Goal: Task Accomplishment & Management: Manage account settings

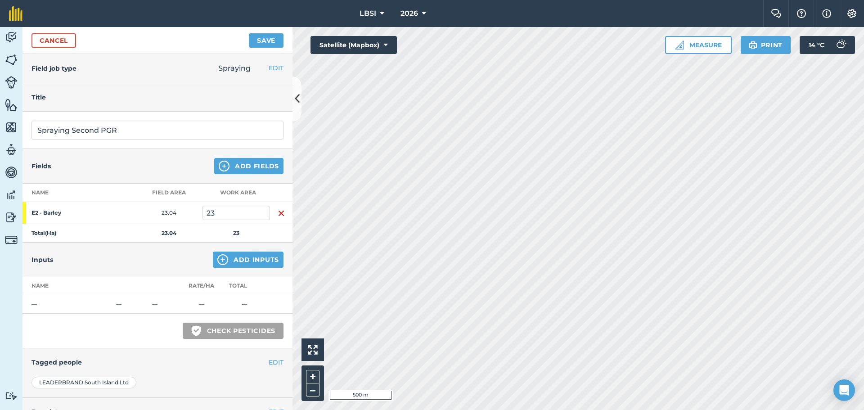
type input "Spraying Second PGR"
click at [219, 168] on img at bounding box center [224, 166] width 11 height 11
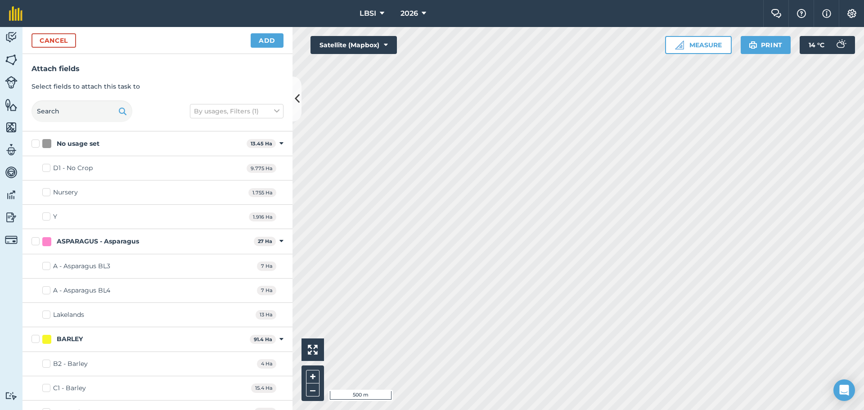
scroll to position [135, 0]
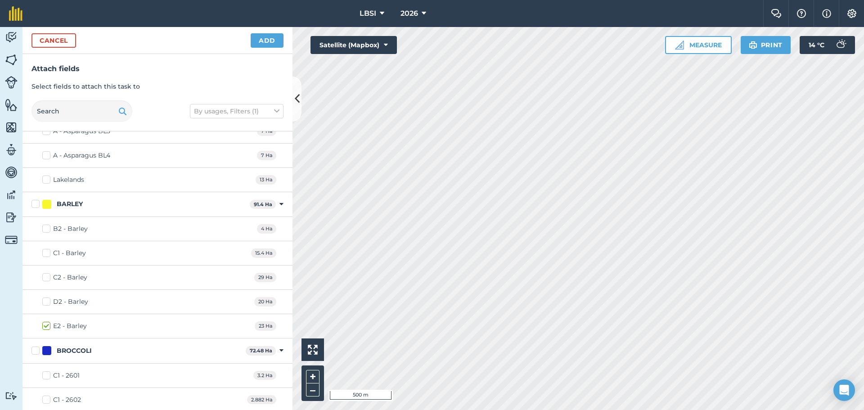
click at [46, 230] on label "B2 - Barley" at bounding box center [64, 228] width 45 height 9
click at [46, 230] on input "B2 - Barley" at bounding box center [45, 227] width 6 height 6
checkbox input "true"
click at [49, 252] on label "C1 - Barley" at bounding box center [64, 252] width 44 height 9
click at [48, 252] on input "C1 - Barley" at bounding box center [45, 251] width 6 height 6
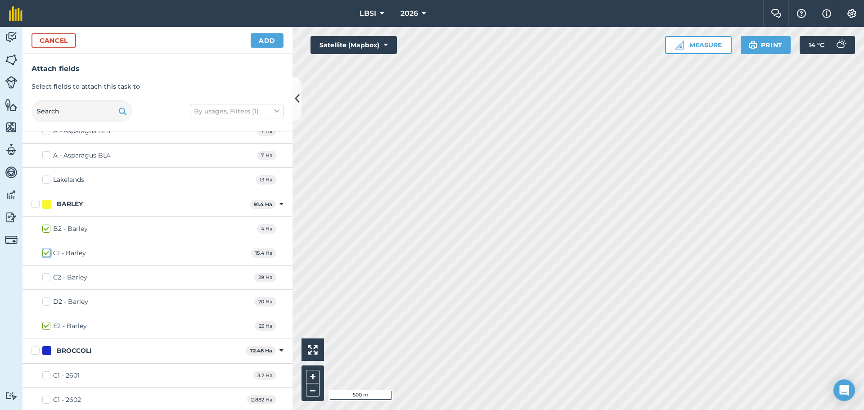
checkbox input "true"
click at [45, 278] on label "C2 - Barley" at bounding box center [64, 277] width 45 height 9
click at [45, 278] on input "C2 - Barley" at bounding box center [45, 276] width 6 height 6
checkbox input "true"
click at [45, 301] on label "D2 - Barley" at bounding box center [65, 301] width 46 height 9
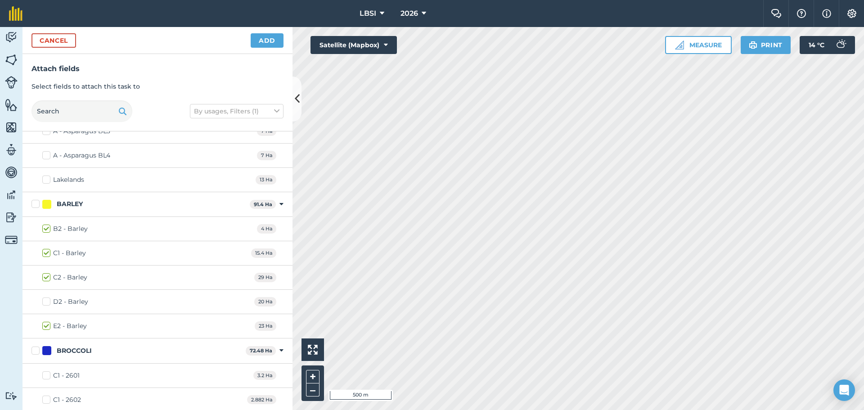
click at [45, 301] on input "D2 - Barley" at bounding box center [45, 300] width 6 height 6
checkbox input "true"
click at [266, 43] on button "Add" at bounding box center [267, 40] width 33 height 14
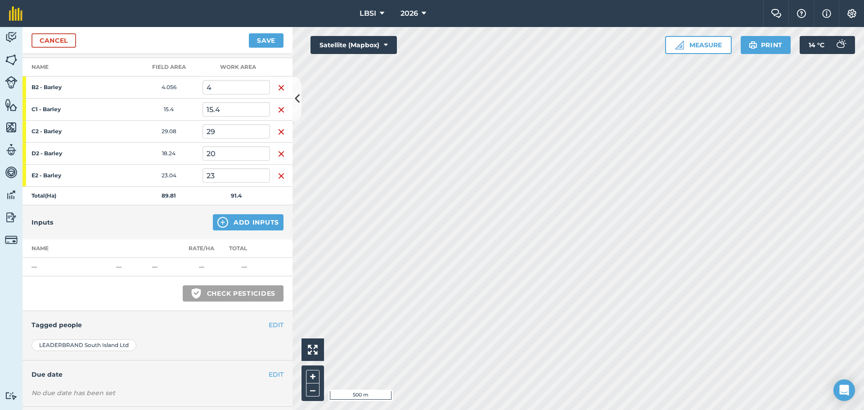
scroll to position [170, 0]
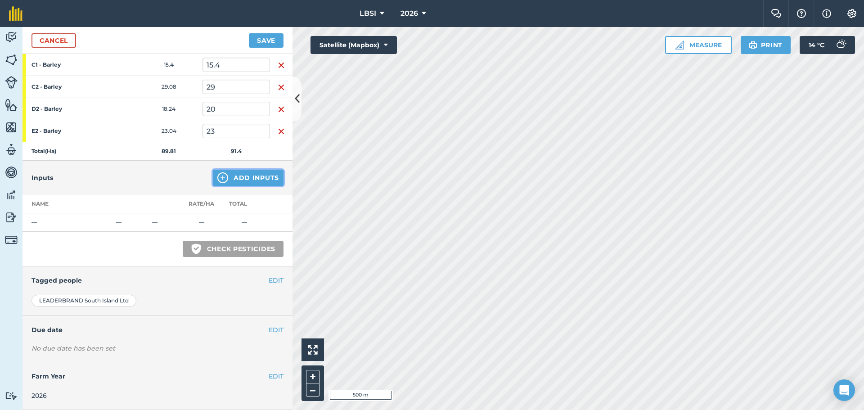
click at [217, 180] on img at bounding box center [222, 177] width 11 height 11
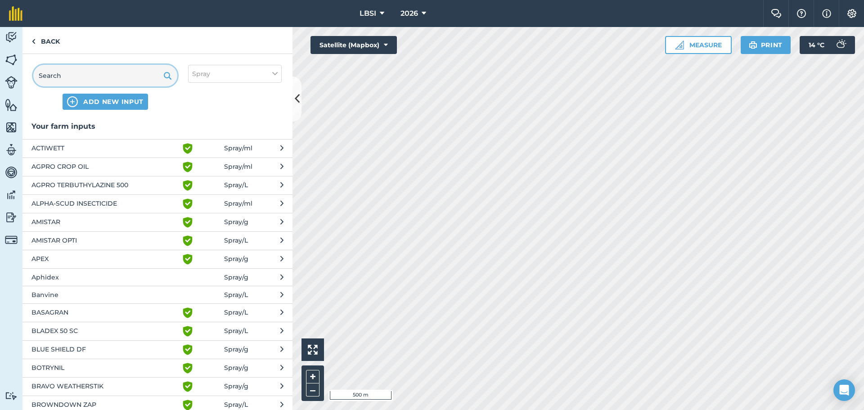
click at [86, 74] on input "text" at bounding box center [105, 76] width 144 height 22
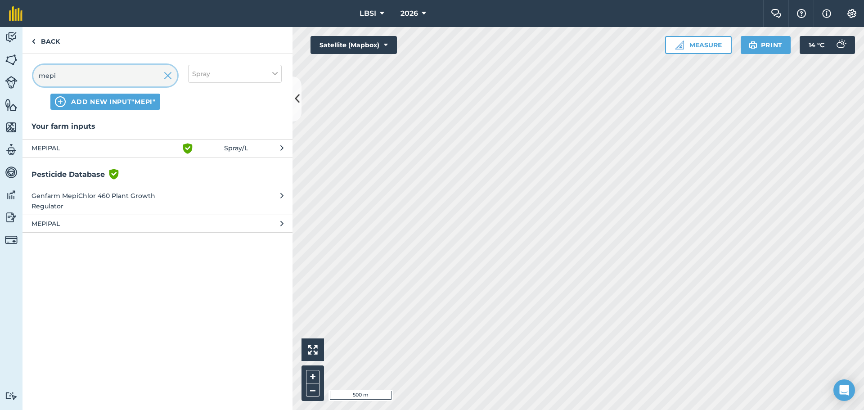
type input "mepi"
click at [68, 146] on span "MEPIPAL" at bounding box center [105, 148] width 147 height 11
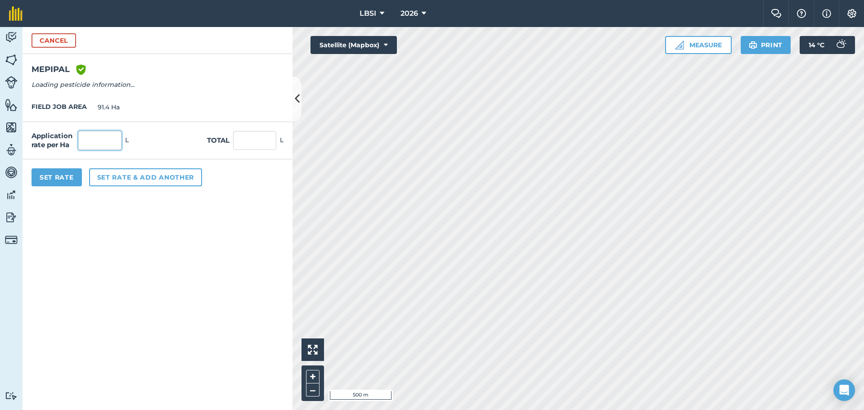
click at [101, 140] on input "text" at bounding box center [99, 140] width 43 height 19
type input "1.2"
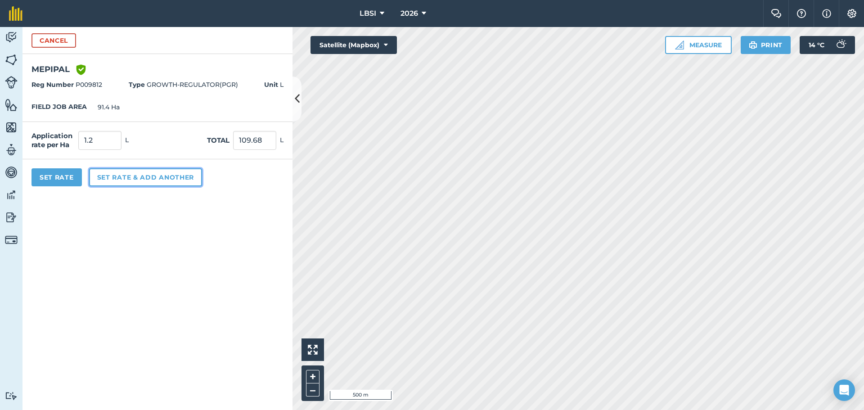
type input "109.68"
click at [126, 175] on button "Set rate & add another" at bounding box center [145, 177] width 113 height 18
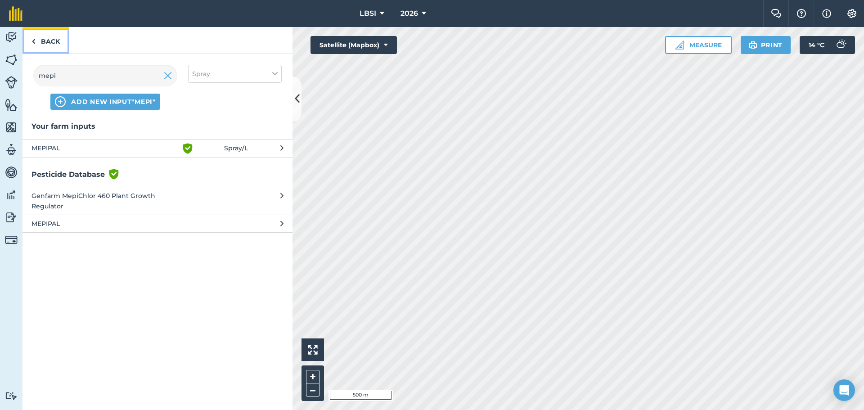
click at [38, 43] on link "Back" at bounding box center [46, 40] width 46 height 27
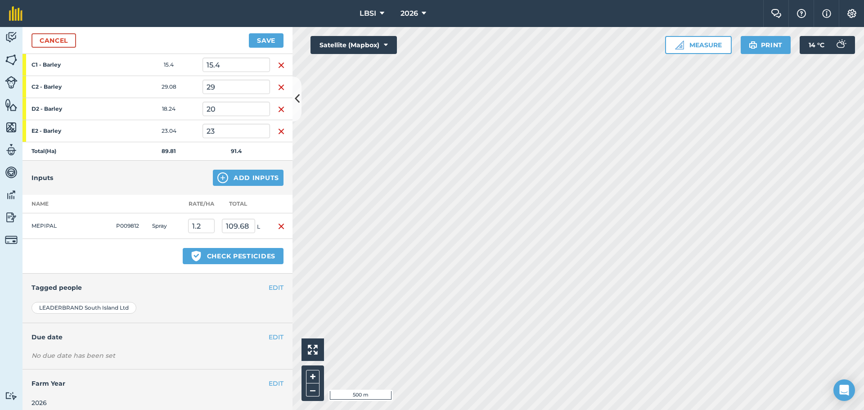
scroll to position [177, 0]
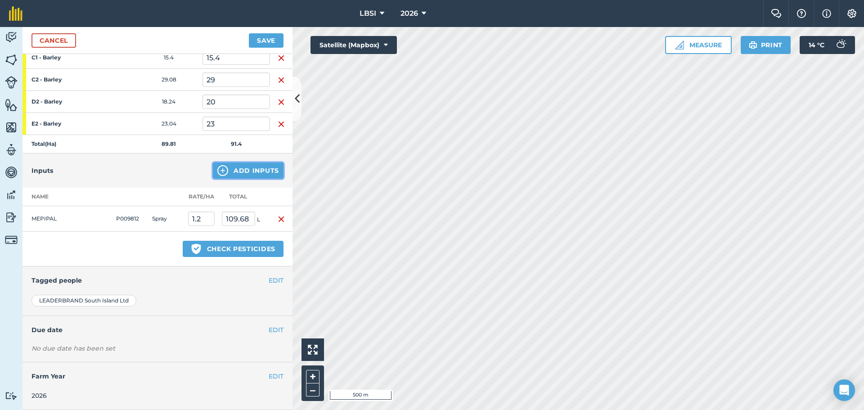
click at [217, 171] on img at bounding box center [222, 170] width 11 height 11
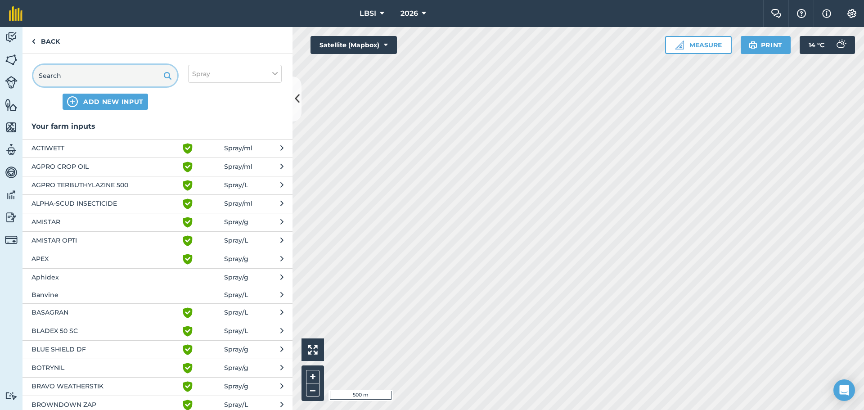
click at [71, 75] on input "text" at bounding box center [105, 76] width 144 height 22
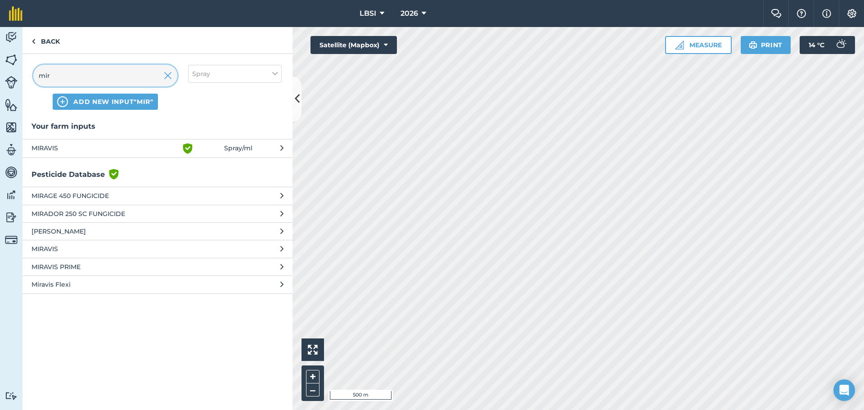
type input "mir"
click at [70, 149] on span "MIRAVIS" at bounding box center [105, 148] width 147 height 11
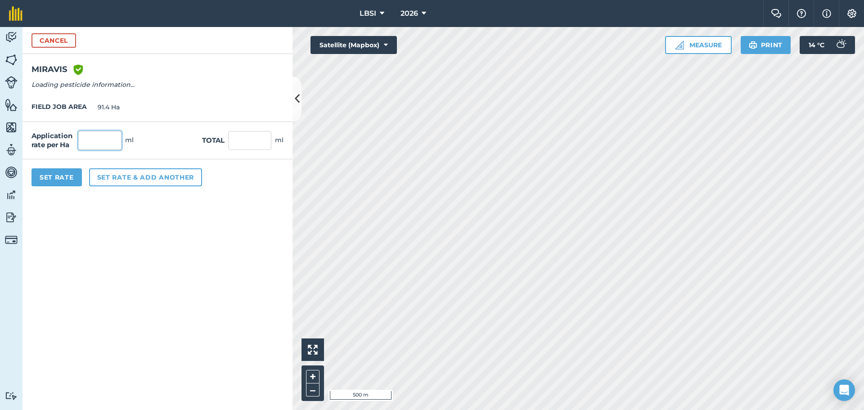
click at [91, 137] on input "text" at bounding box center [99, 140] width 43 height 19
type input "1,200"
type input "109,680"
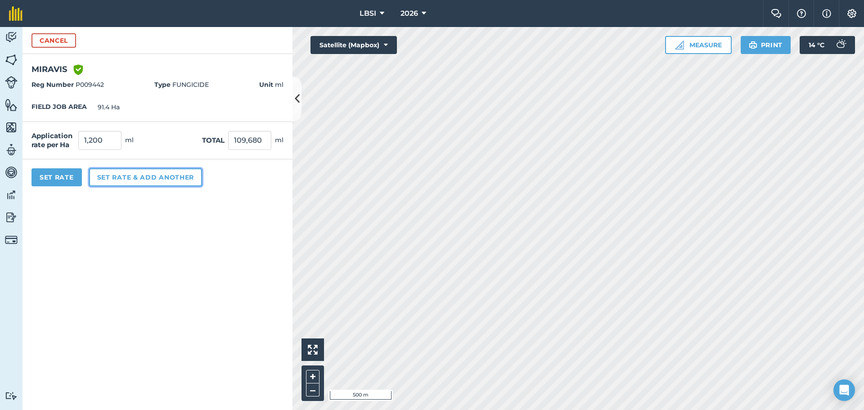
click at [149, 172] on button "Set rate & add another" at bounding box center [145, 177] width 113 height 18
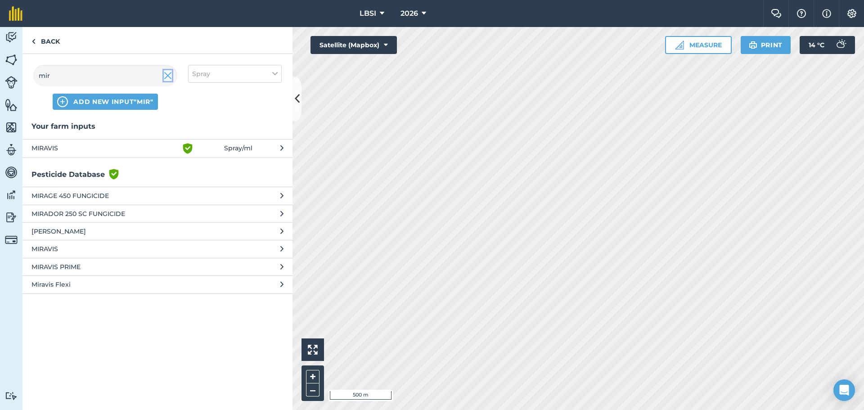
click at [167, 76] on img at bounding box center [168, 75] width 8 height 11
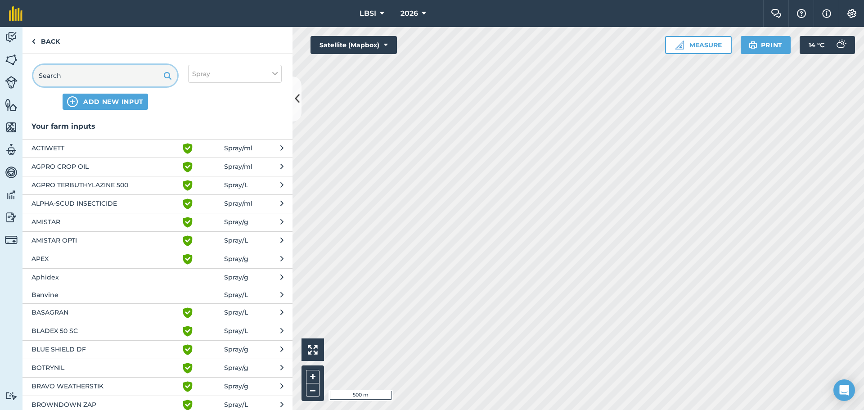
click at [69, 77] on input "text" at bounding box center [105, 76] width 144 height 22
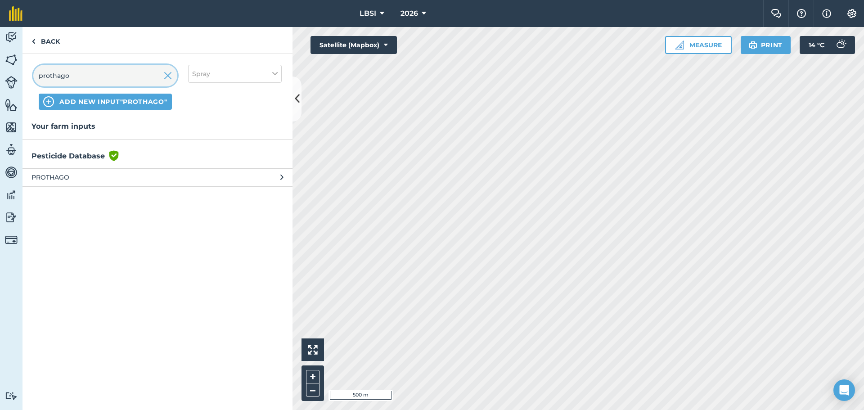
type input "prothago"
click at [62, 179] on span "PROTHAGO" at bounding box center [105, 177] width 147 height 10
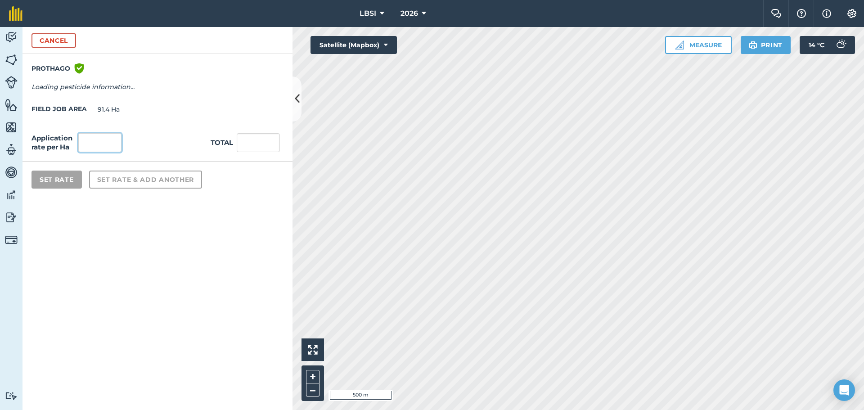
click at [93, 142] on input "text" at bounding box center [99, 142] width 43 height 19
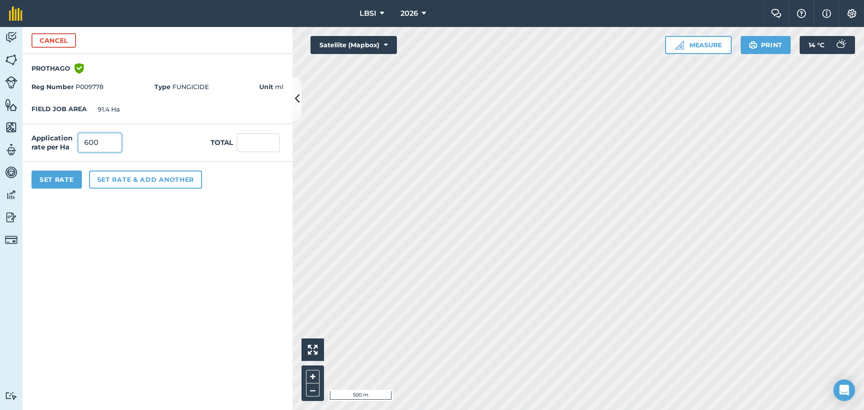
type input "600"
type input "54,840"
click at [103, 184] on button "Set rate & add another" at bounding box center [145, 180] width 113 height 18
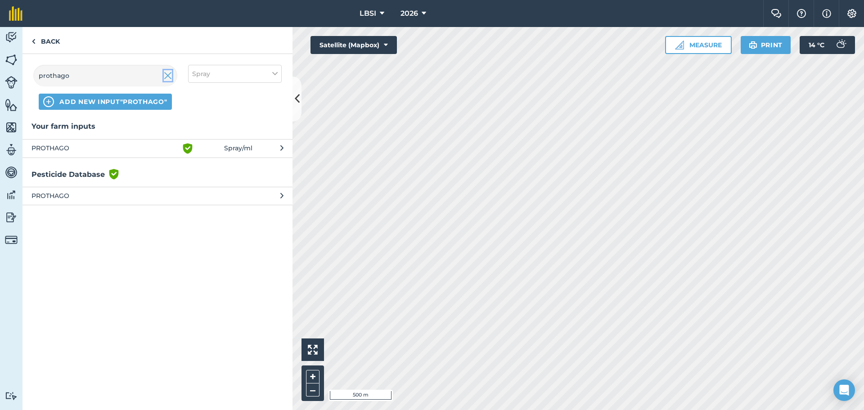
click at [167, 74] on img at bounding box center [168, 75] width 8 height 11
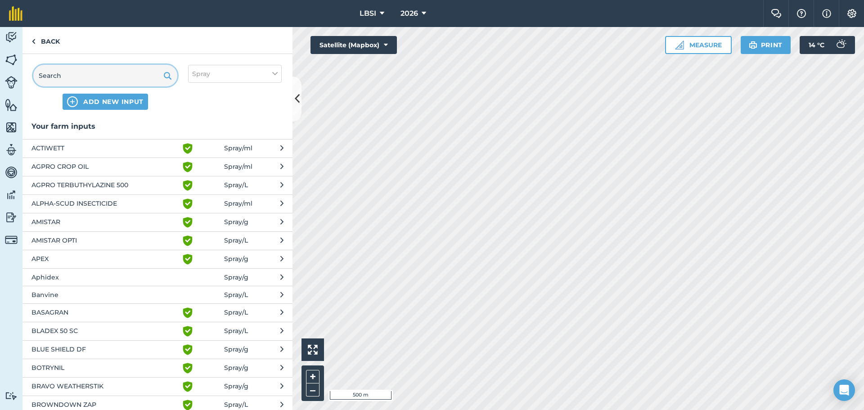
click at [79, 74] on input "text" at bounding box center [105, 76] width 144 height 22
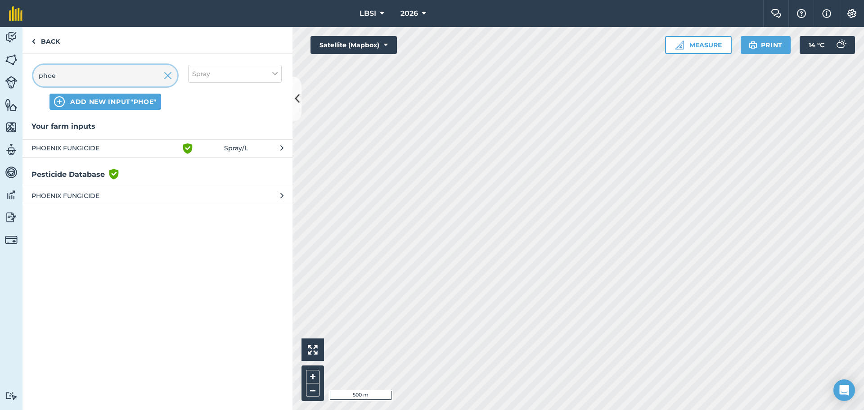
type input "phoe"
click at [74, 147] on span "PHOENIX FUNGICIDE" at bounding box center [105, 148] width 147 height 11
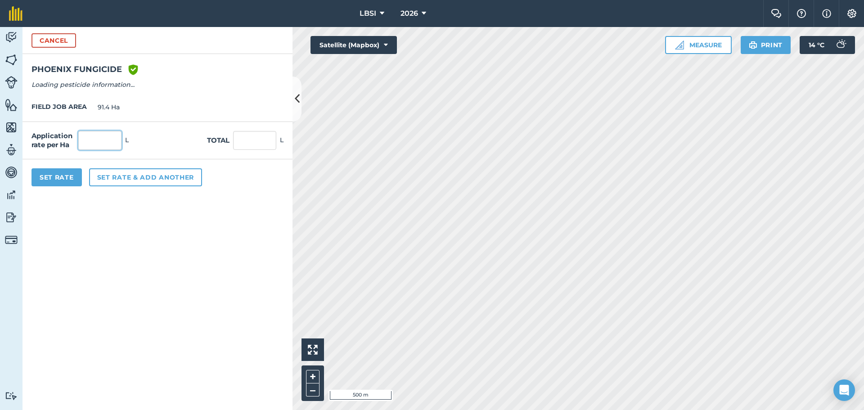
click at [87, 144] on input "text" at bounding box center [99, 140] width 43 height 19
type input "1"
type input "91.4"
click at [134, 181] on button "Set rate & add another" at bounding box center [145, 177] width 113 height 18
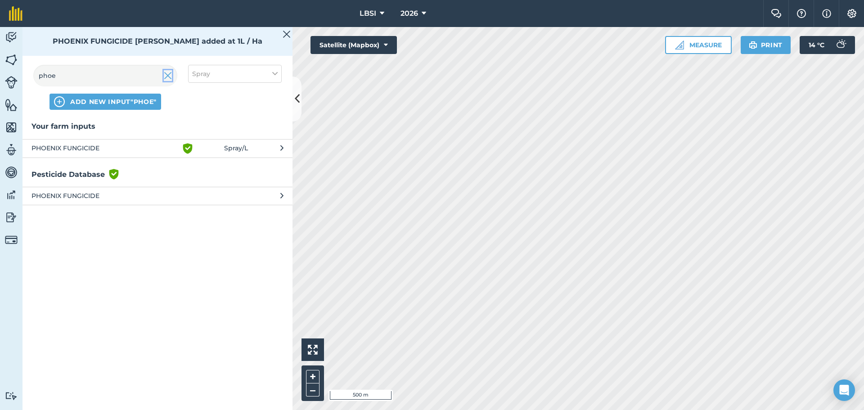
click at [169, 77] on img at bounding box center [168, 75] width 8 height 11
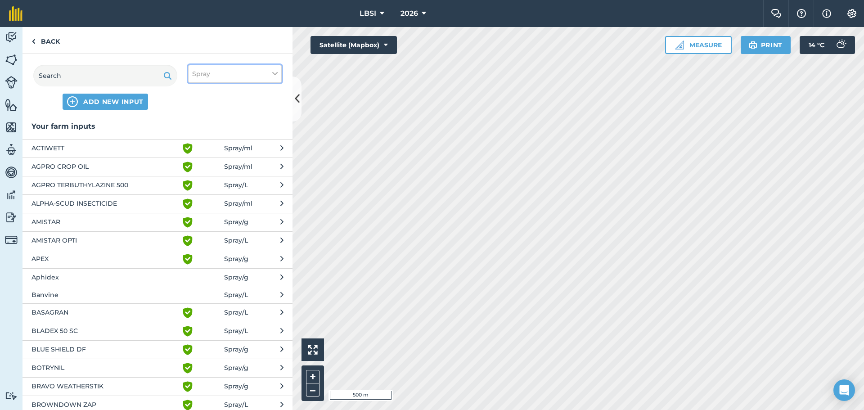
click at [273, 72] on icon at bounding box center [274, 74] width 5 height 10
click at [194, 159] on label "Other" at bounding box center [235, 159] width 86 height 9
click at [194, 159] on input "Other" at bounding box center [195, 158] width 6 height 6
checkbox input "true"
click at [58, 79] on input "text" at bounding box center [105, 76] width 144 height 22
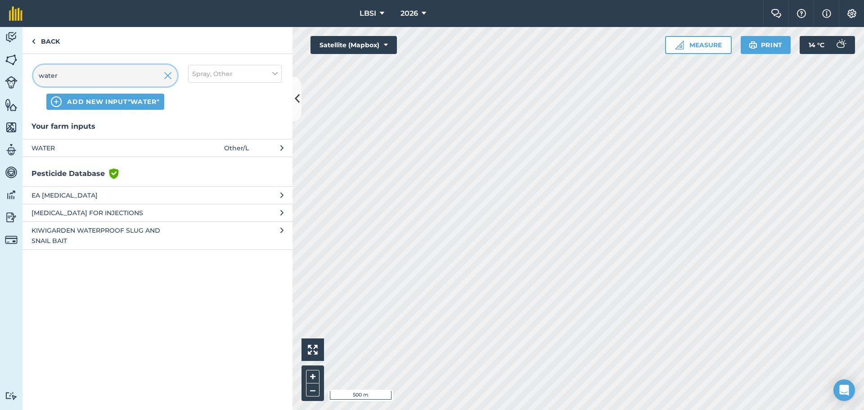
type input "water"
click at [48, 147] on span "WATER" at bounding box center [105, 148] width 147 height 10
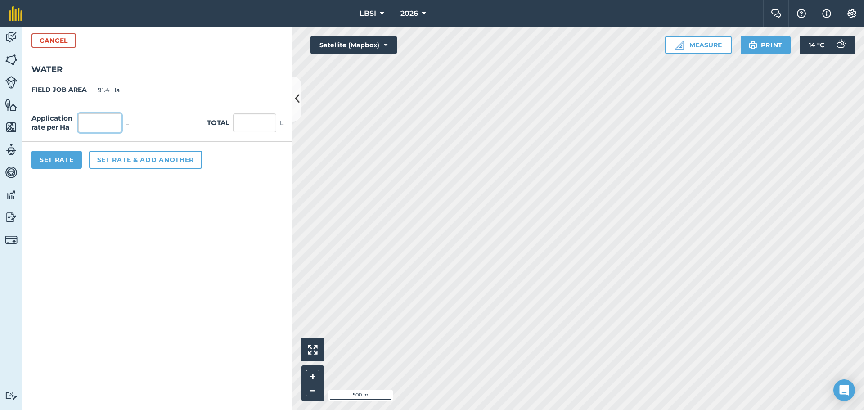
click at [103, 121] on input "text" at bounding box center [99, 122] width 43 height 19
type input "200"
type input "18,280"
click at [59, 158] on button "Set Rate" at bounding box center [57, 160] width 50 height 18
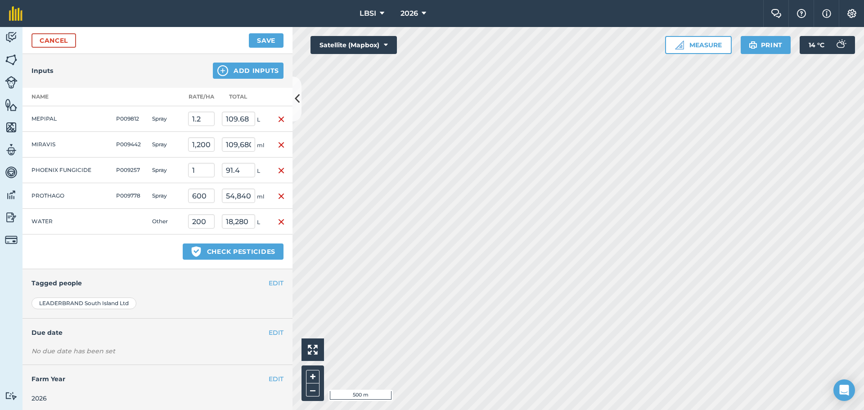
scroll to position [280, 0]
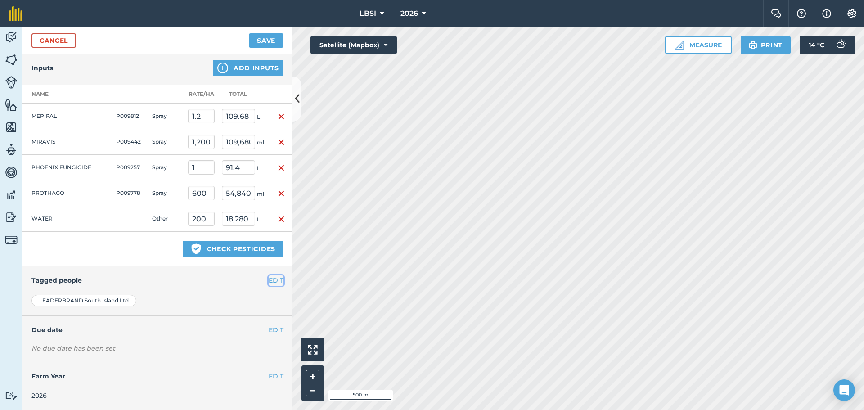
click at [270, 281] on button "EDIT" at bounding box center [276, 280] width 15 height 10
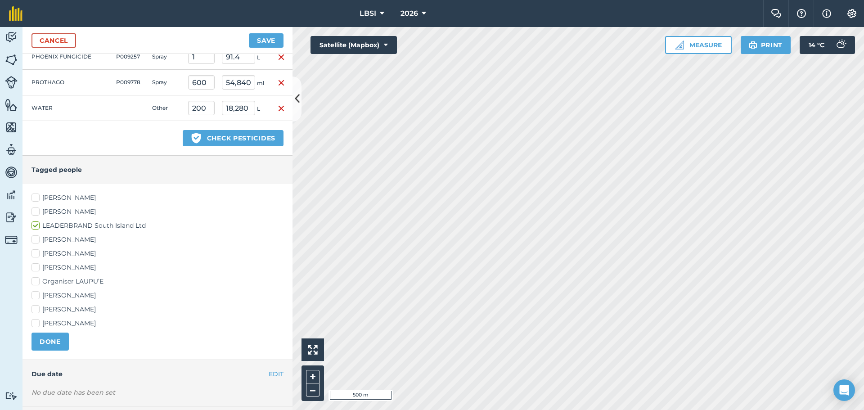
scroll to position [415, 0]
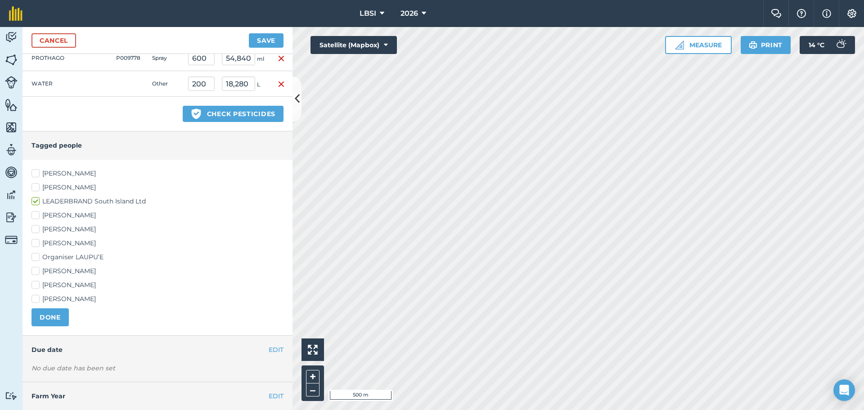
click at [34, 244] on label "[PERSON_NAME]" at bounding box center [158, 243] width 252 height 9
click at [34, 244] on input "[PERSON_NAME]" at bounding box center [35, 242] width 6 height 6
checkbox input "true"
click at [36, 270] on label "[PERSON_NAME]" at bounding box center [158, 270] width 252 height 9
click at [36, 270] on input "[PERSON_NAME]" at bounding box center [35, 269] width 6 height 6
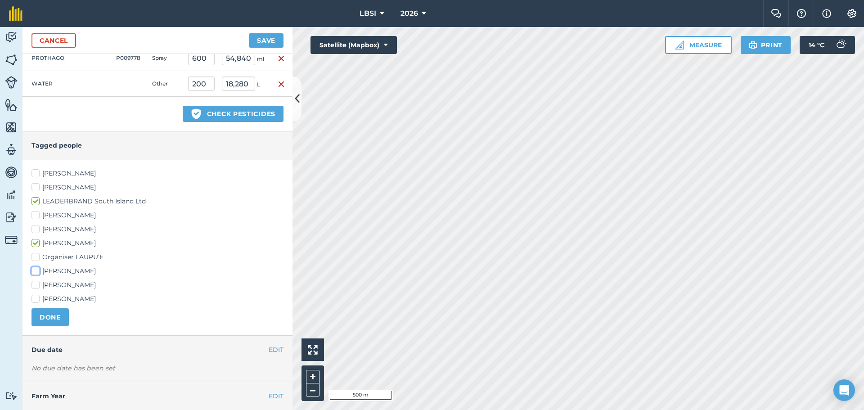
checkbox input "true"
click at [53, 314] on button "DONE" at bounding box center [50, 317] width 37 height 18
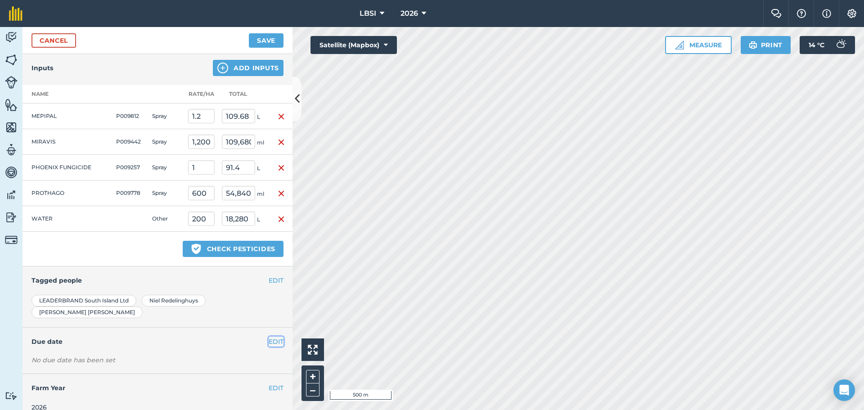
click at [269, 337] on button "EDIT" at bounding box center [276, 342] width 15 height 10
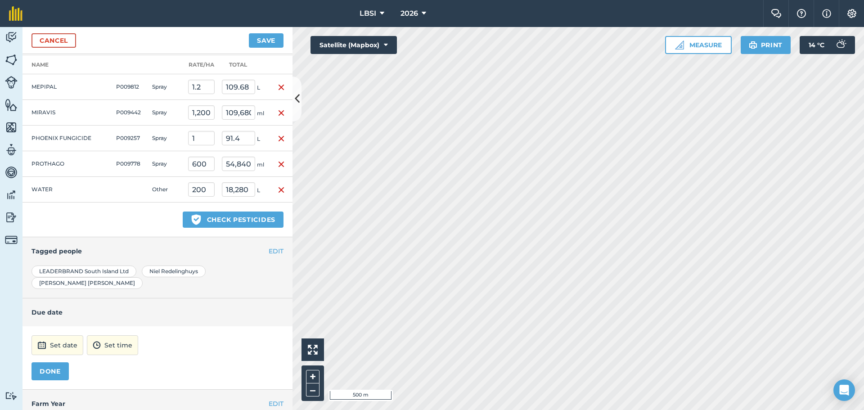
scroll to position [325, 0]
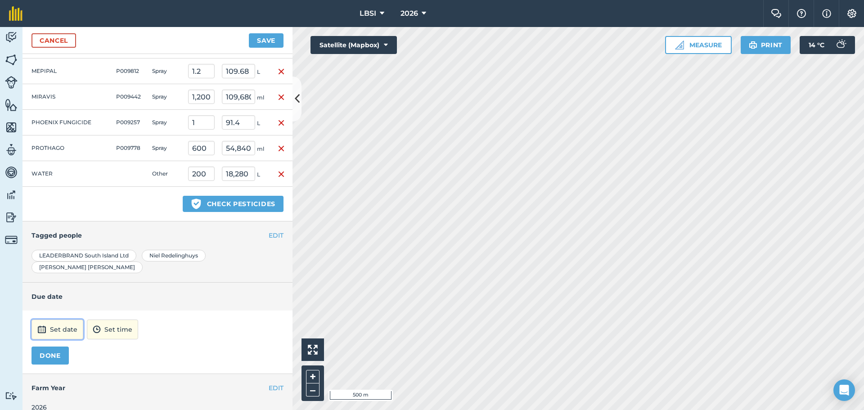
drag, startPoint x: 63, startPoint y: 316, endPoint x: 81, endPoint y: 311, distance: 18.1
click at [63, 320] on button "Set date" at bounding box center [58, 330] width 52 height 20
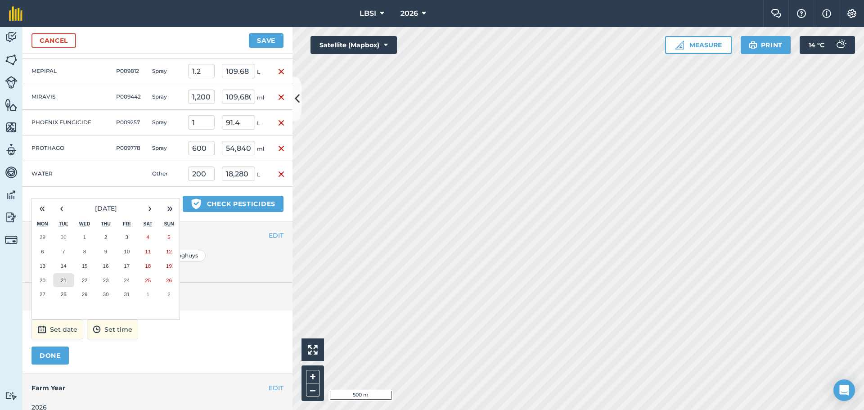
click at [60, 273] on button "21" at bounding box center [63, 280] width 21 height 14
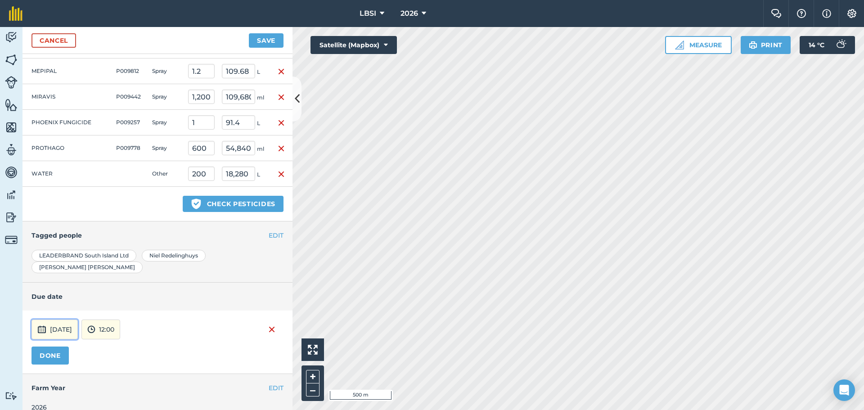
click at [62, 323] on button "[DATE]" at bounding box center [55, 330] width 46 height 20
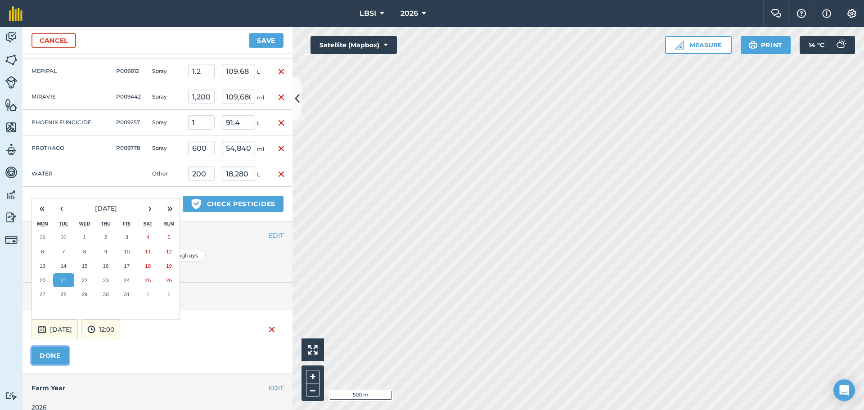
click at [49, 348] on button "DONE" at bounding box center [50, 356] width 37 height 18
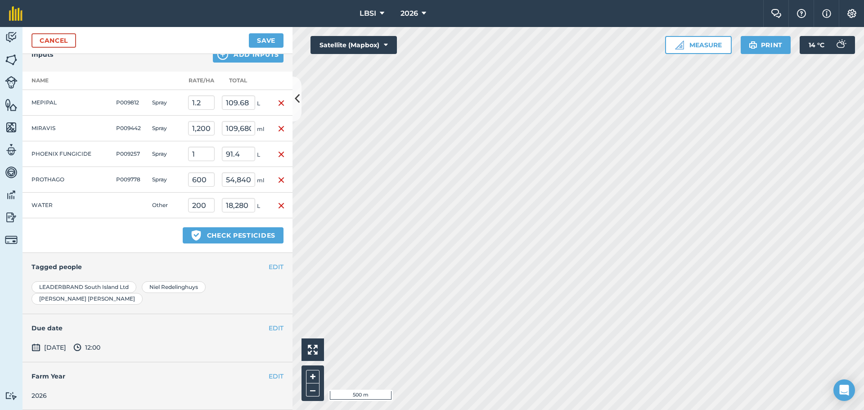
scroll to position [282, 0]
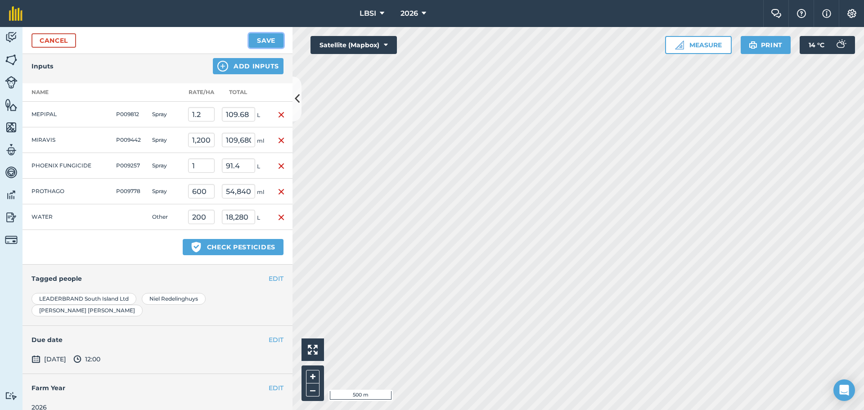
click at [273, 41] on button "Save" at bounding box center [266, 40] width 35 height 14
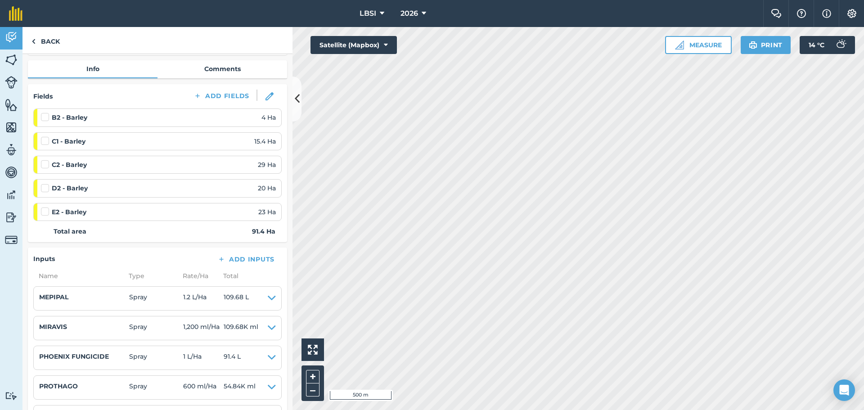
scroll to position [83, 0]
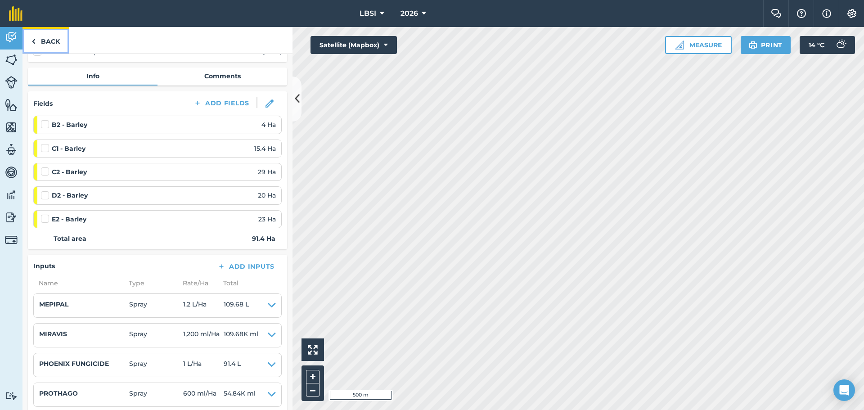
click at [37, 40] on link "Back" at bounding box center [46, 40] width 46 height 27
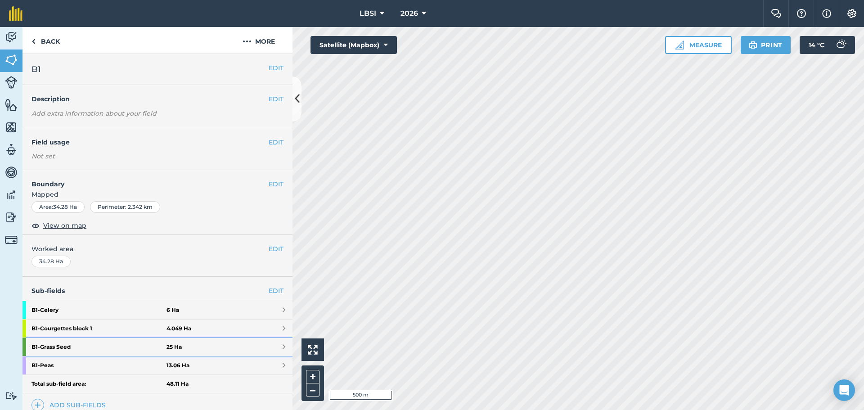
click at [105, 345] on strong "B1 - Grass Seed" at bounding box center [99, 347] width 135 height 18
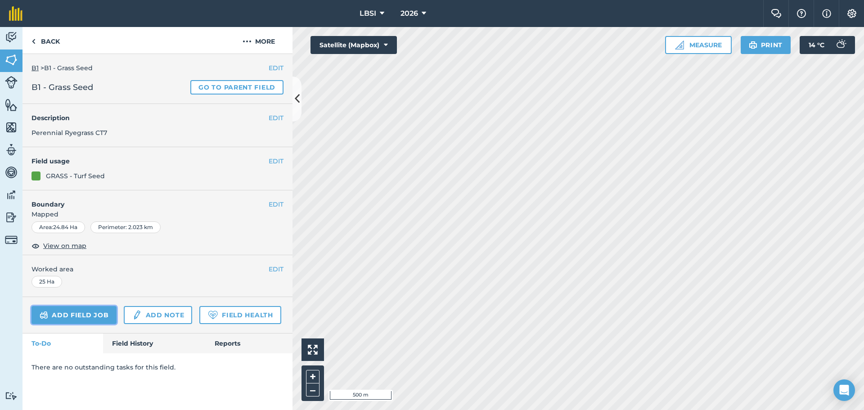
click at [90, 317] on link "Add field job" at bounding box center [74, 315] width 85 height 18
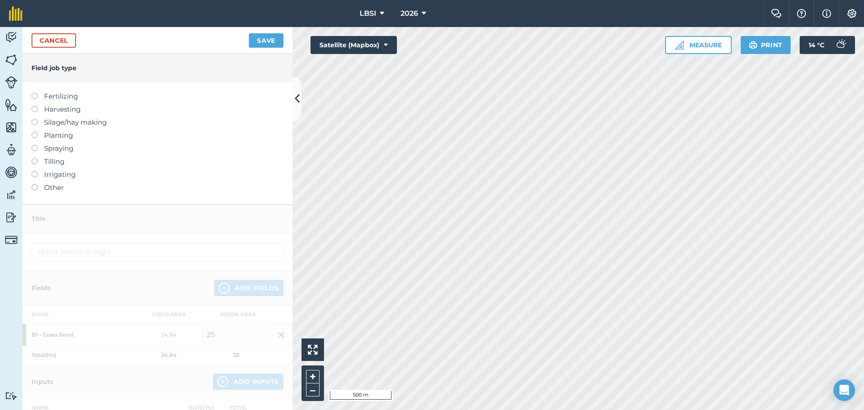
click at [35, 145] on label at bounding box center [38, 145] width 13 height 0
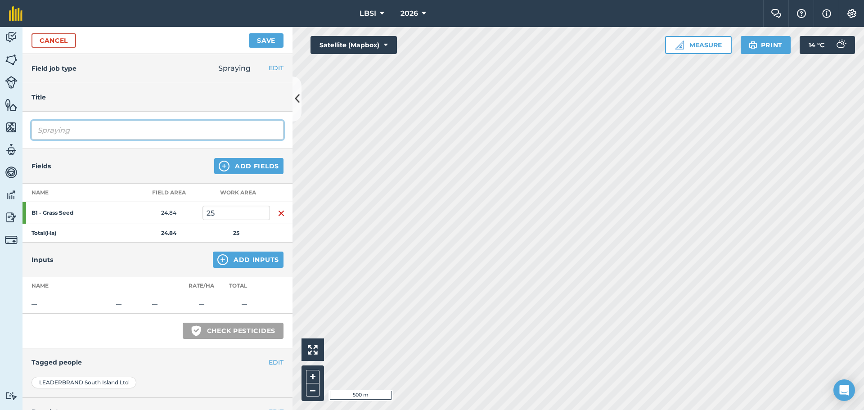
click at [87, 130] on input "Spraying" at bounding box center [158, 130] width 252 height 19
type input "Spraying herbicide"
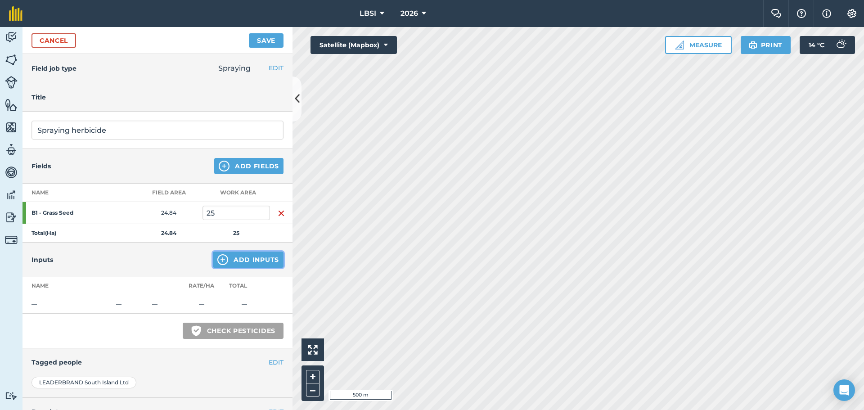
click at [217, 259] on img at bounding box center [222, 259] width 11 height 11
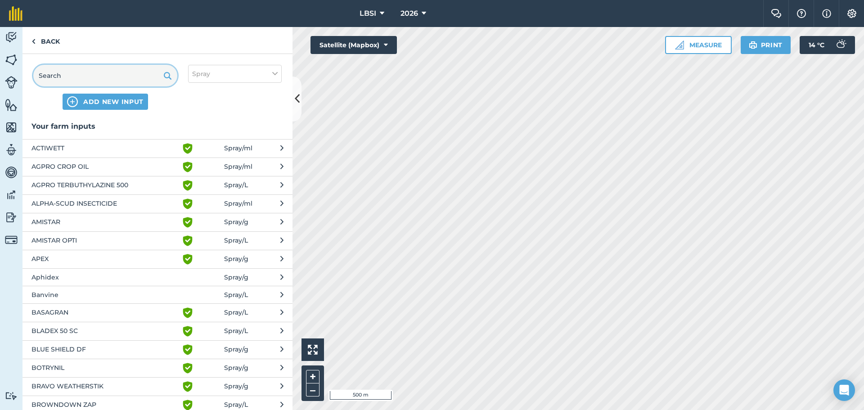
click at [58, 74] on input "text" at bounding box center [105, 76] width 144 height 22
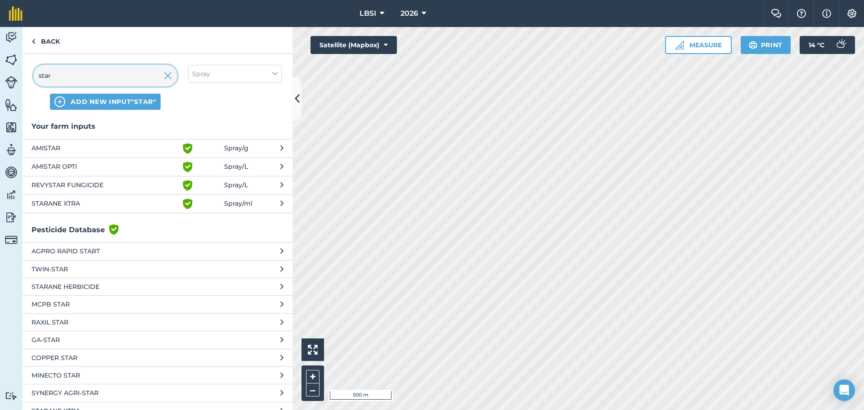
type input "star"
click at [72, 202] on span "STARANE XTRA" at bounding box center [105, 204] width 147 height 11
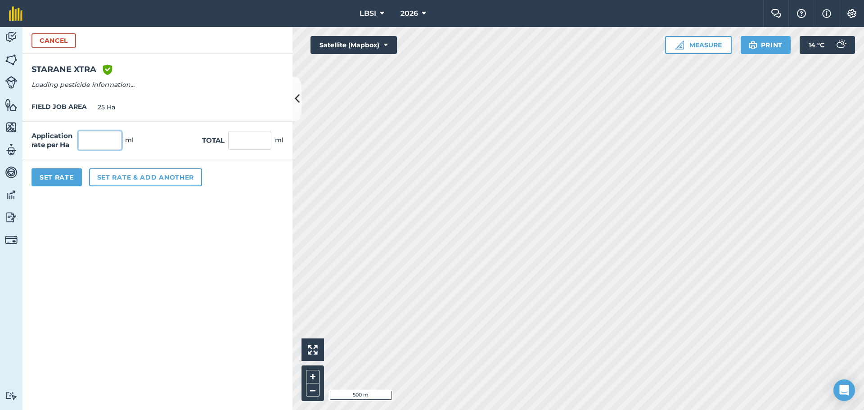
click at [90, 142] on input "text" at bounding box center [99, 140] width 43 height 19
type input "1,200"
type input "30,000"
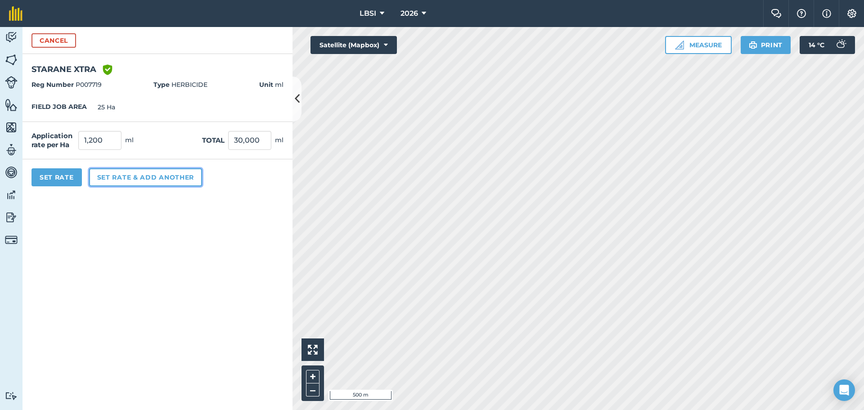
click at [105, 178] on button "Set rate & add another" at bounding box center [145, 177] width 113 height 18
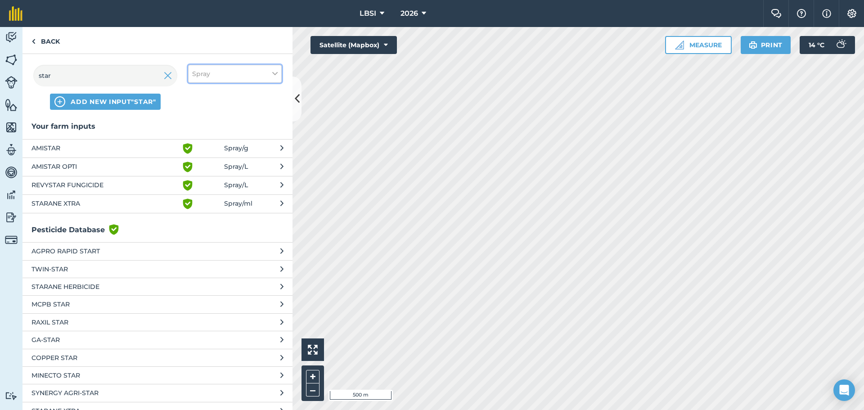
click at [275, 76] on icon at bounding box center [274, 74] width 5 height 10
click at [198, 158] on label "Other" at bounding box center [235, 159] width 86 height 9
click at [198, 158] on input "Other" at bounding box center [195, 158] width 6 height 6
checkbox input "true"
drag, startPoint x: 170, startPoint y: 77, endPoint x: 144, endPoint y: 75, distance: 25.2
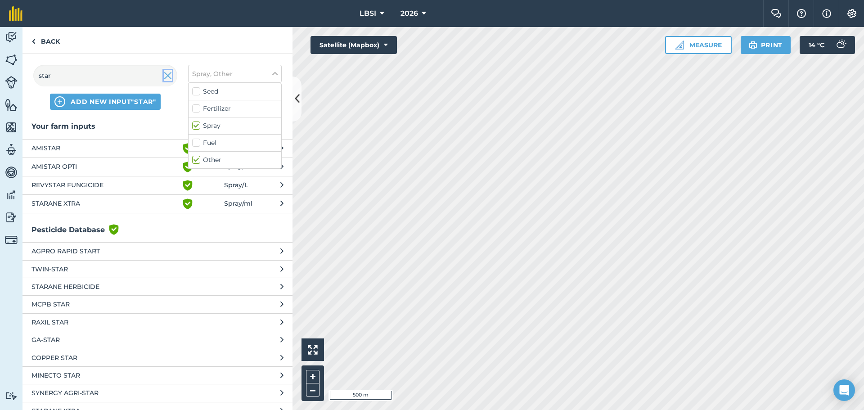
click at [169, 76] on img at bounding box center [168, 75] width 8 height 11
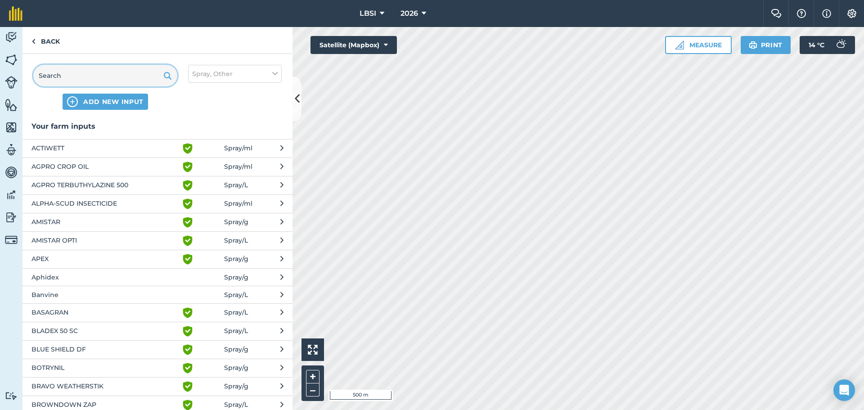
click at [71, 75] on input "text" at bounding box center [105, 76] width 144 height 22
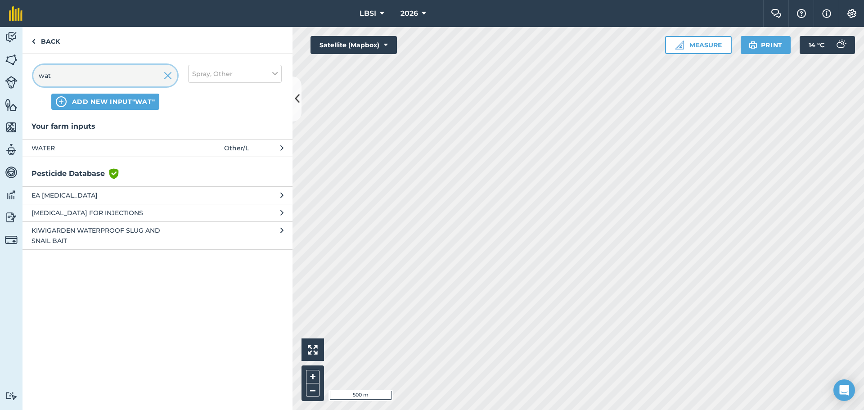
type input "wat"
click at [60, 149] on span "WATER" at bounding box center [105, 148] width 147 height 10
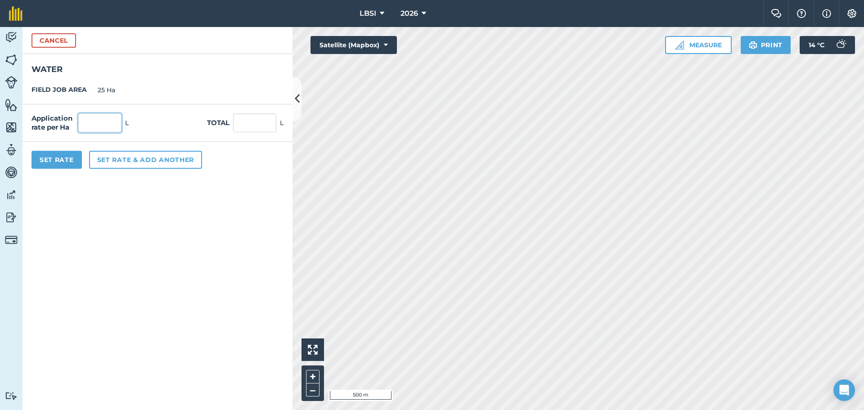
click at [84, 123] on input "text" at bounding box center [99, 122] width 43 height 19
type input "200"
type input "5,000"
click at [58, 159] on button "Set Rate" at bounding box center [57, 160] width 50 height 18
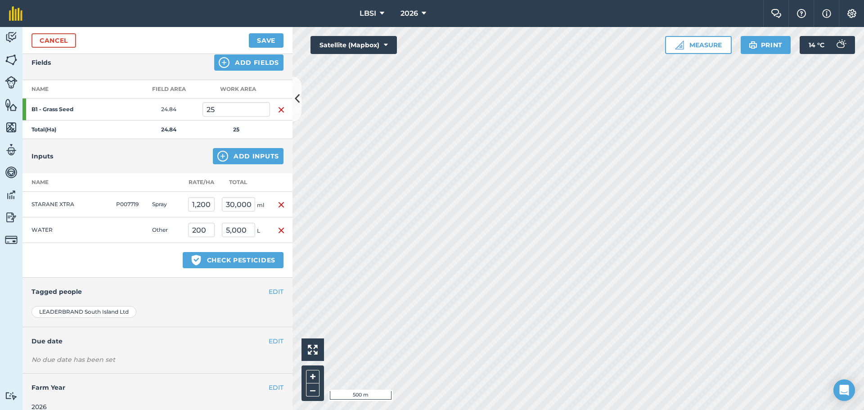
scroll to position [115, 0]
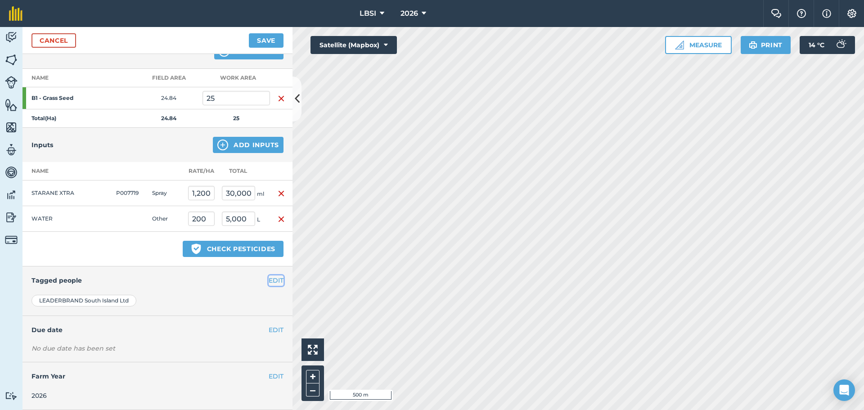
click at [269, 283] on button "EDIT" at bounding box center [276, 280] width 15 height 10
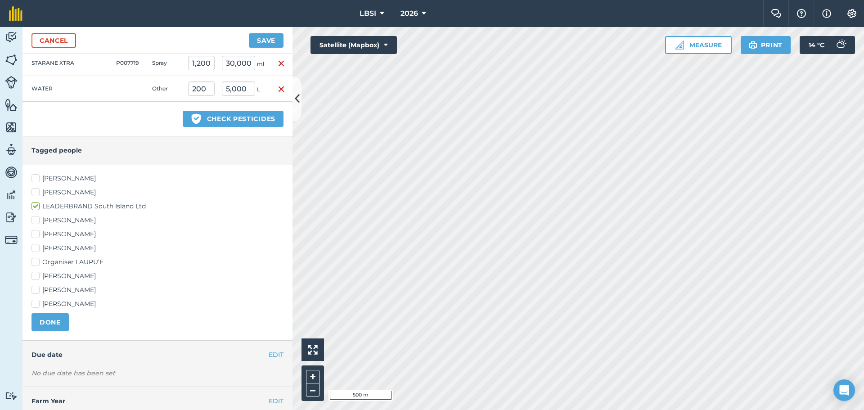
scroll to position [250, 0]
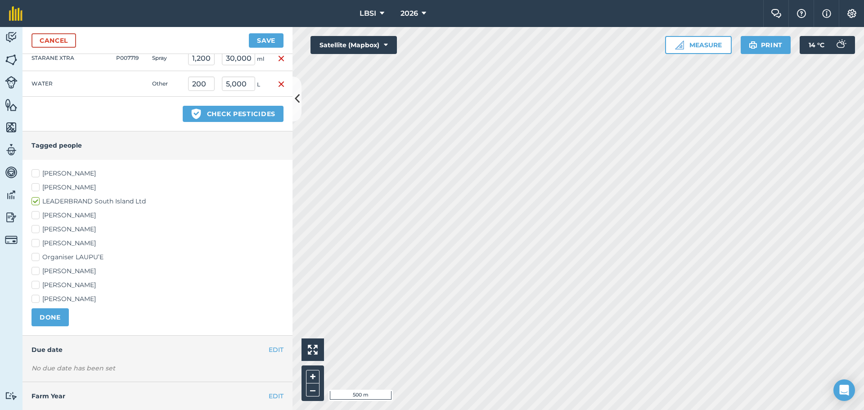
click at [33, 242] on label "[PERSON_NAME]" at bounding box center [158, 243] width 252 height 9
click at [33, 242] on input "[PERSON_NAME]" at bounding box center [35, 242] width 6 height 6
checkbox input "true"
click at [34, 271] on label "[PERSON_NAME]" at bounding box center [158, 270] width 252 height 9
click at [34, 271] on input "[PERSON_NAME]" at bounding box center [35, 269] width 6 height 6
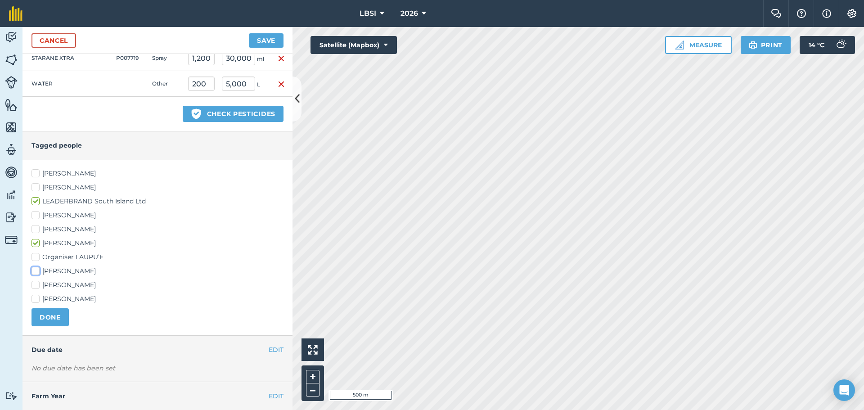
checkbox input "true"
click at [55, 321] on button "DONE" at bounding box center [50, 317] width 37 height 18
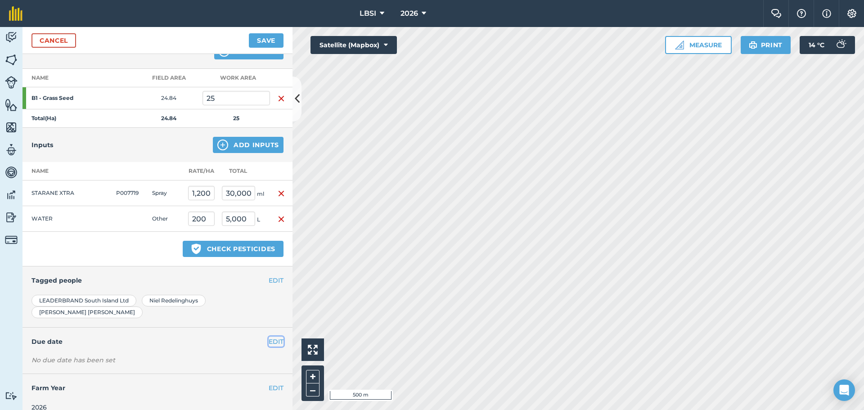
click at [269, 337] on button "EDIT" at bounding box center [276, 342] width 15 height 10
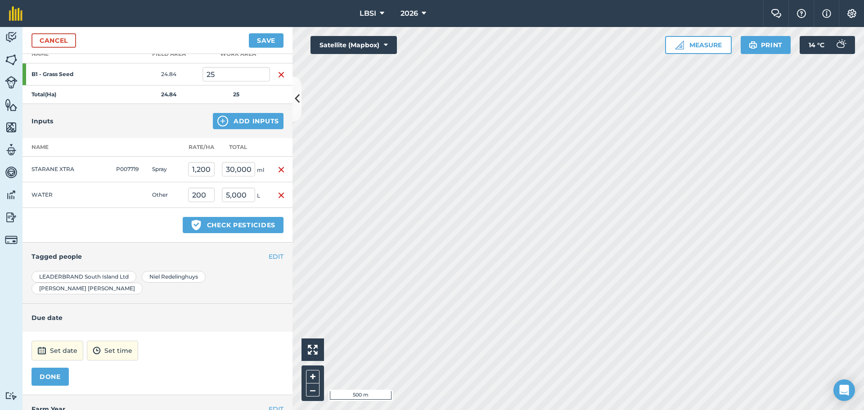
scroll to position [160, 0]
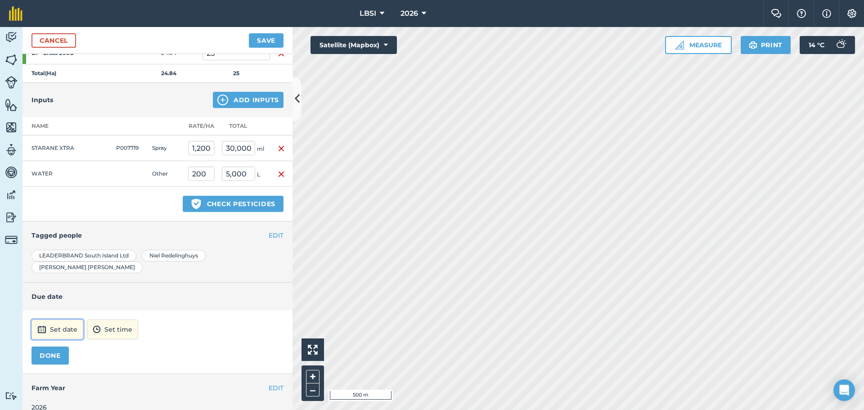
click at [70, 320] on button "Set date" at bounding box center [58, 330] width 52 height 20
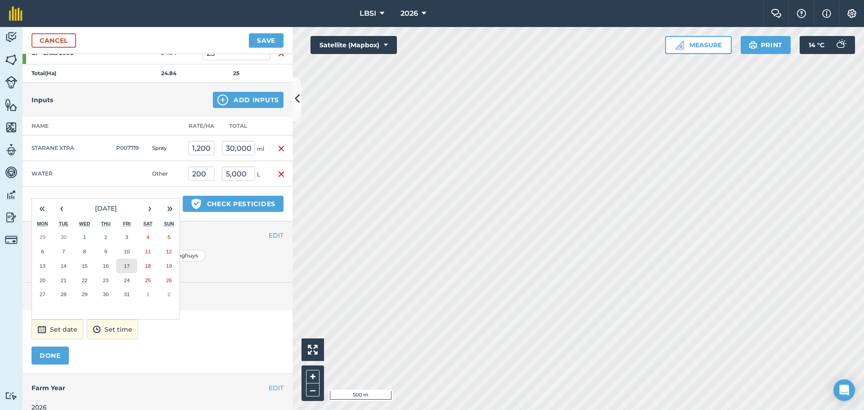
click at [128, 259] on button "17" at bounding box center [126, 266] width 21 height 14
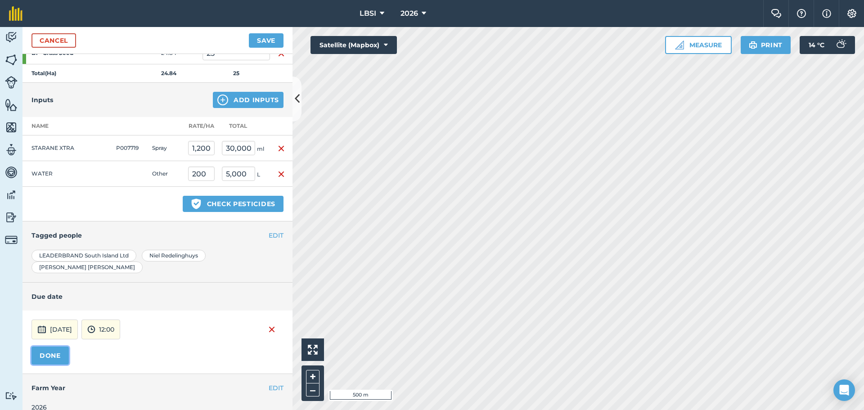
click at [58, 347] on button "DONE" at bounding box center [50, 356] width 37 height 18
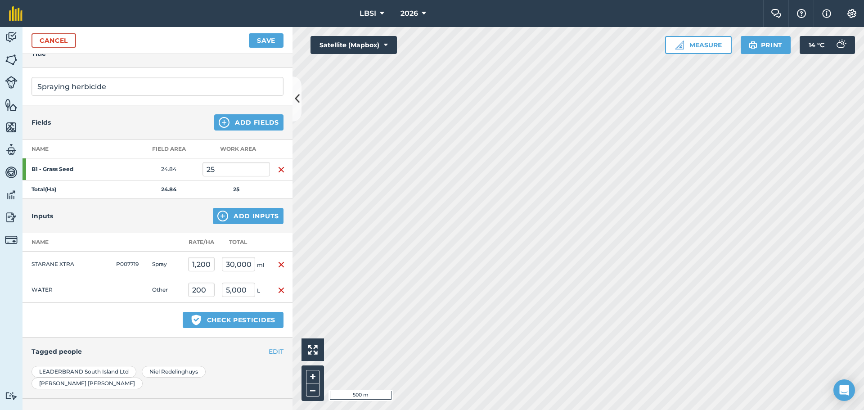
scroll to position [0, 0]
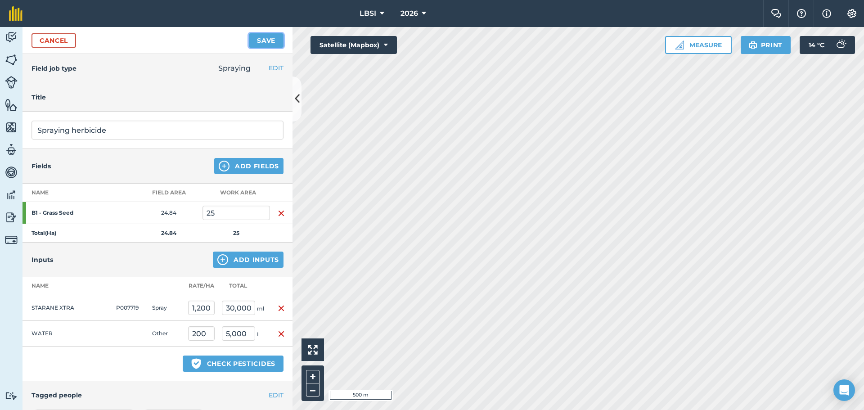
click at [258, 38] on button "Save" at bounding box center [266, 40] width 35 height 14
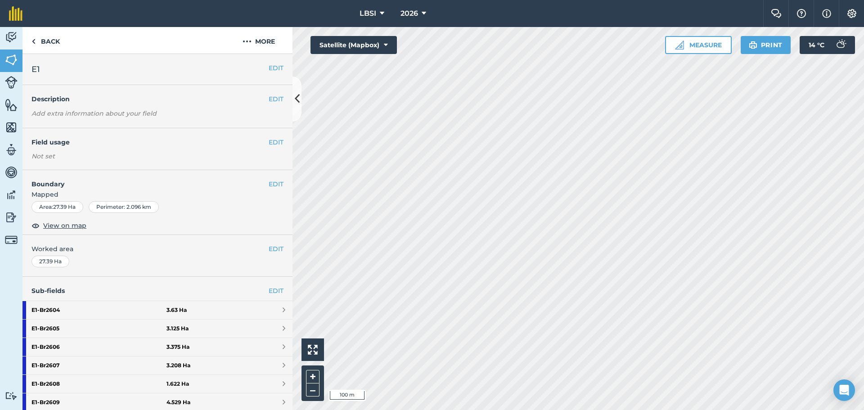
scroll to position [90, 0]
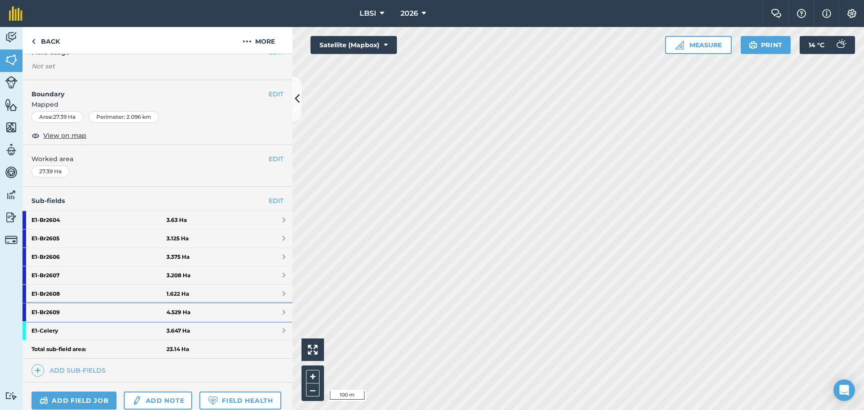
click at [78, 312] on strong "E1 - Br2609" at bounding box center [99, 312] width 135 height 18
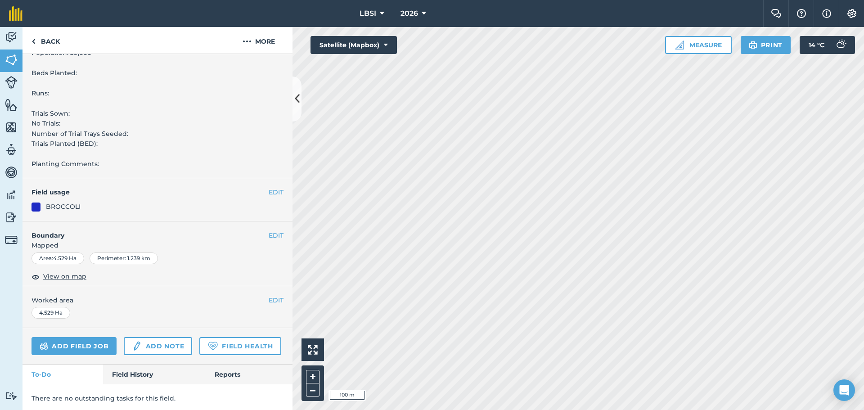
scroll to position [329, 0]
click at [99, 335] on link "Add field job" at bounding box center [74, 344] width 85 height 18
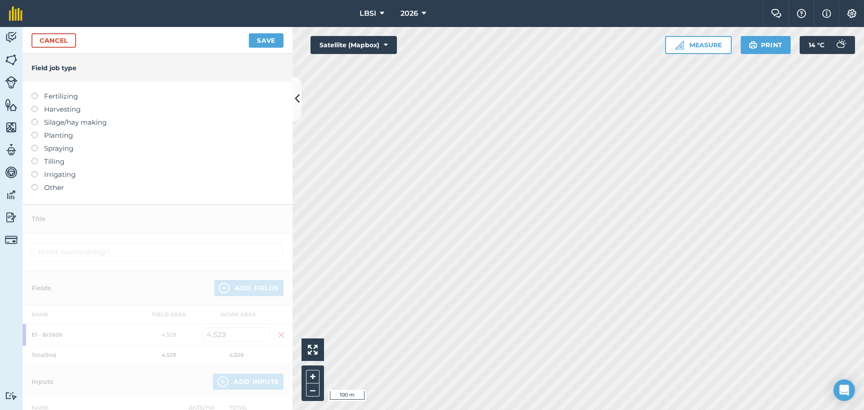
click at [33, 145] on label at bounding box center [38, 145] width 13 height 0
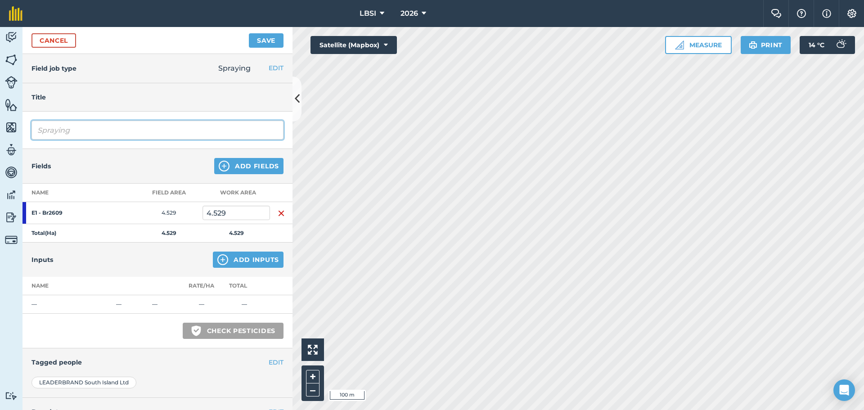
drag, startPoint x: 72, startPoint y: 132, endPoint x: 87, endPoint y: 131, distance: 15.4
click at [80, 132] on input "Spraying" at bounding box center [158, 130] width 252 height 19
type input "Spraying pre emerge"
drag, startPoint x: 241, startPoint y: 185, endPoint x: 156, endPoint y: 154, distance: 91.0
click at [156, 154] on div "Fields Add Fields" at bounding box center [158, 166] width 270 height 35
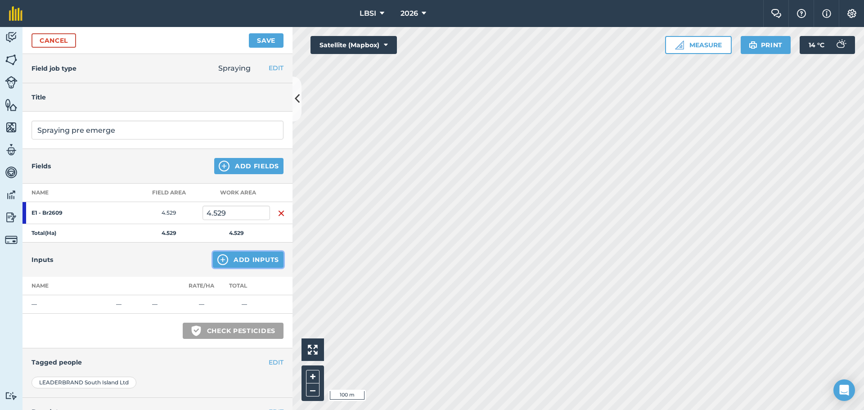
click at [217, 257] on img at bounding box center [222, 259] width 11 height 11
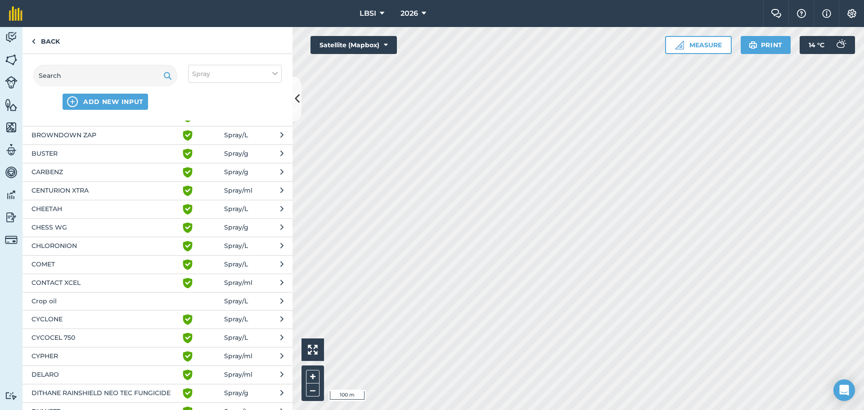
scroll to position [270, 0]
click at [68, 320] on span "CYCLONE" at bounding box center [105, 319] width 147 height 11
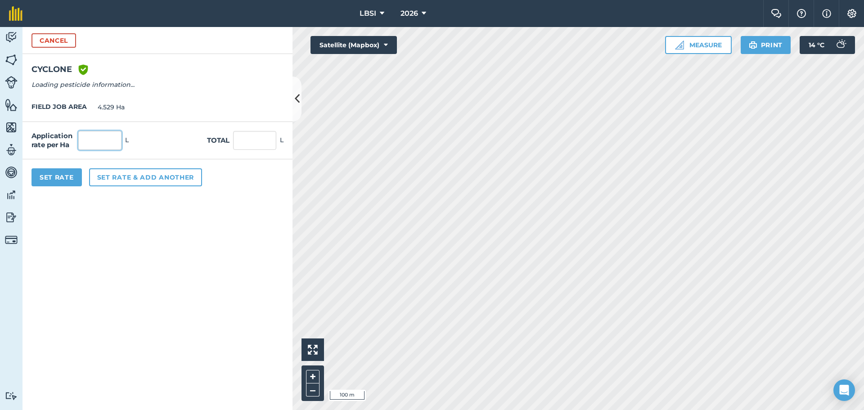
click at [88, 142] on input "text" at bounding box center [99, 140] width 43 height 19
type input "6"
type input "27.174"
click at [140, 181] on button "Set rate & add another" at bounding box center [145, 177] width 113 height 18
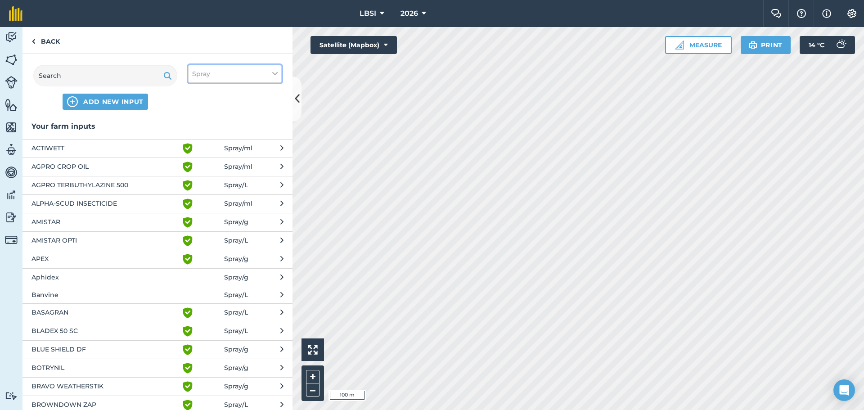
click at [274, 73] on icon at bounding box center [274, 74] width 5 height 10
click at [195, 160] on label "Other" at bounding box center [235, 159] width 86 height 9
click at [195, 160] on input "Other" at bounding box center [195, 158] width 6 height 6
checkbox input "true"
click at [79, 72] on input "text" at bounding box center [105, 76] width 144 height 22
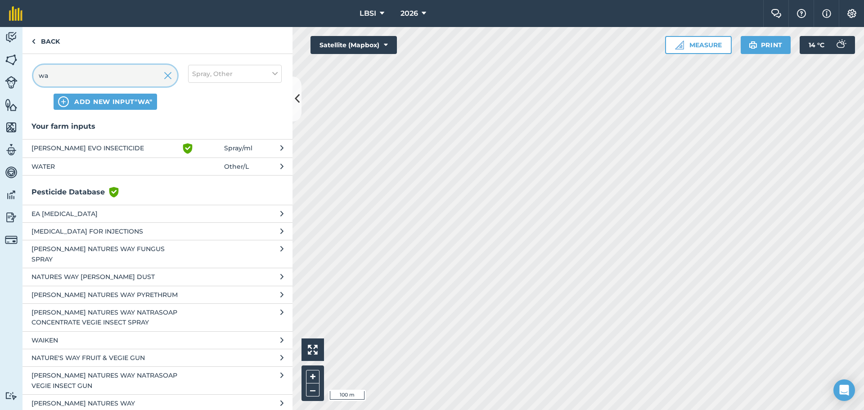
type input "wa"
click at [39, 165] on span "WATER" at bounding box center [105, 167] width 147 height 10
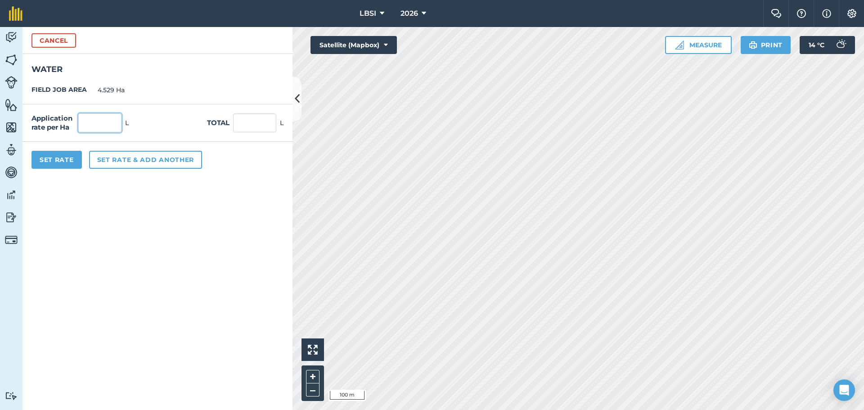
click at [88, 126] on input "text" at bounding box center [99, 122] width 43 height 19
type input "200"
type input "905.8"
click at [59, 159] on button "Set Rate" at bounding box center [57, 160] width 50 height 18
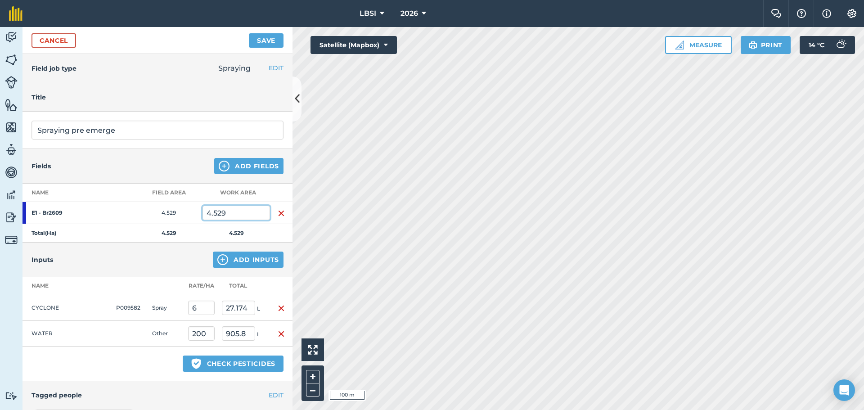
click at [211, 212] on input "4.529" at bounding box center [237, 213] width 68 height 14
click at [231, 213] on input "3.529" at bounding box center [237, 213] width 68 height 14
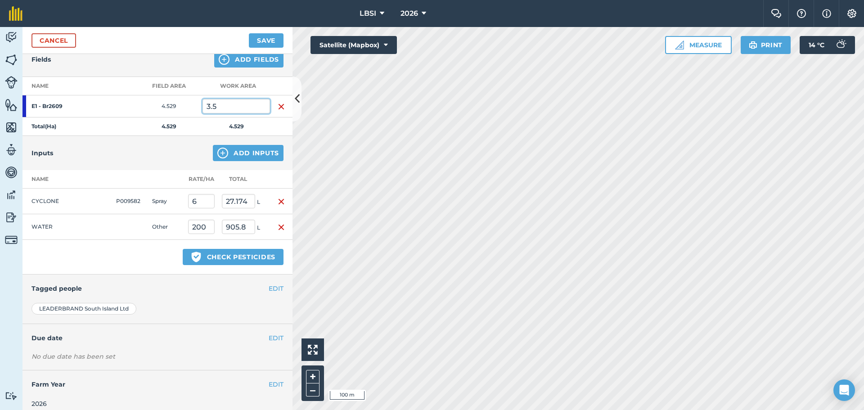
scroll to position [115, 0]
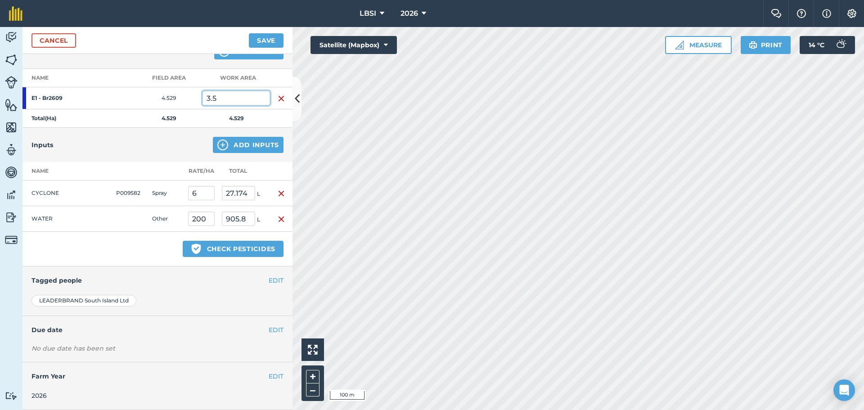
type input "3.5"
click at [269, 280] on button "EDIT" at bounding box center [276, 280] width 15 height 10
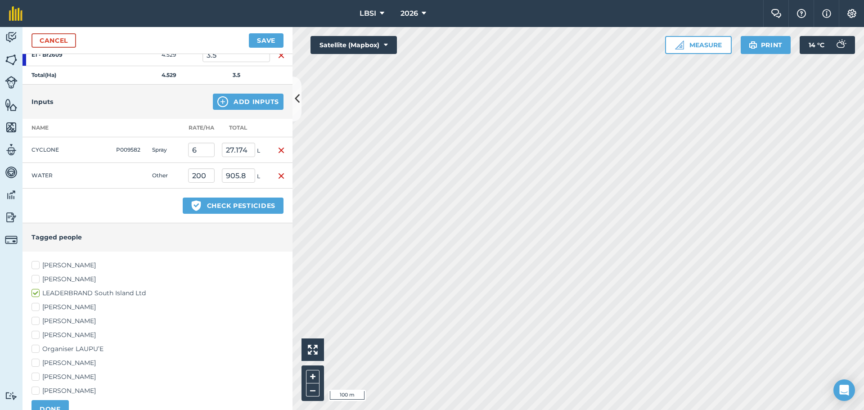
scroll to position [250, 0]
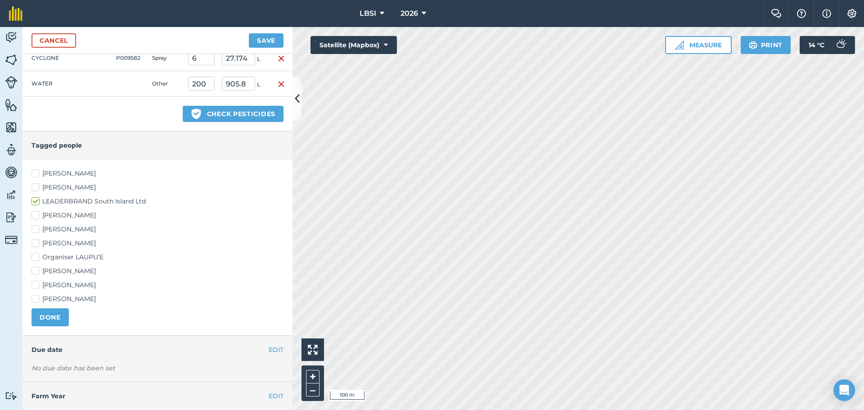
click at [36, 243] on label "[PERSON_NAME]" at bounding box center [158, 243] width 252 height 9
click at [36, 243] on input "[PERSON_NAME]" at bounding box center [35, 242] width 6 height 6
checkbox input "true"
click at [37, 271] on label "[PERSON_NAME]" at bounding box center [158, 270] width 252 height 9
click at [37, 271] on input "[PERSON_NAME]" at bounding box center [35, 269] width 6 height 6
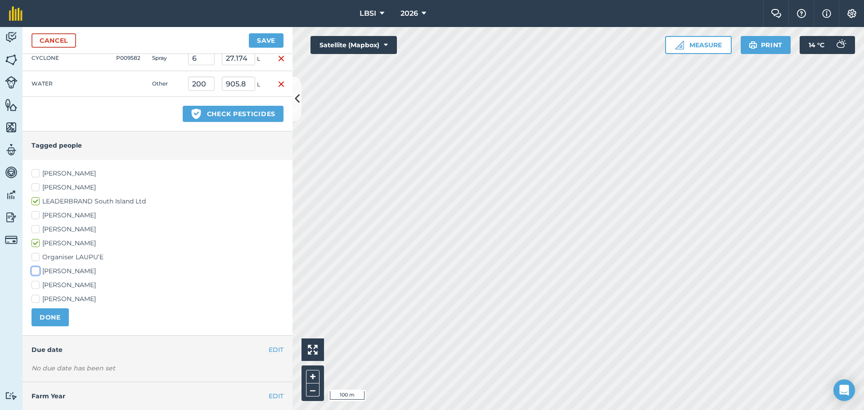
checkbox input "true"
click at [59, 313] on button "DONE" at bounding box center [50, 317] width 37 height 18
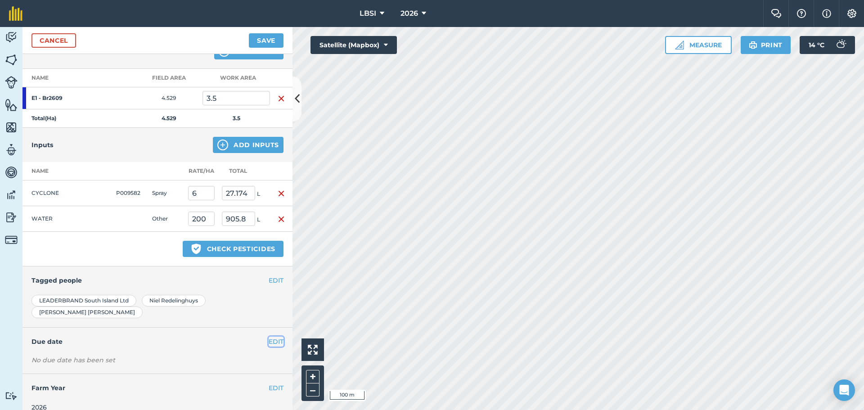
click at [269, 337] on button "EDIT" at bounding box center [276, 342] width 15 height 10
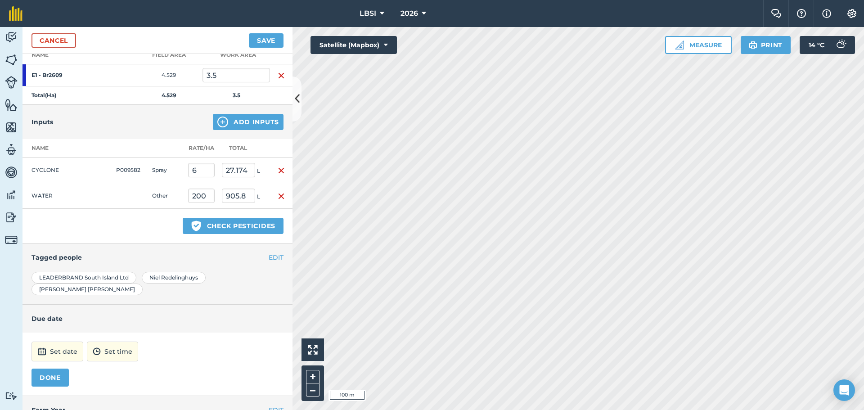
scroll to position [160, 0]
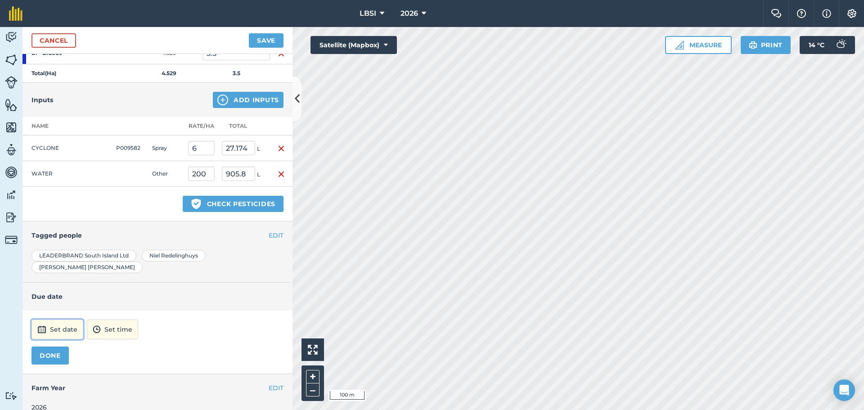
click at [58, 320] on button "Set date" at bounding box center [58, 330] width 52 height 20
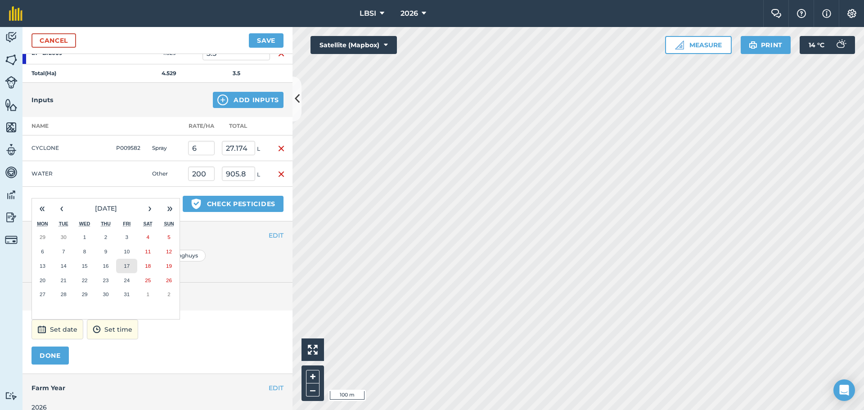
click at [123, 259] on button "17" at bounding box center [126, 266] width 21 height 14
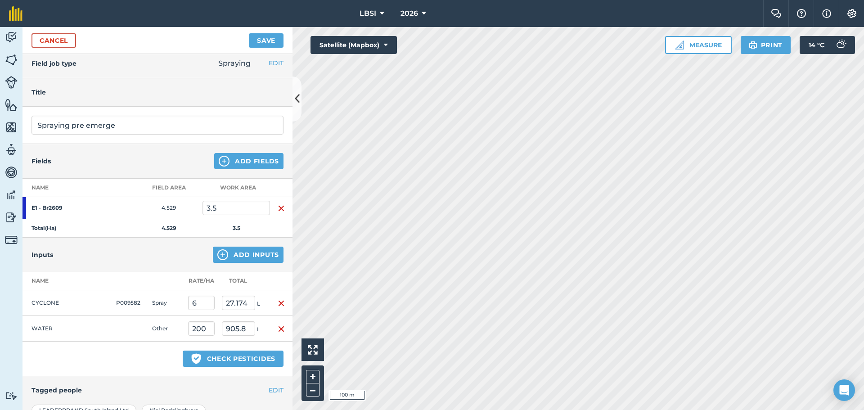
scroll to position [0, 0]
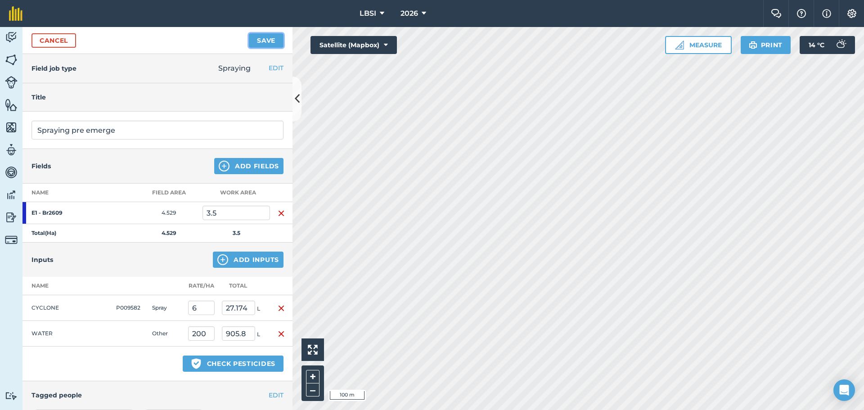
click at [261, 41] on button "Save" at bounding box center [266, 40] width 35 height 14
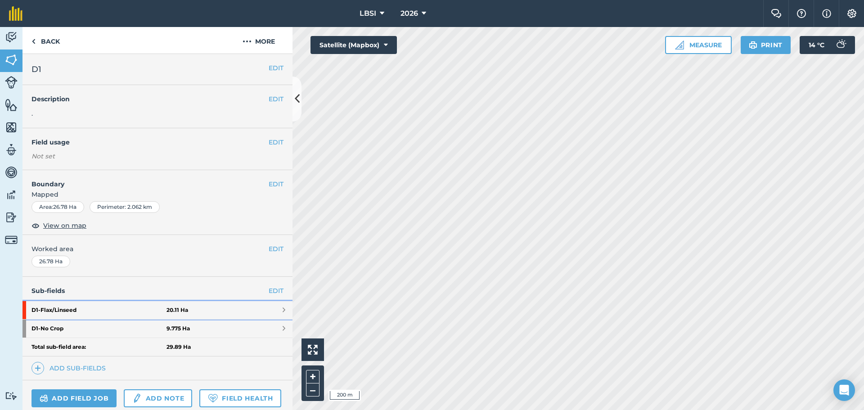
click at [94, 312] on strong "D1 - Flax/Linseed" at bounding box center [99, 310] width 135 height 18
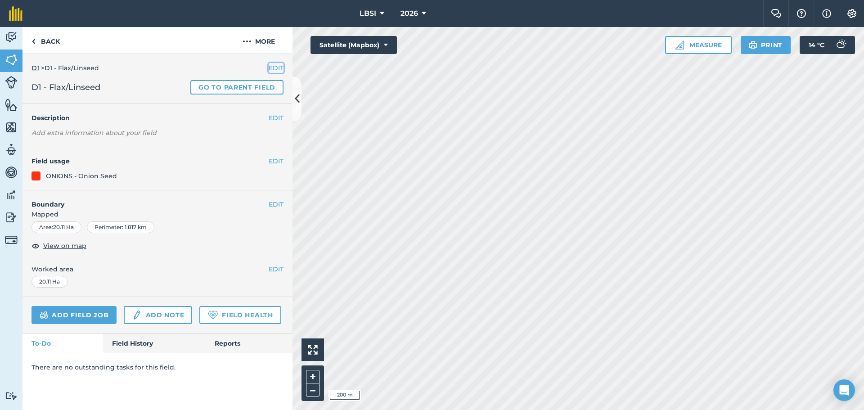
click at [272, 66] on button "EDIT" at bounding box center [276, 68] width 15 height 10
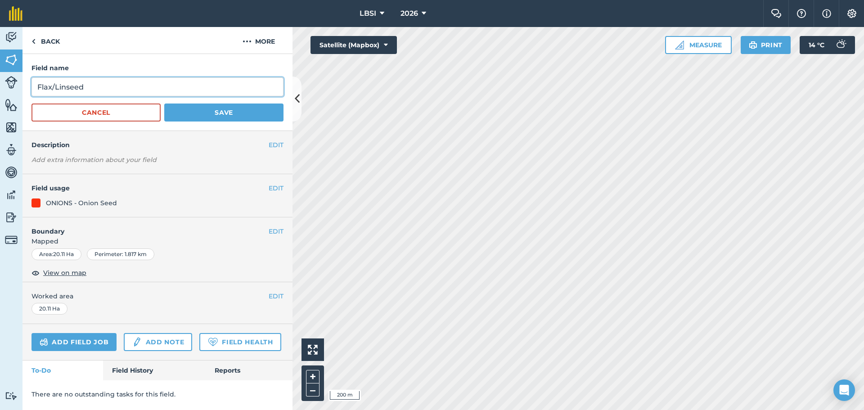
click at [97, 88] on input "Flax/Linseed" at bounding box center [158, 86] width 252 height 19
type input "F"
type input "Onions"
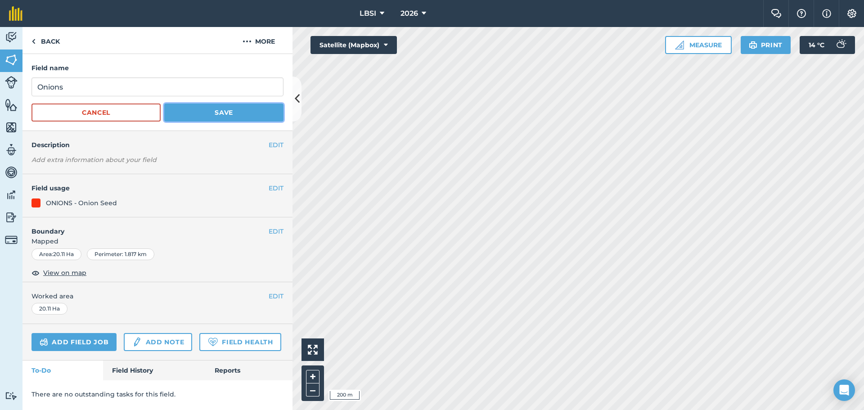
click at [225, 111] on button "Save" at bounding box center [223, 113] width 119 height 18
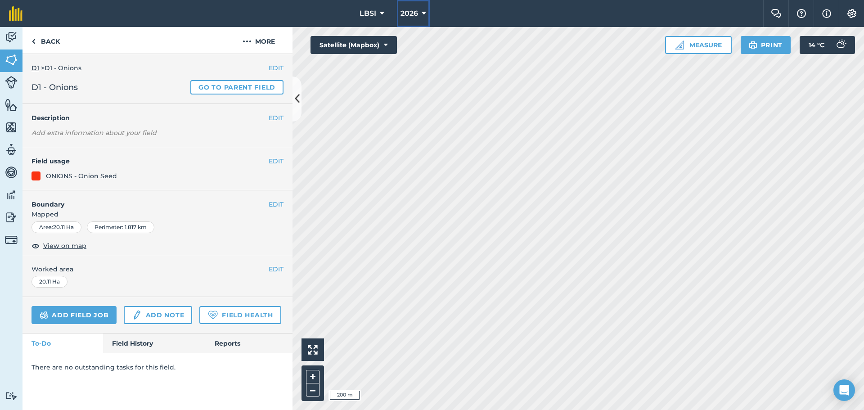
click at [404, 13] on span "2026" at bounding box center [410, 13] width 18 height 11
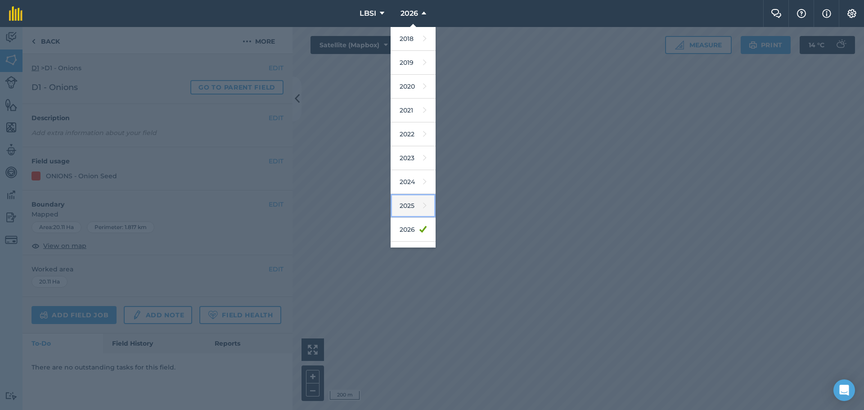
click at [402, 207] on link "2025" at bounding box center [413, 206] width 45 height 24
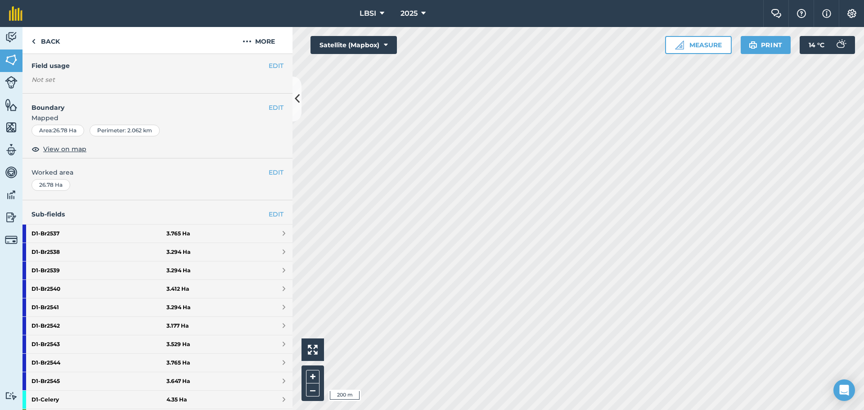
scroll to position [90, 0]
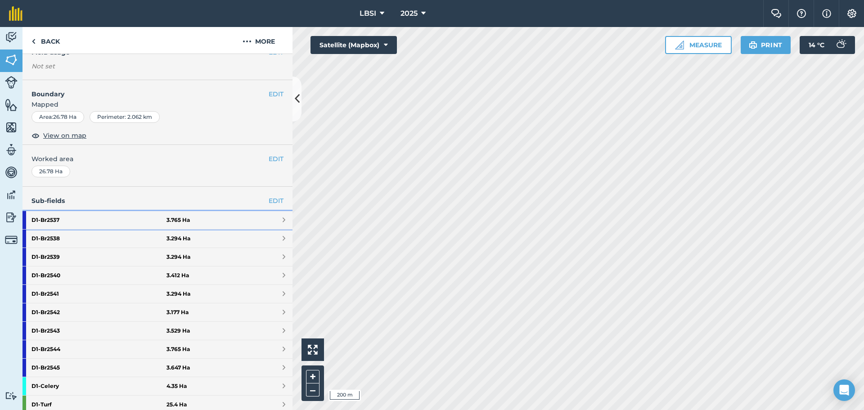
click at [98, 217] on strong "D1 - Br2537" at bounding box center [99, 220] width 135 height 18
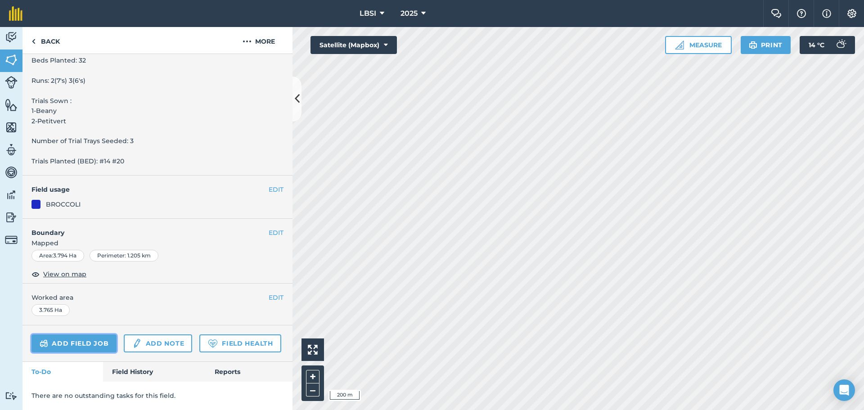
click at [83, 334] on link "Add field job" at bounding box center [74, 343] width 85 height 18
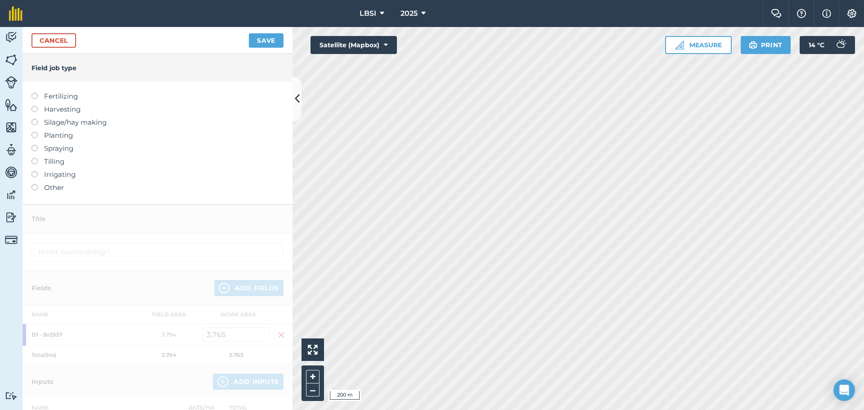
click at [36, 145] on label at bounding box center [38, 145] width 13 height 0
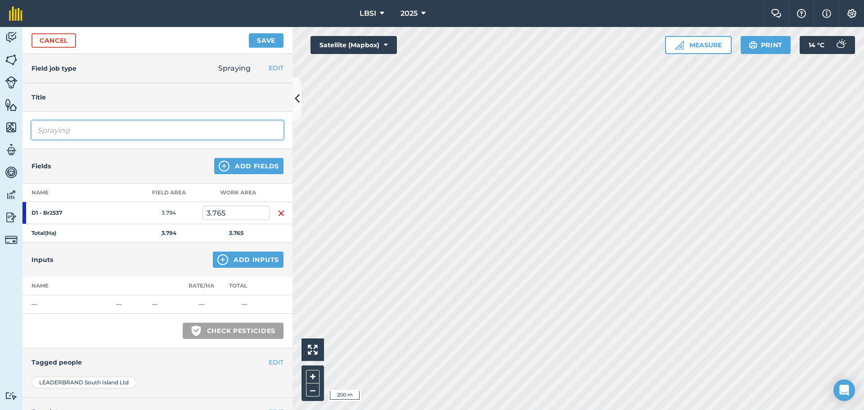
click at [80, 129] on input "Spraying" at bounding box center [158, 130] width 252 height 19
type input "Spraying off crop"
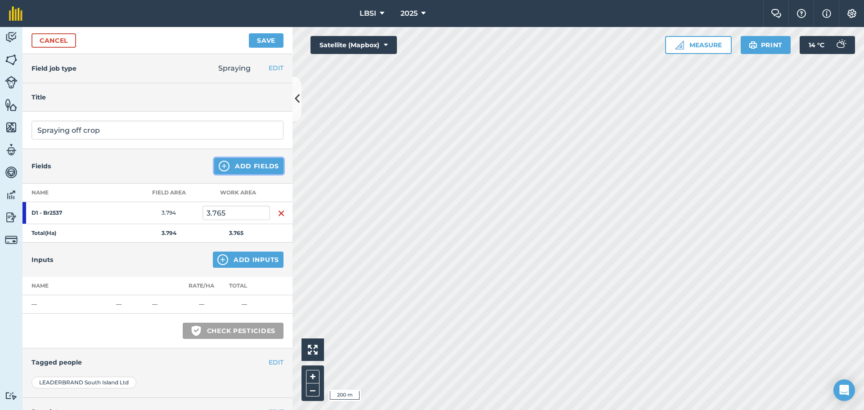
click at [219, 167] on img at bounding box center [224, 166] width 11 height 11
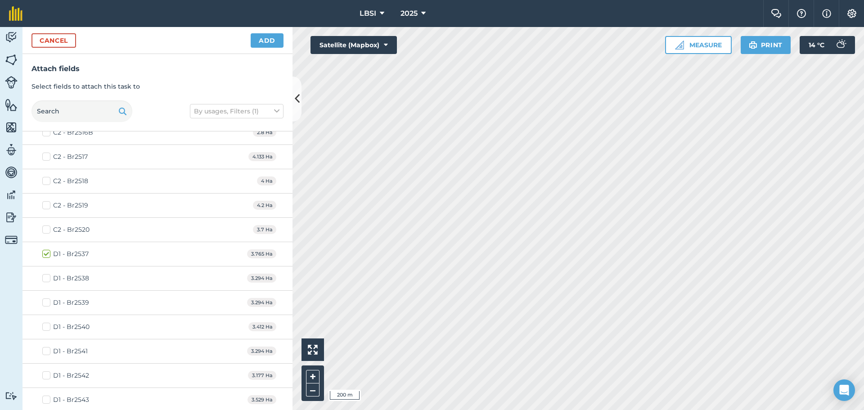
scroll to position [810, 0]
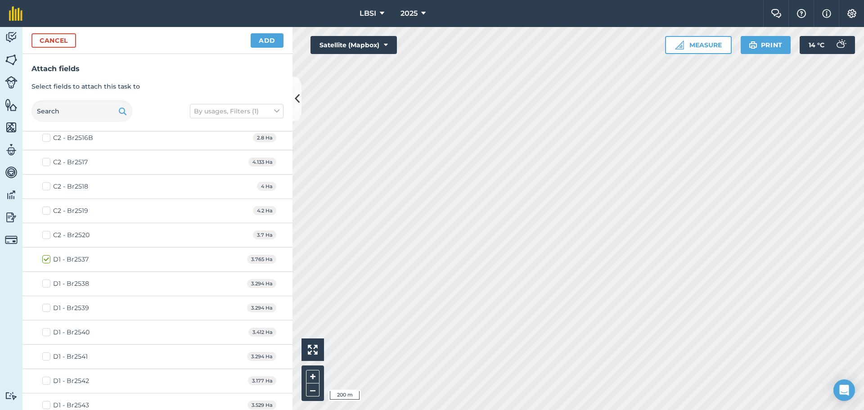
click at [44, 283] on label "D1 - Br2538" at bounding box center [65, 283] width 47 height 9
click at [44, 283] on input "D1 - Br2538" at bounding box center [45, 282] width 6 height 6
checkbox input "true"
click at [47, 308] on label "D1 - Br2539" at bounding box center [65, 307] width 47 height 9
click at [47, 308] on input "D1 - Br2539" at bounding box center [45, 306] width 6 height 6
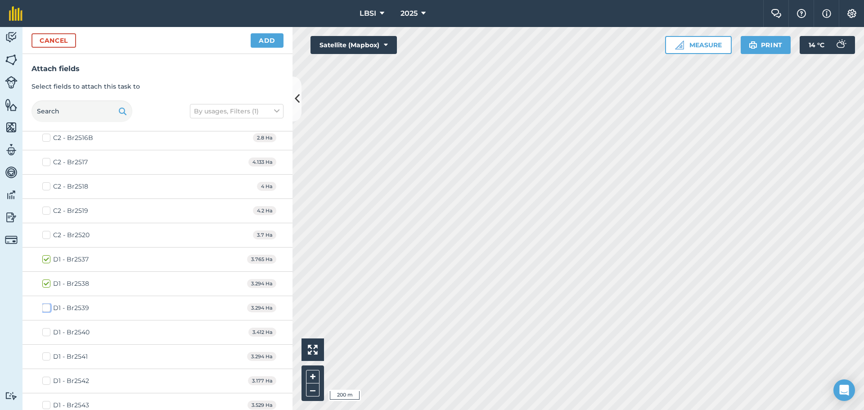
checkbox input "true"
click at [45, 333] on label "D1 - Br2540" at bounding box center [65, 332] width 47 height 9
click at [45, 333] on input "D1 - Br2540" at bounding box center [45, 331] width 6 height 6
checkbox input "true"
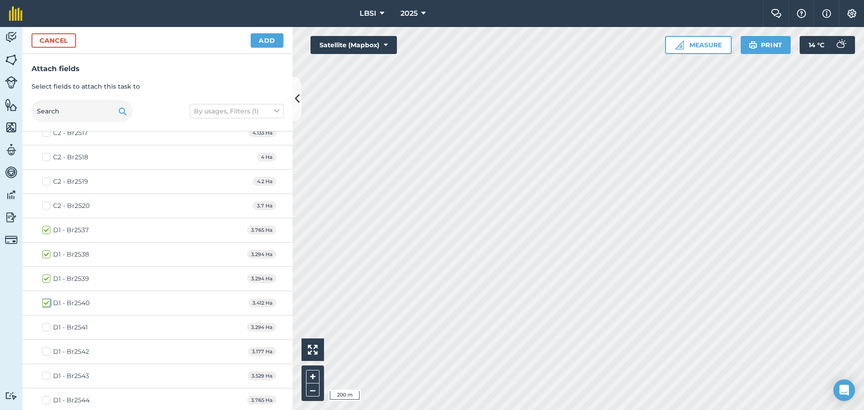
scroll to position [855, 0]
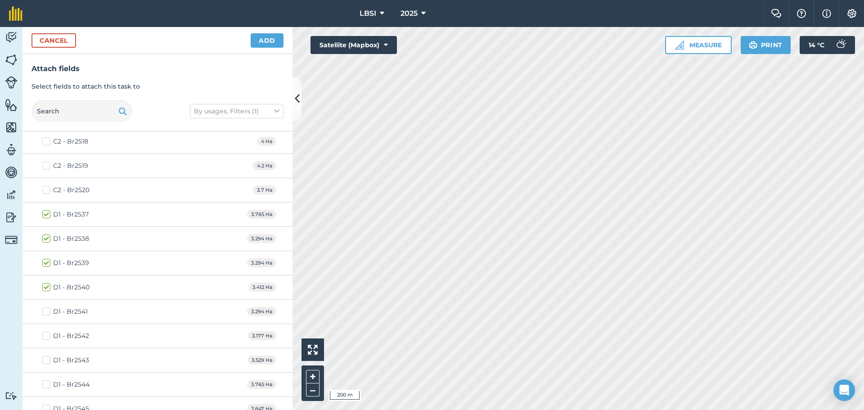
click at [49, 313] on label "D1 - Br2541" at bounding box center [64, 311] width 45 height 9
click at [48, 313] on input "D1 - Br2541" at bounding box center [45, 310] width 6 height 6
checkbox input "true"
click at [44, 336] on label "D1 - Br2542" at bounding box center [65, 335] width 47 height 9
click at [44, 336] on input "D1 - Br2542" at bounding box center [45, 334] width 6 height 6
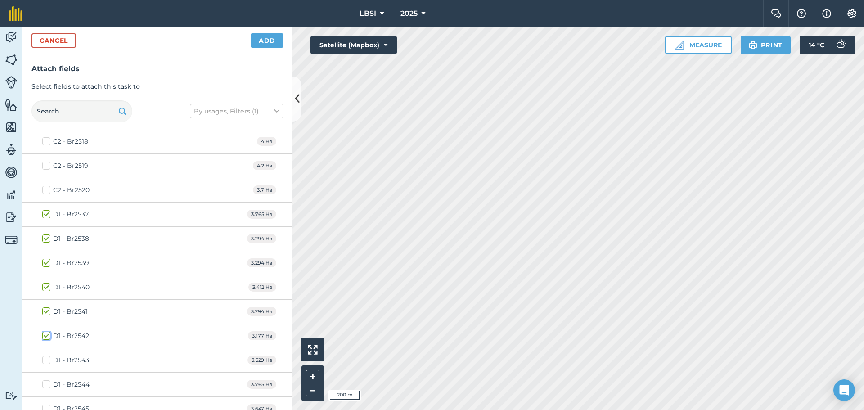
checkbox input "true"
click at [266, 42] on button "Add" at bounding box center [267, 40] width 33 height 14
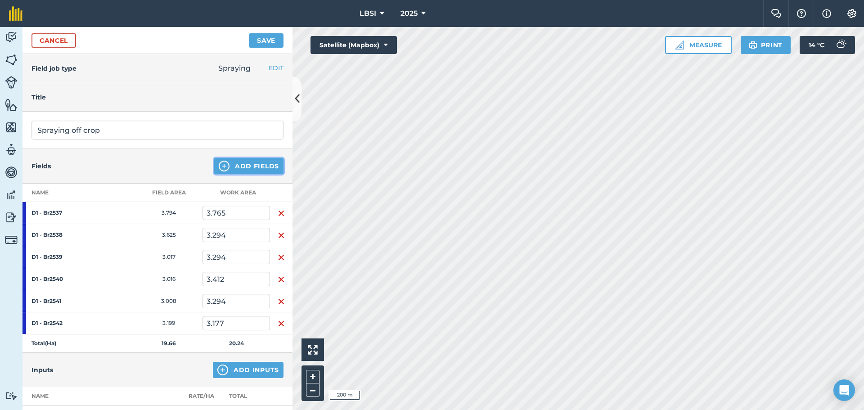
click at [219, 166] on img at bounding box center [224, 166] width 11 height 11
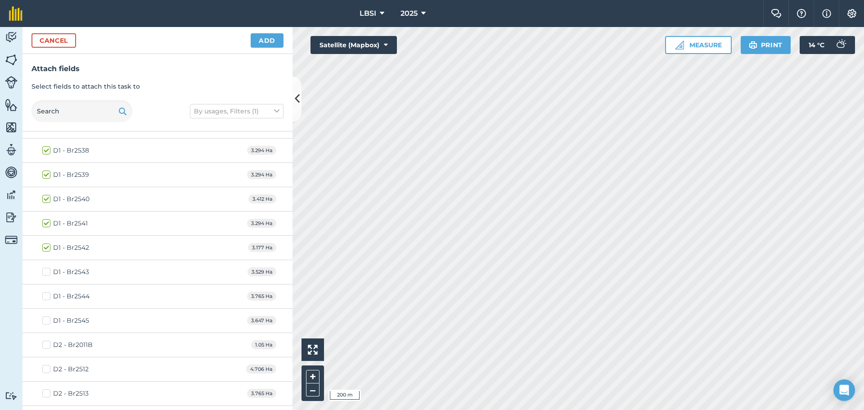
scroll to position [945, 0]
click at [46, 270] on label "D1 - Br2543" at bounding box center [65, 270] width 47 height 9
click at [46, 270] on input "D1 - Br2543" at bounding box center [45, 269] width 6 height 6
click at [46, 270] on label "D1 - Br2543" at bounding box center [65, 270] width 47 height 9
click at [46, 270] on input "D1 - Br2543" at bounding box center [45, 269] width 6 height 6
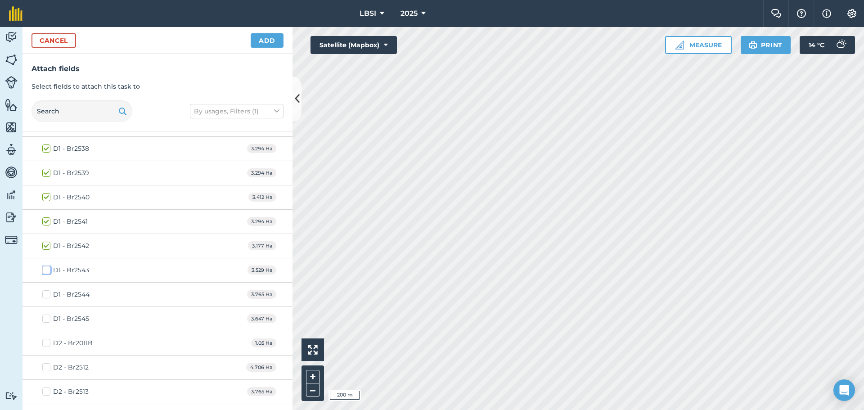
checkbox input "false"
click at [48, 291] on label "D1 - Br2544" at bounding box center [65, 294] width 47 height 9
click at [48, 291] on input "D1 - Br2544" at bounding box center [45, 293] width 6 height 6
checkbox input "true"
click at [45, 244] on label "D1 - Br2542" at bounding box center [65, 245] width 47 height 9
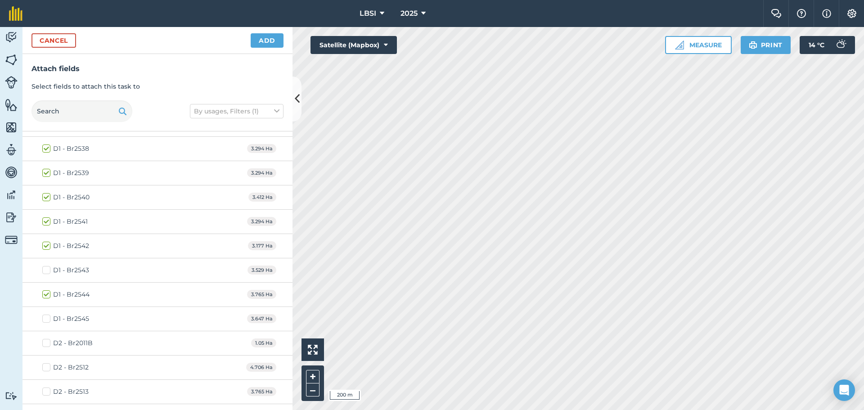
click at [45, 244] on input "D1 - Br2542" at bounding box center [45, 244] width 6 height 6
checkbox input "false"
click at [260, 41] on button "Add" at bounding box center [267, 40] width 33 height 14
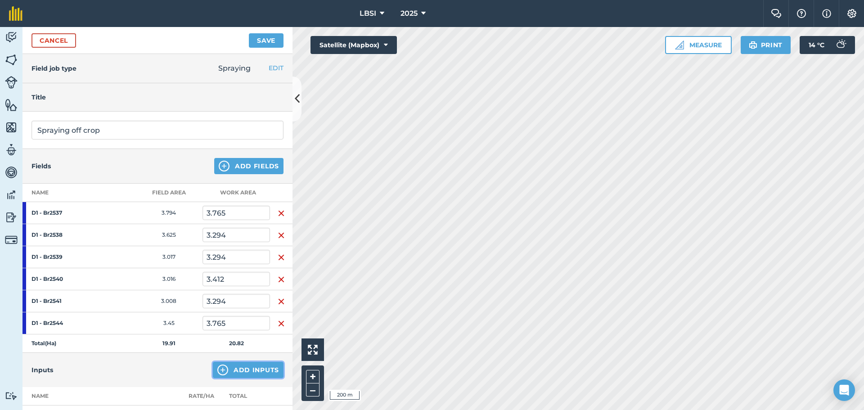
click at [217, 370] on img at bounding box center [222, 370] width 11 height 11
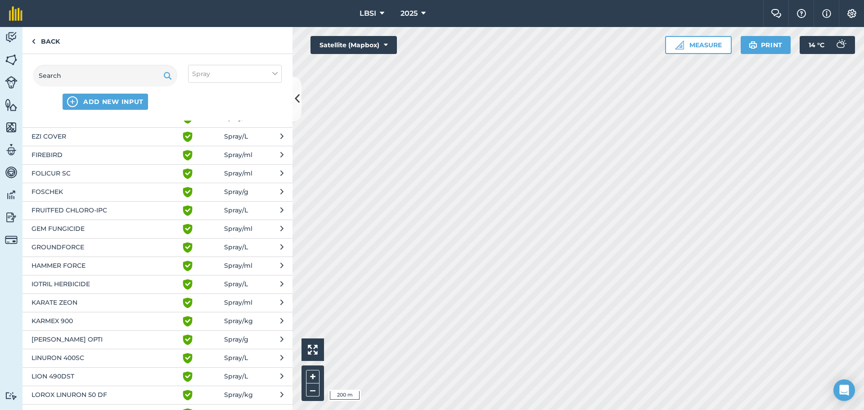
scroll to position [630, 0]
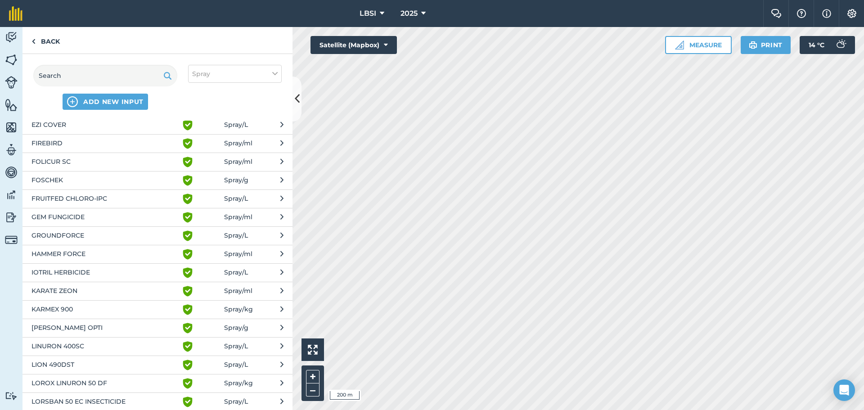
click at [91, 367] on span "LION 490DST" at bounding box center [105, 365] width 147 height 11
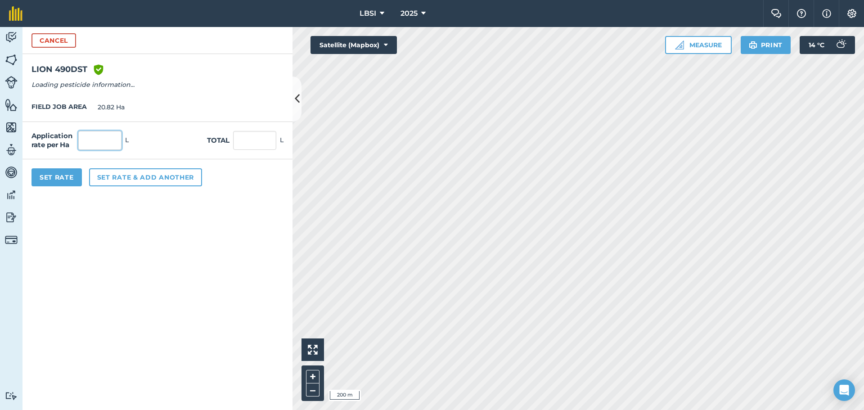
click at [89, 142] on input "text" at bounding box center [99, 140] width 43 height 19
type input "2"
type input "41.64"
click at [148, 181] on button "Set rate & add another" at bounding box center [145, 177] width 113 height 18
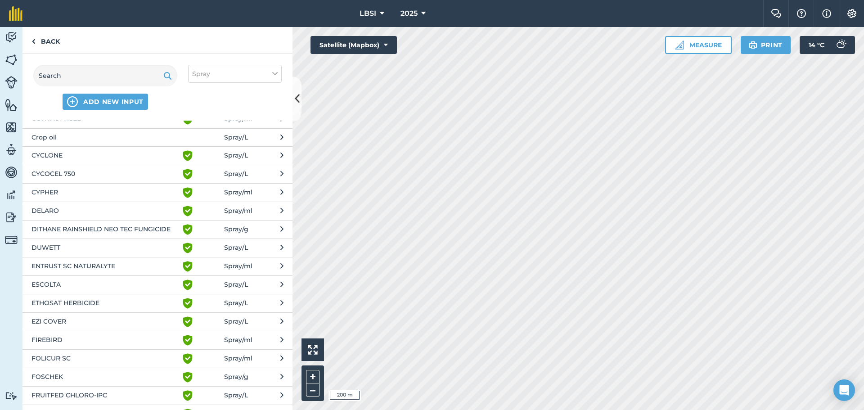
scroll to position [450, 0]
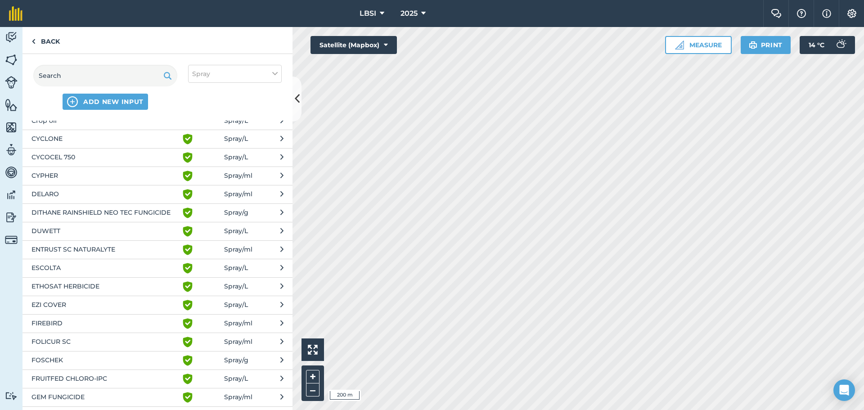
click at [79, 307] on span "EZI COVER" at bounding box center [105, 305] width 147 height 11
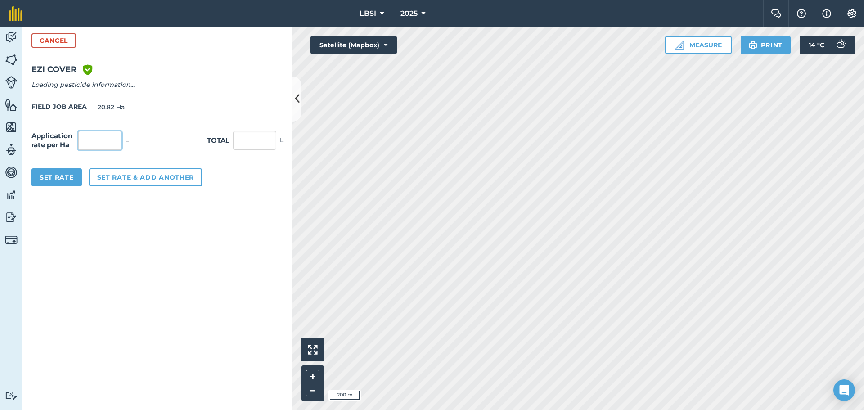
click at [104, 141] on input "text" at bounding box center [99, 140] width 43 height 19
type input "1"
type input "20.82"
click at [105, 181] on button "Set rate & add another" at bounding box center [145, 177] width 113 height 18
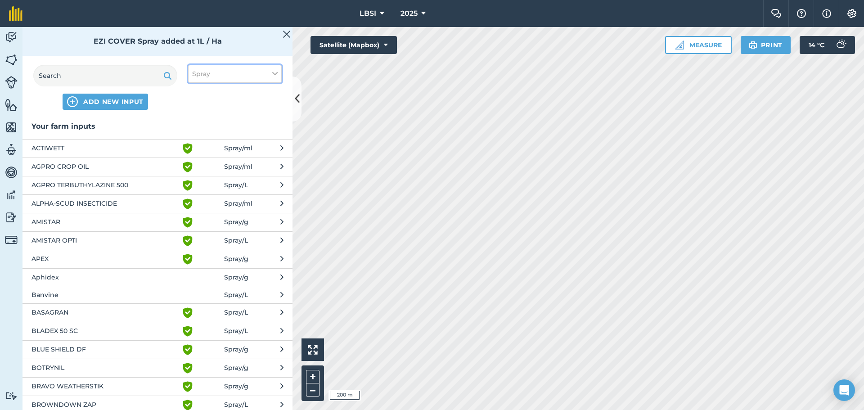
drag, startPoint x: 273, startPoint y: 73, endPoint x: 270, endPoint y: 80, distance: 7.0
click at [273, 74] on icon at bounding box center [274, 74] width 5 height 10
click at [197, 159] on label "Other" at bounding box center [235, 159] width 86 height 9
click at [197, 159] on input "Other" at bounding box center [195, 158] width 6 height 6
checkbox input "true"
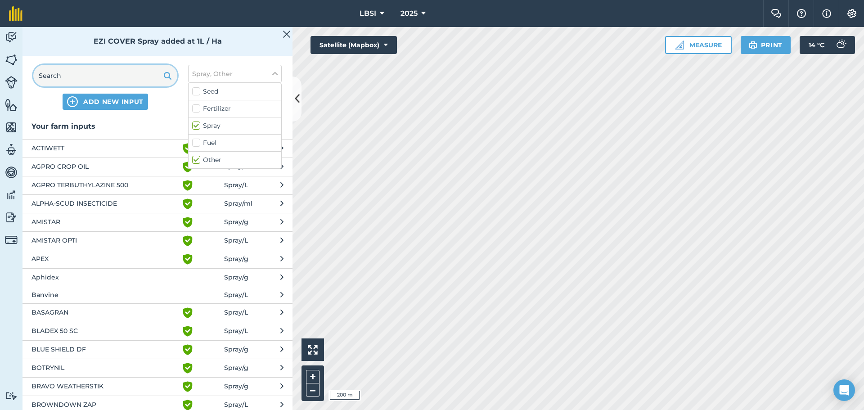
click at [107, 76] on input "text" at bounding box center [105, 76] width 144 height 22
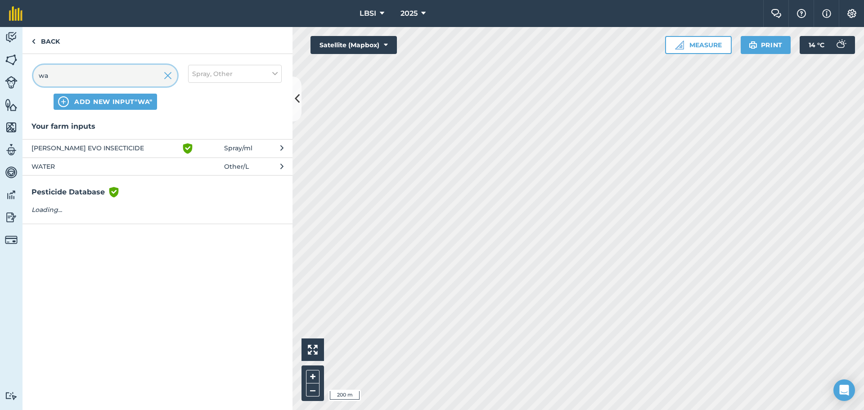
type input "wa"
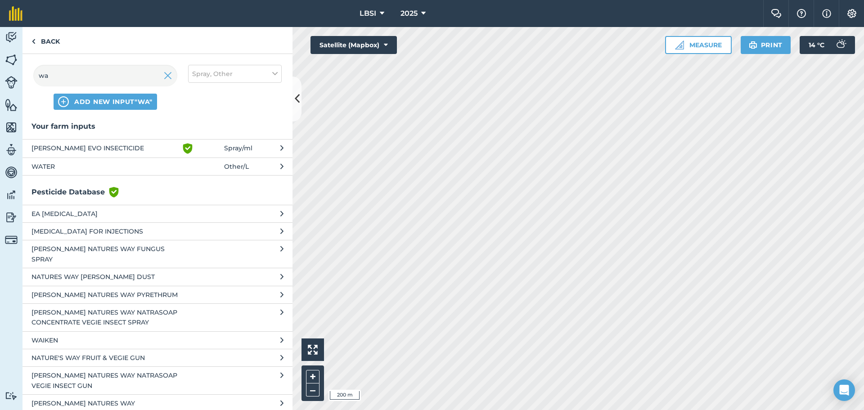
click at [70, 170] on span "WATER" at bounding box center [105, 167] width 147 height 10
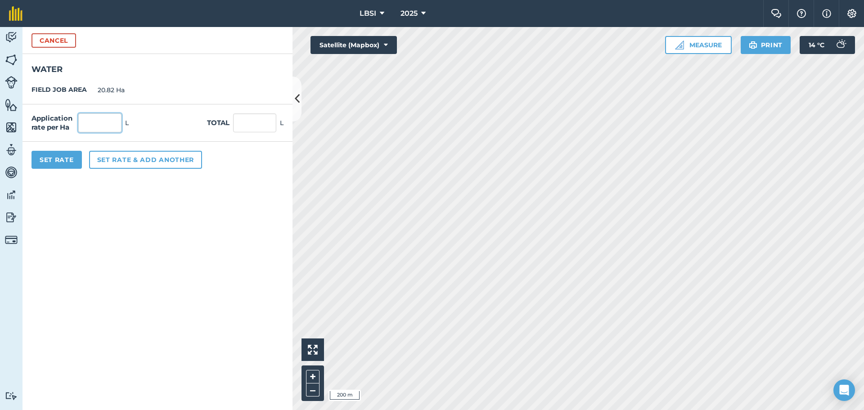
click at [104, 122] on input "text" at bounding box center [99, 122] width 43 height 19
type input "200"
type input "4,164"
click at [68, 159] on button "Set Rate" at bounding box center [57, 160] width 50 height 18
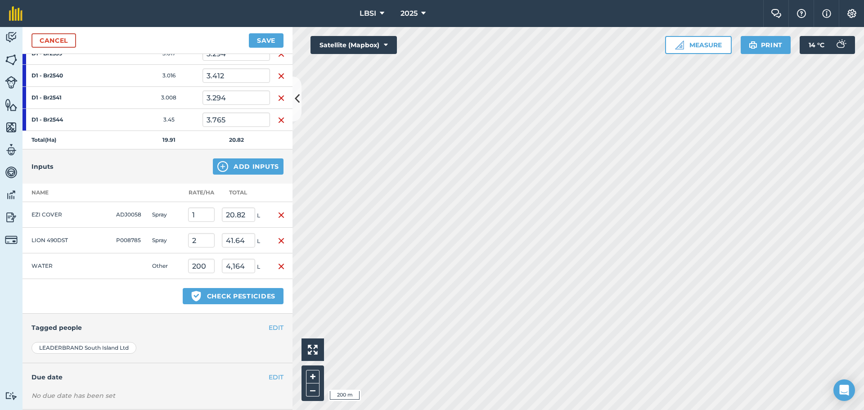
scroll to position [251, 0]
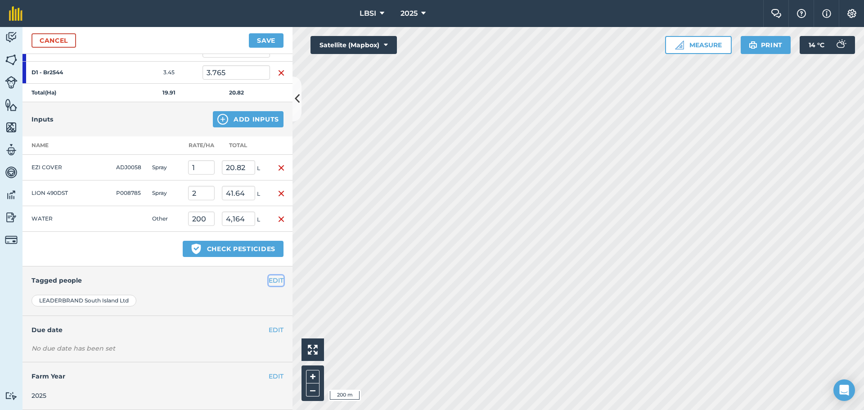
click at [272, 277] on button "EDIT" at bounding box center [276, 280] width 15 height 10
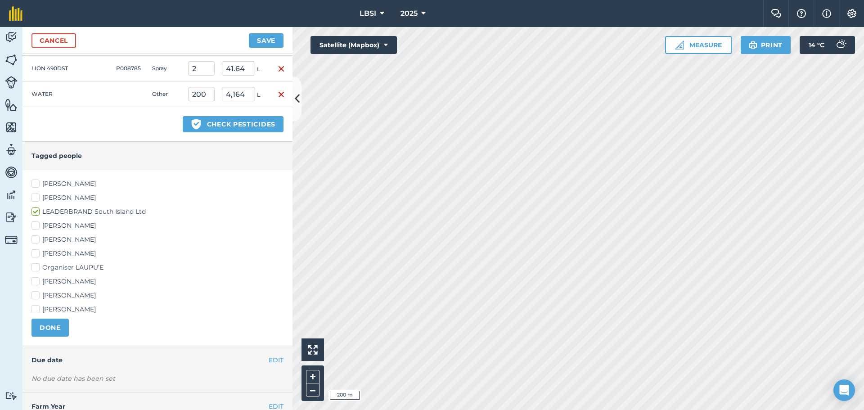
scroll to position [386, 0]
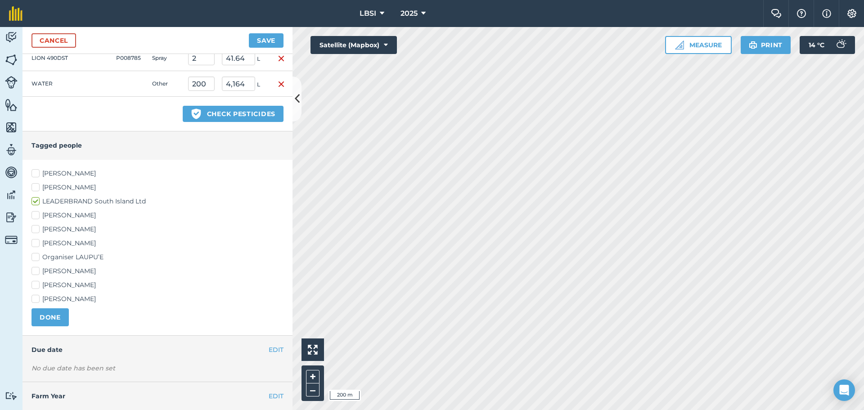
click at [36, 241] on label "[PERSON_NAME]" at bounding box center [158, 243] width 252 height 9
click at [36, 241] on input "[PERSON_NAME]" at bounding box center [35, 242] width 6 height 6
checkbox input "true"
click at [33, 270] on label "[PERSON_NAME]" at bounding box center [158, 270] width 252 height 9
click at [33, 270] on input "[PERSON_NAME]" at bounding box center [35, 269] width 6 height 6
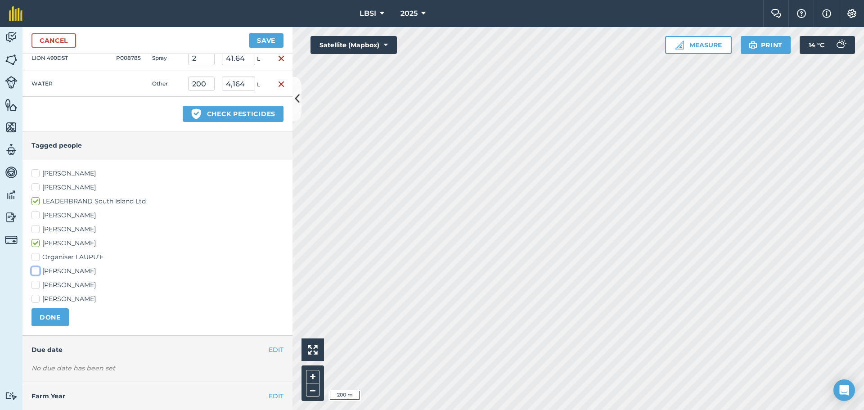
checkbox input "true"
click at [56, 315] on button "DONE" at bounding box center [50, 317] width 37 height 18
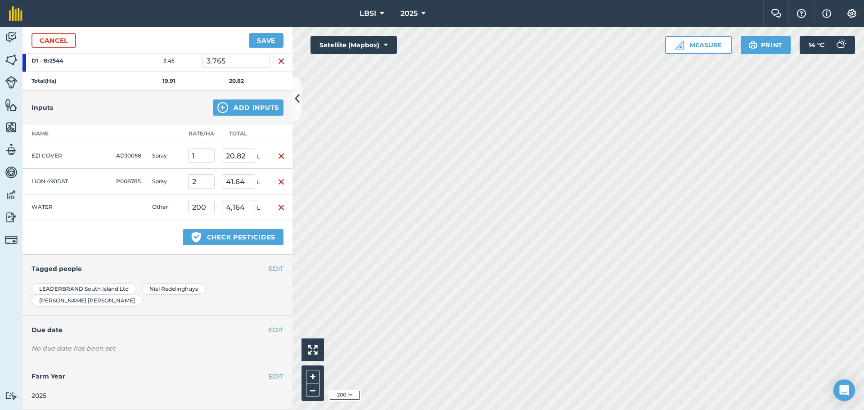
scroll to position [251, 0]
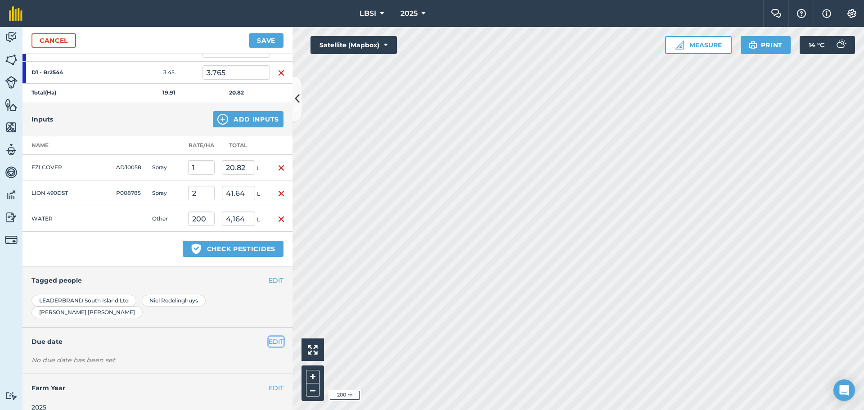
click at [269, 337] on button "EDIT" at bounding box center [276, 342] width 15 height 10
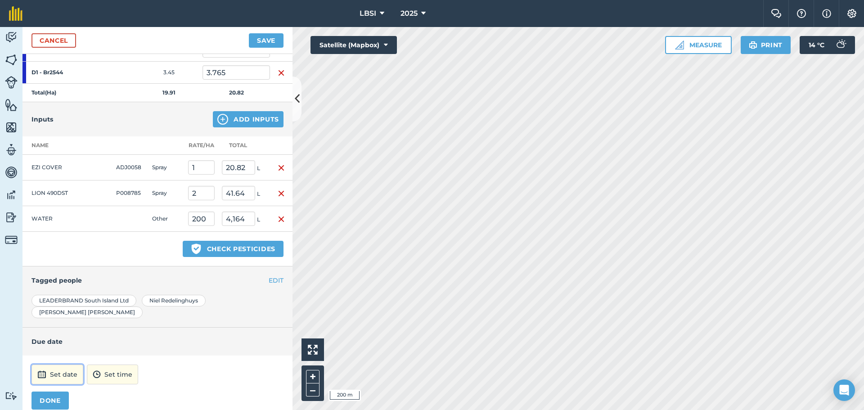
click at [68, 365] on button "Set date" at bounding box center [58, 375] width 52 height 20
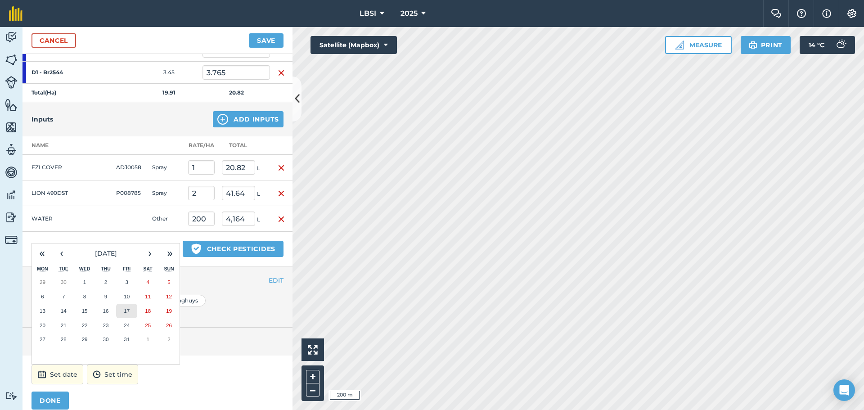
click at [130, 308] on abbr "17" at bounding box center [127, 311] width 6 height 6
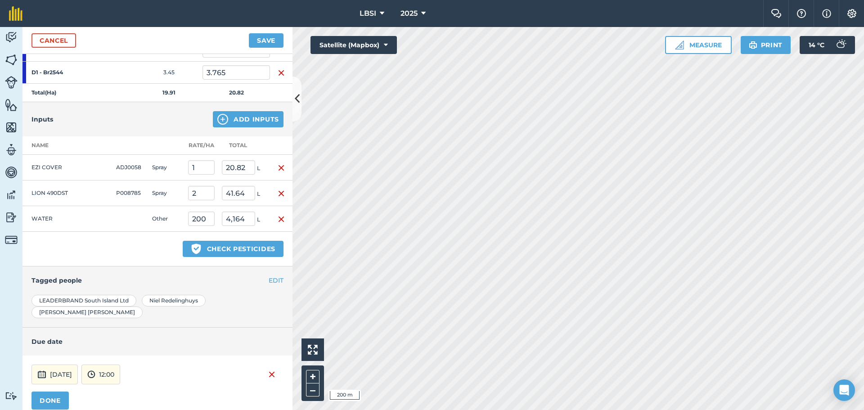
scroll to position [296, 0]
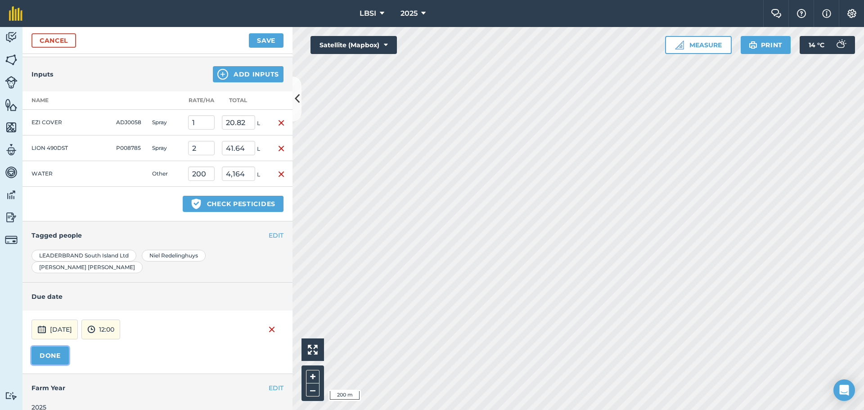
click at [56, 347] on button "DONE" at bounding box center [50, 356] width 37 height 18
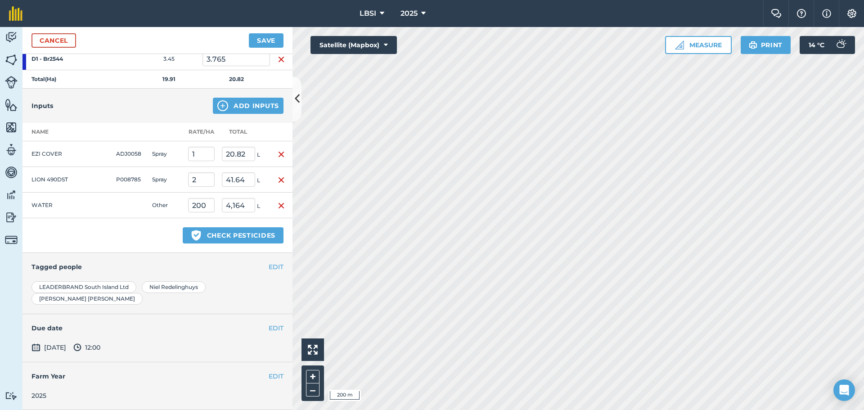
scroll to position [253, 0]
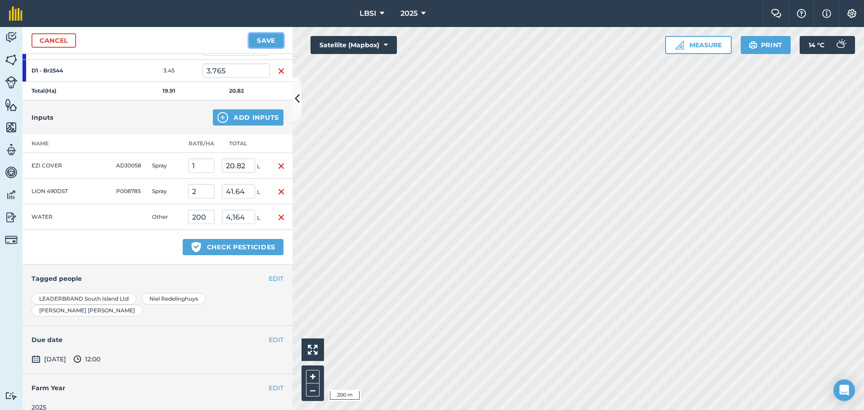
click at [260, 39] on button "Save" at bounding box center [266, 40] width 35 height 14
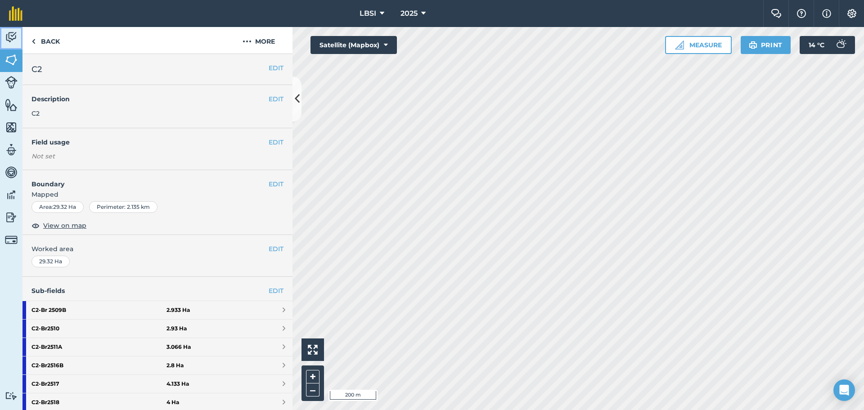
click at [17, 34] on img at bounding box center [11, 38] width 13 height 14
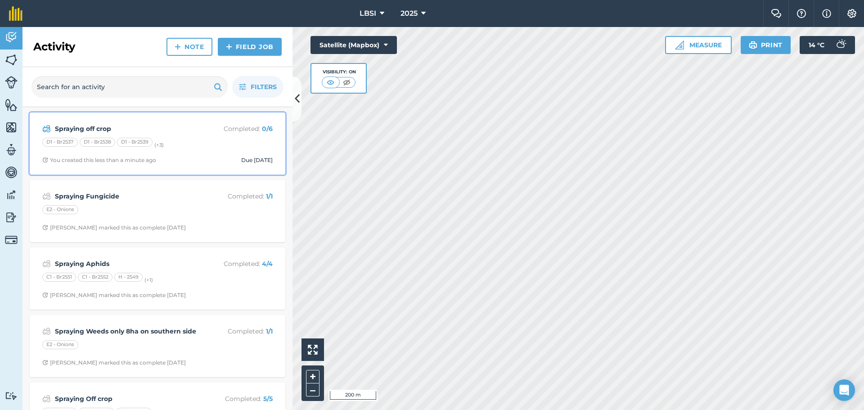
click at [129, 153] on div "Spraying off crop Completed : 0 / 6 D1 - Br2537 D1 - Br2538 D1 - Br2539 (+ 3 ) …" at bounding box center [157, 143] width 245 height 51
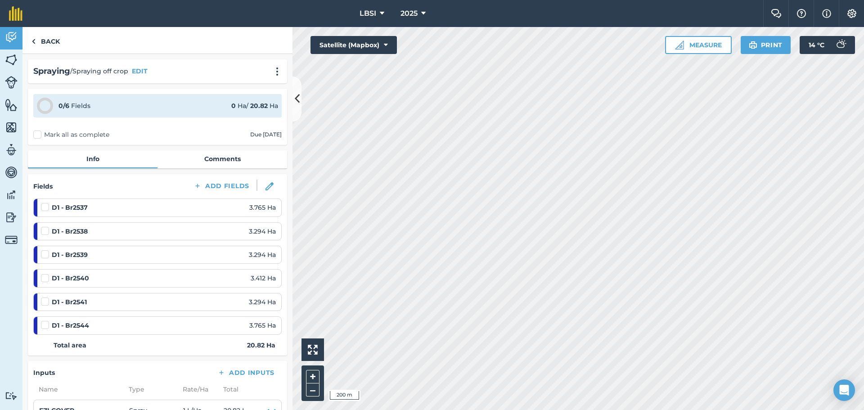
click at [202, 208] on div "D1 - Br2537 3.765 Ha" at bounding box center [158, 208] width 235 height 10
click at [32, 40] on img at bounding box center [34, 41] width 4 height 11
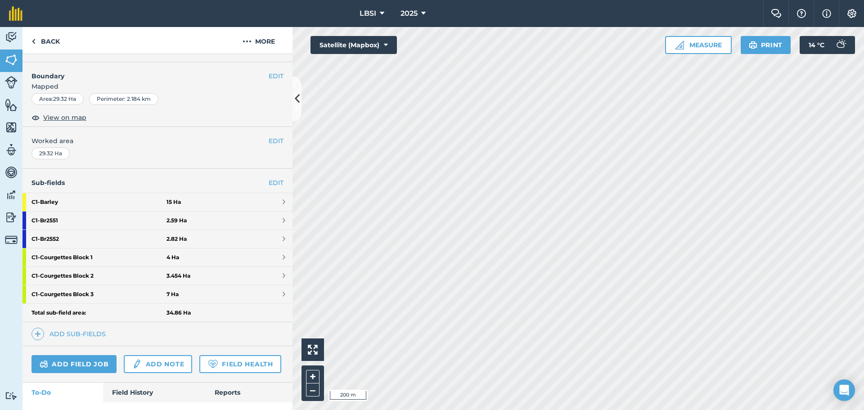
scroll to position [135, 0]
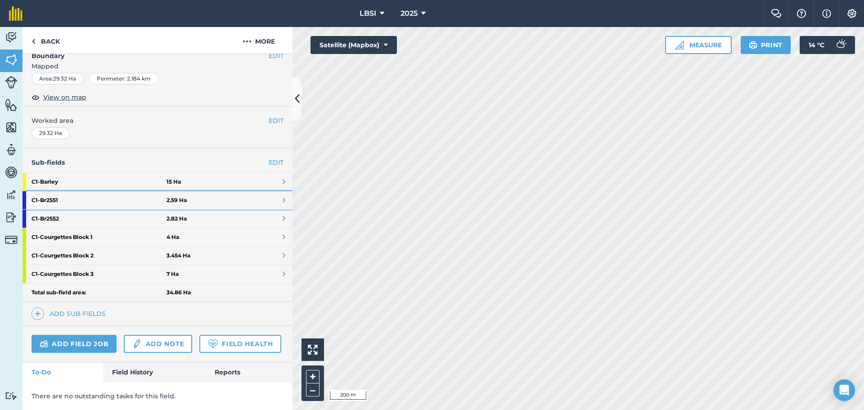
click at [99, 195] on strong "C1 - Br2551" at bounding box center [99, 200] width 135 height 18
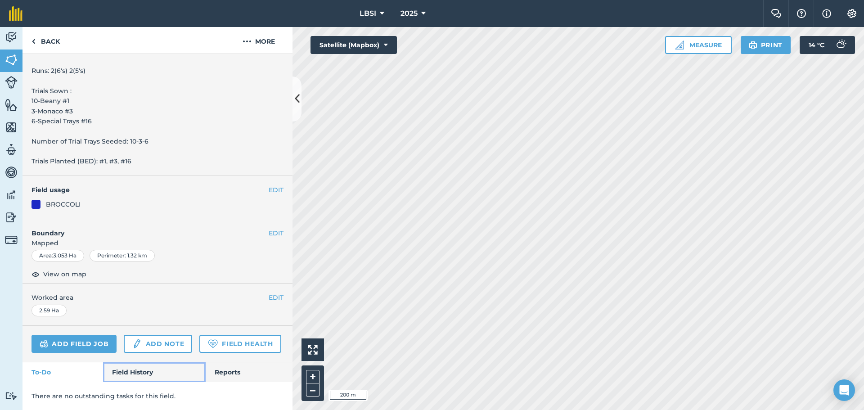
click at [120, 375] on link "Field History" at bounding box center [154, 372] width 102 height 20
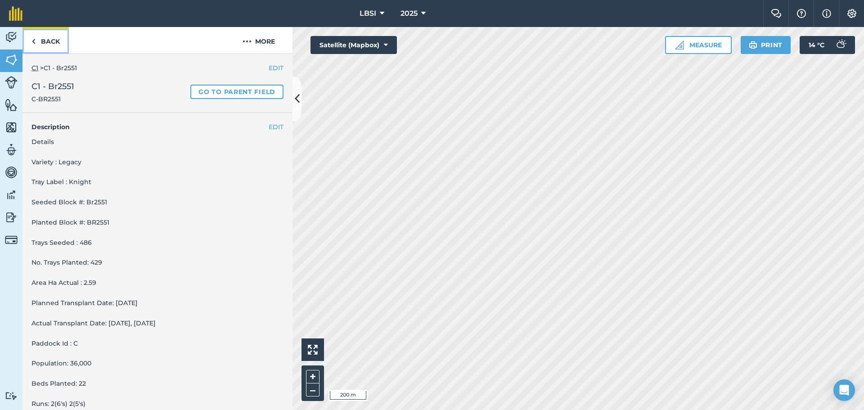
click at [36, 42] on link "Back" at bounding box center [46, 40] width 46 height 27
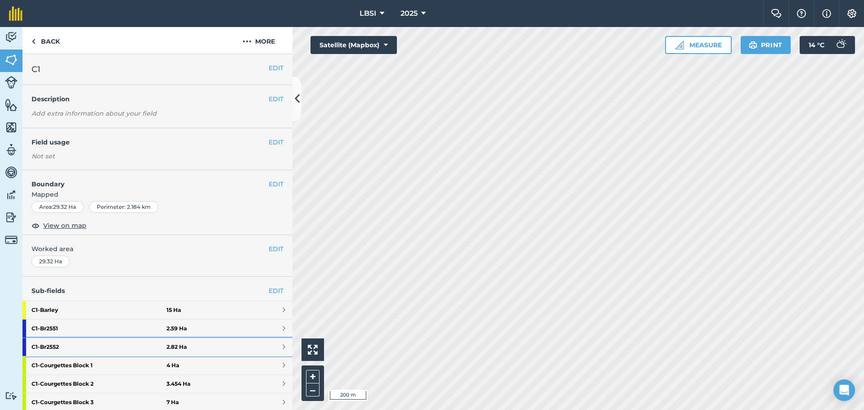
click at [94, 344] on strong "C1 - Br2552" at bounding box center [99, 347] width 135 height 18
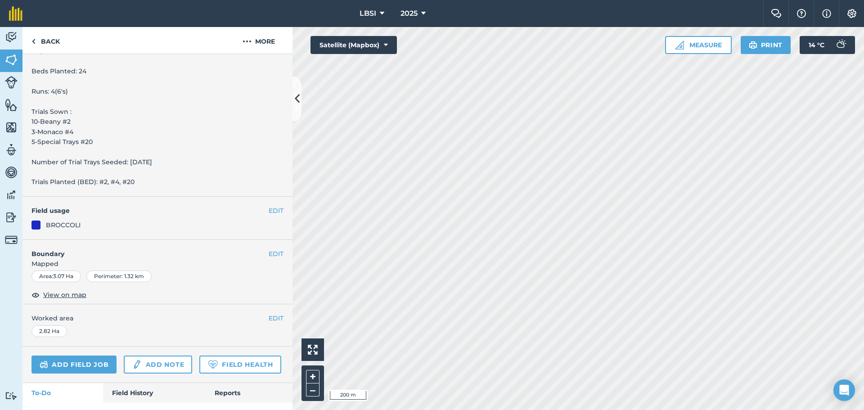
scroll to position [315, 0]
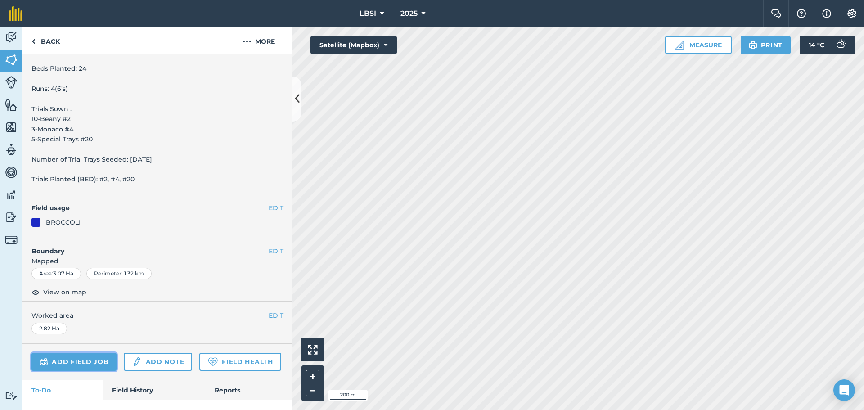
click at [63, 361] on link "Add field job" at bounding box center [74, 362] width 85 height 18
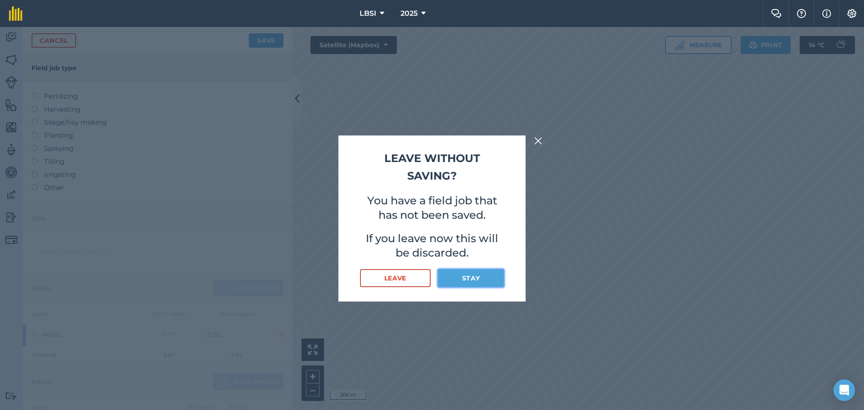
click at [464, 280] on button "Stay" at bounding box center [471, 278] width 66 height 18
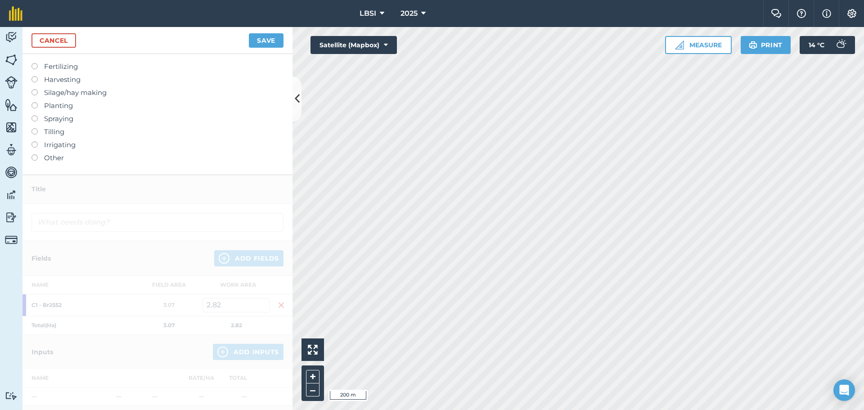
scroll to position [45, 0]
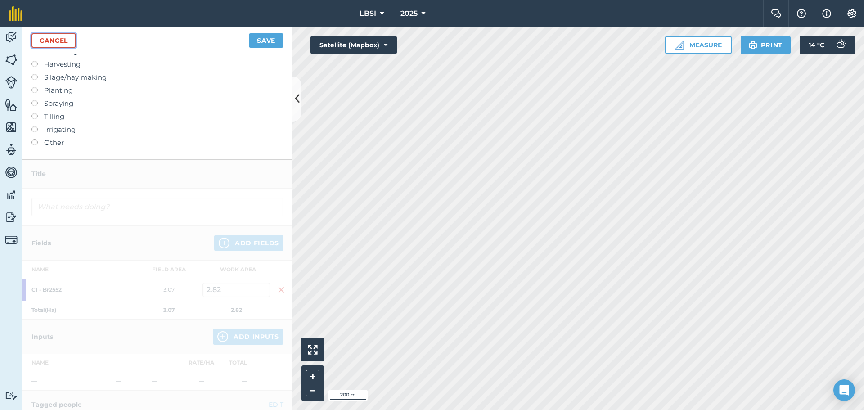
click at [54, 43] on link "Cancel" at bounding box center [54, 40] width 45 height 14
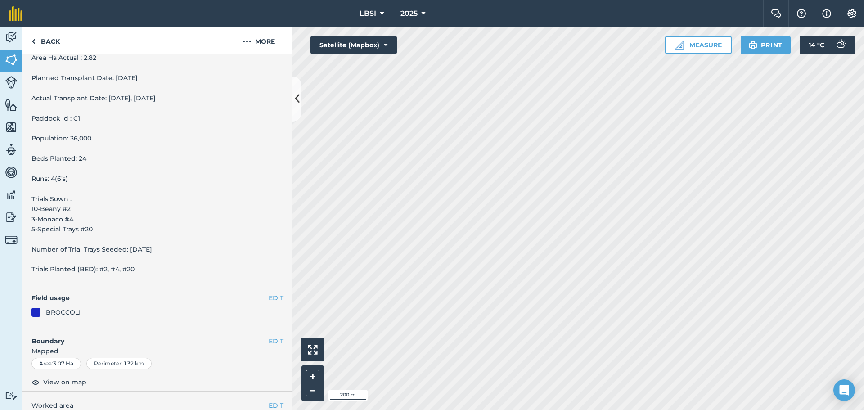
scroll to position [358, 0]
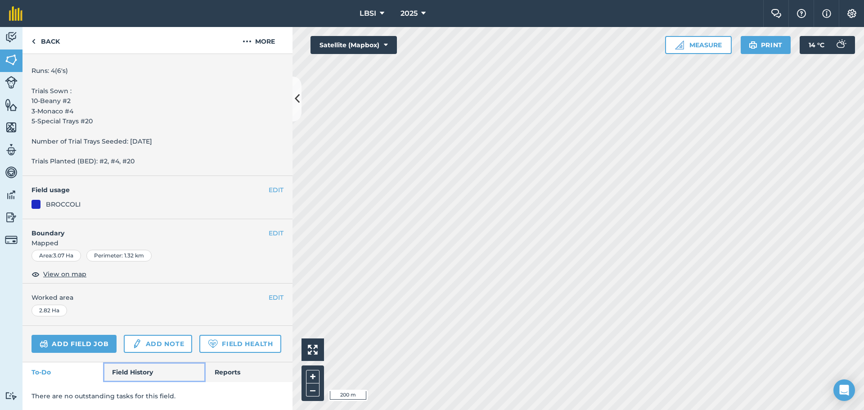
click at [127, 371] on link "Field History" at bounding box center [154, 372] width 102 height 20
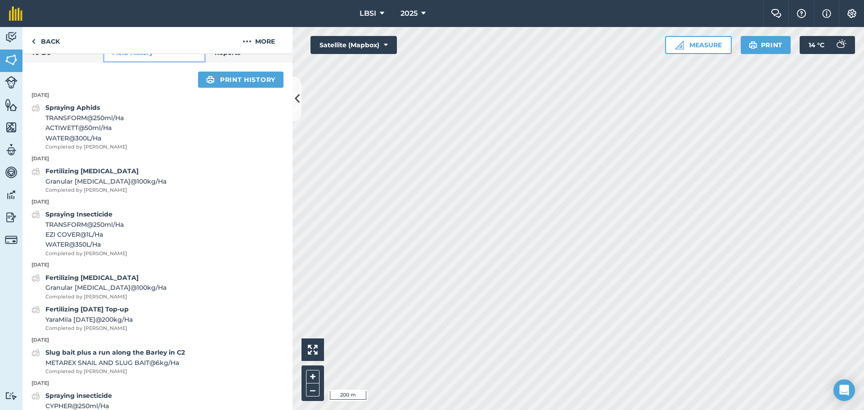
scroll to position [652, 0]
click at [36, 39] on link "Back" at bounding box center [46, 40] width 46 height 27
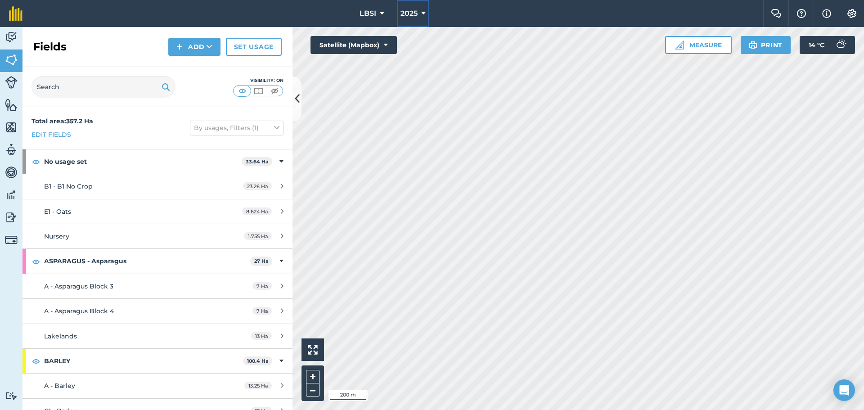
click at [427, 9] on button "2025" at bounding box center [413, 13] width 32 height 27
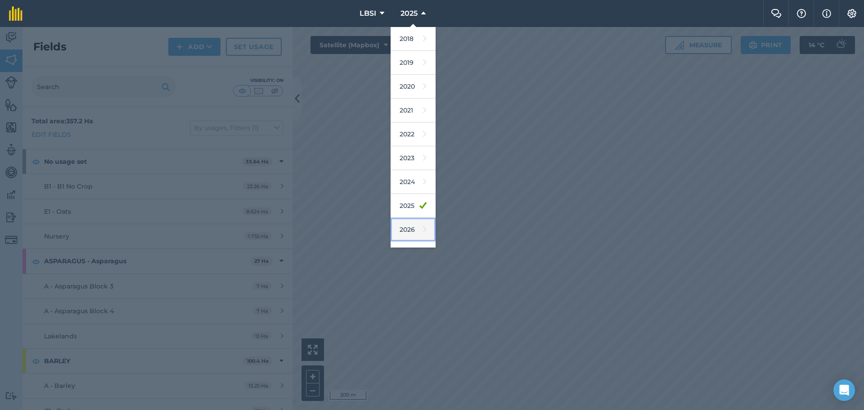
click at [407, 233] on link "2026" at bounding box center [413, 230] width 45 height 24
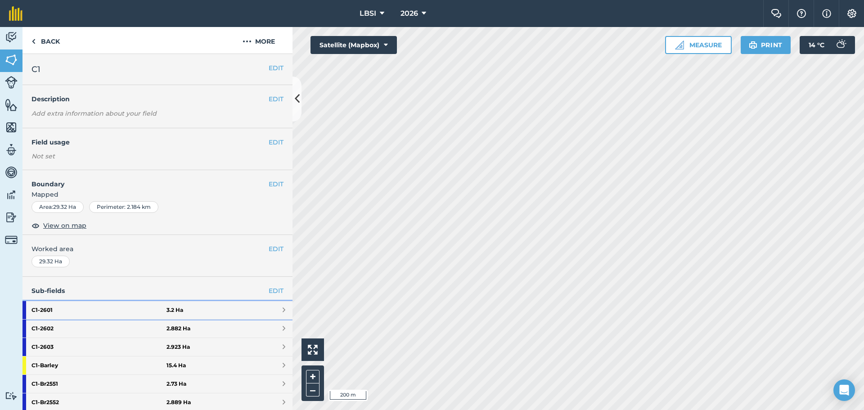
click at [87, 306] on strong "C1 - 2601" at bounding box center [99, 310] width 135 height 18
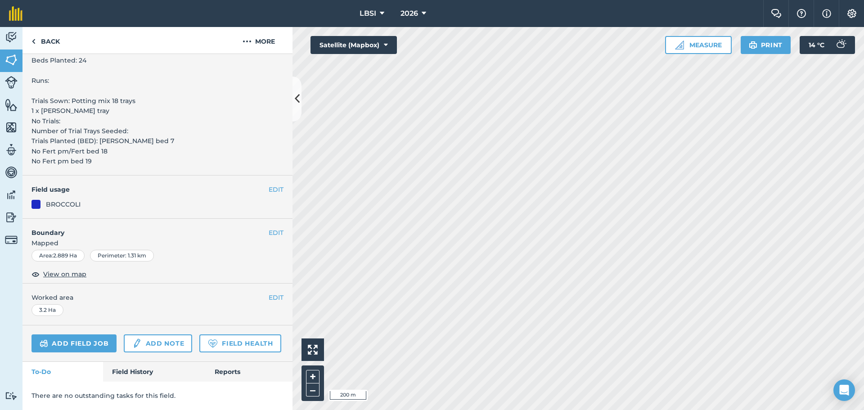
scroll to position [348, 0]
click at [133, 373] on link "Field History" at bounding box center [154, 372] width 102 height 20
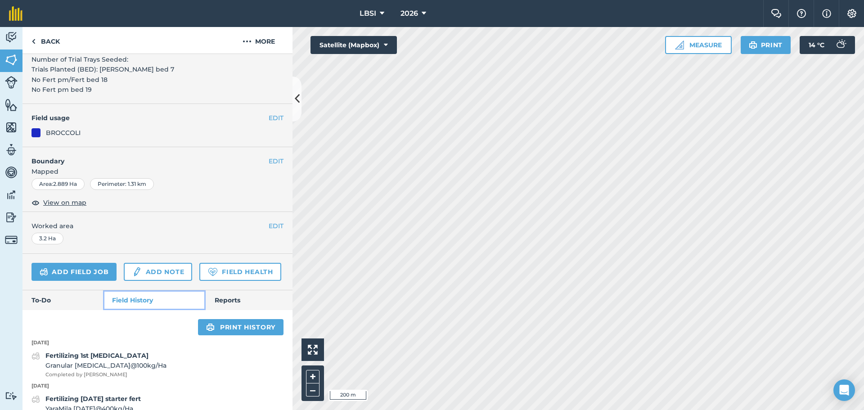
scroll to position [528, 0]
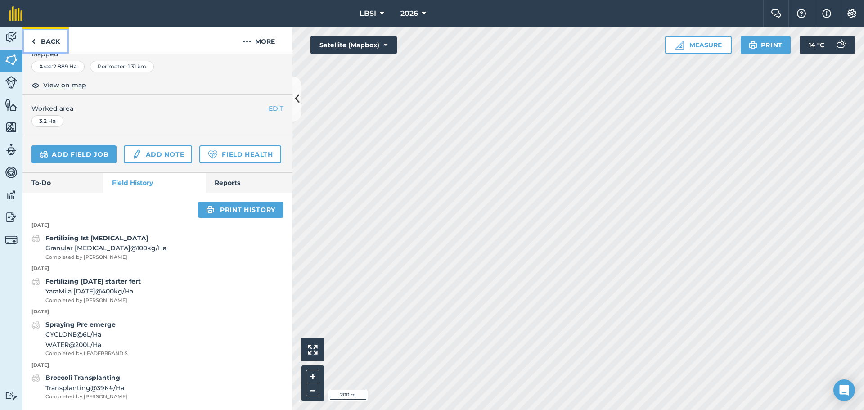
click at [34, 42] on img at bounding box center [34, 41] width 4 height 11
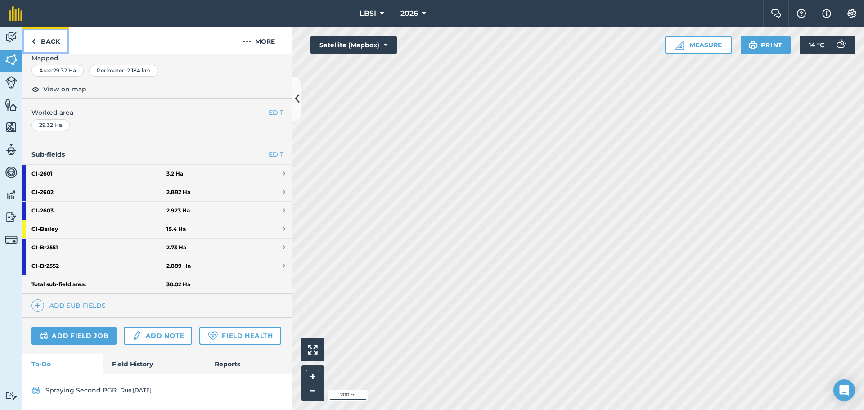
scroll to position [157, 0]
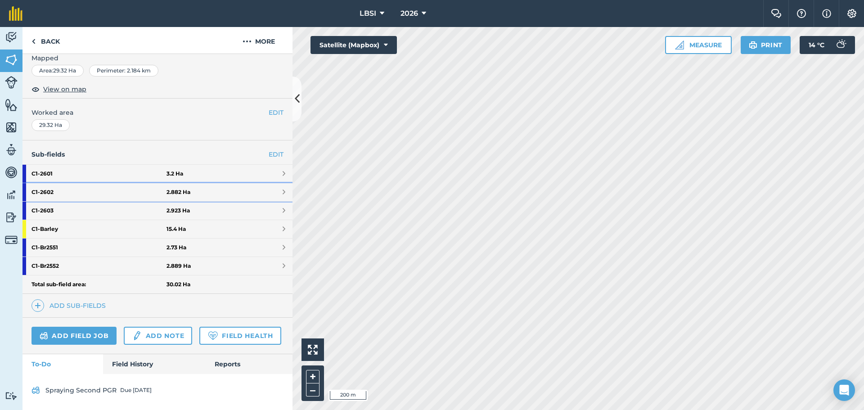
click at [76, 183] on strong "C1 - 2602" at bounding box center [99, 192] width 135 height 18
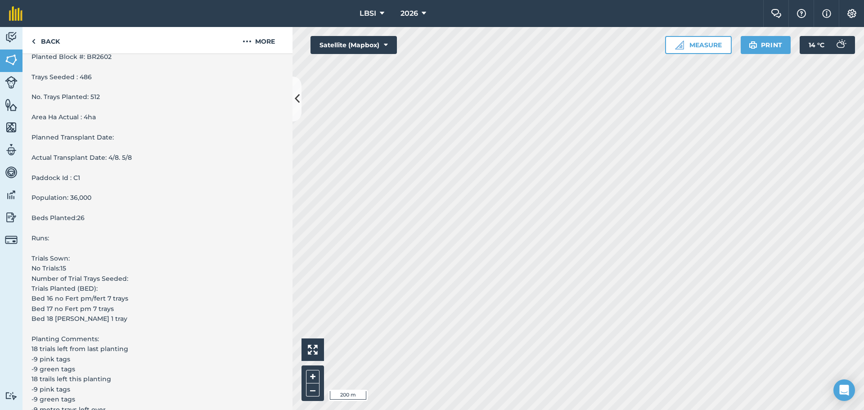
scroll to position [430, 0]
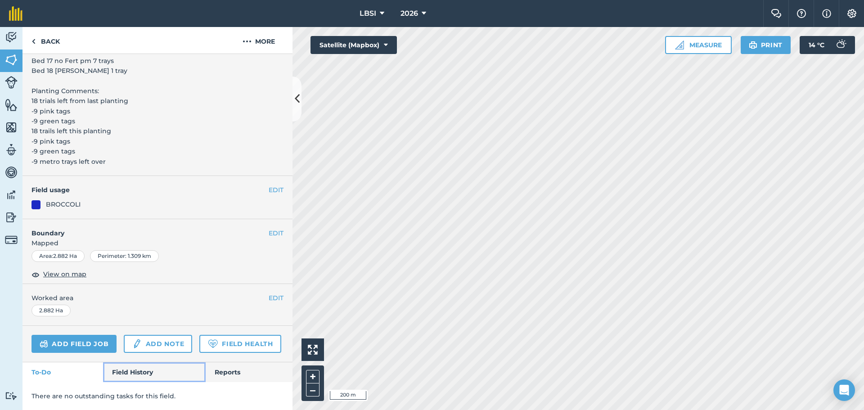
click at [140, 371] on link "Field History" at bounding box center [154, 372] width 102 height 20
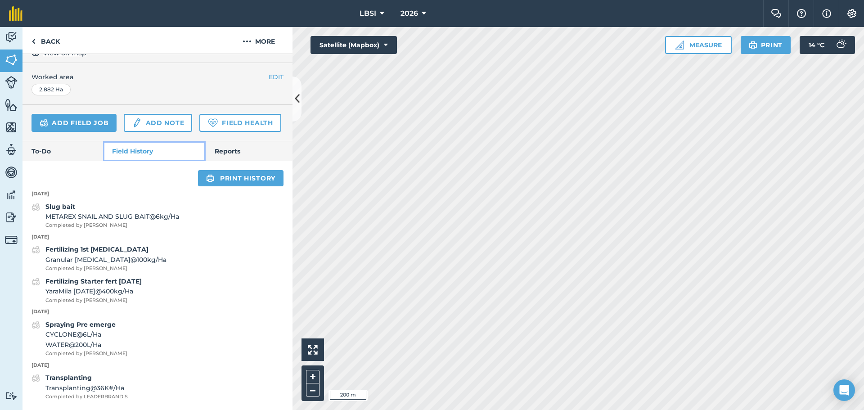
scroll to position [651, 0]
click at [32, 42] on img at bounding box center [34, 41] width 4 height 11
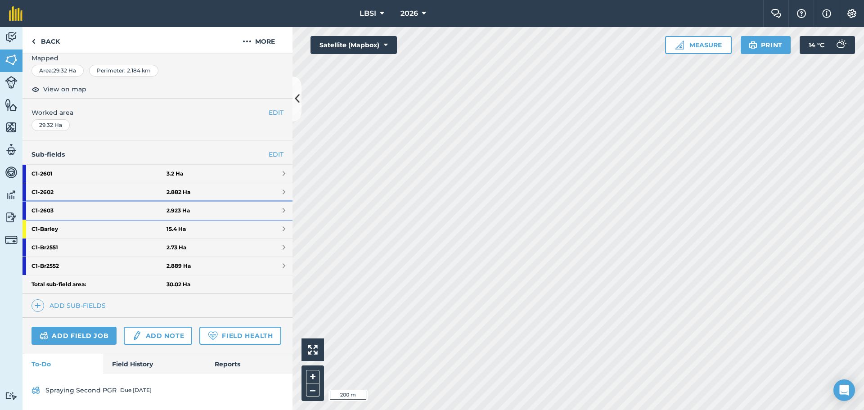
click at [49, 202] on strong "C1 - 2603" at bounding box center [99, 211] width 135 height 18
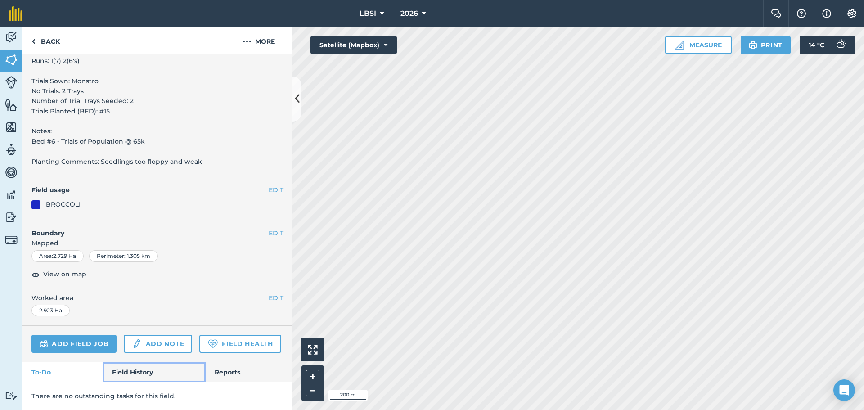
click at [138, 366] on link "Field History" at bounding box center [154, 372] width 102 height 20
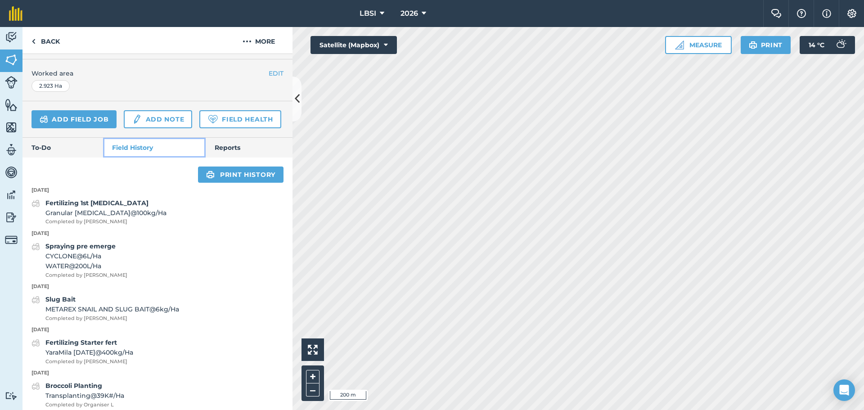
scroll to position [614, 0]
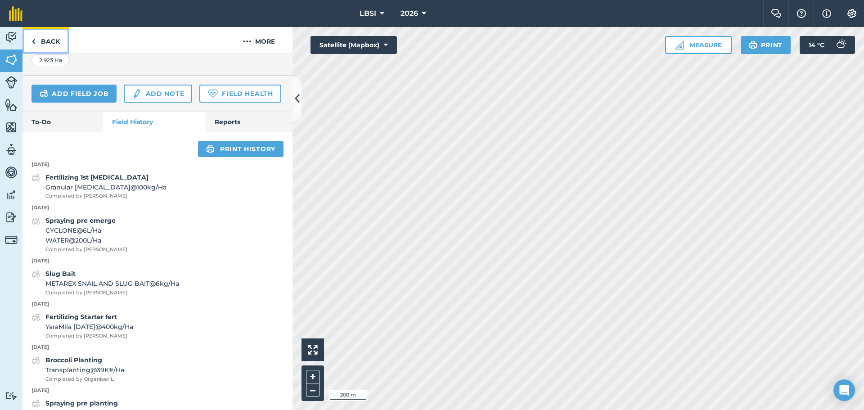
click at [33, 43] on img at bounding box center [34, 41] width 4 height 11
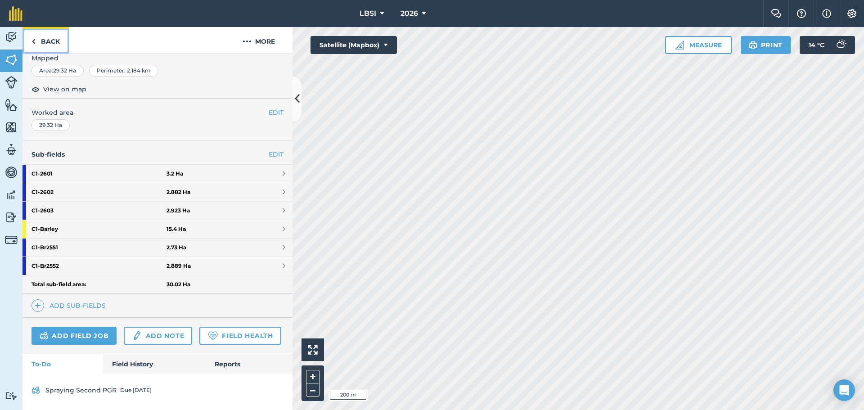
scroll to position [162, 0]
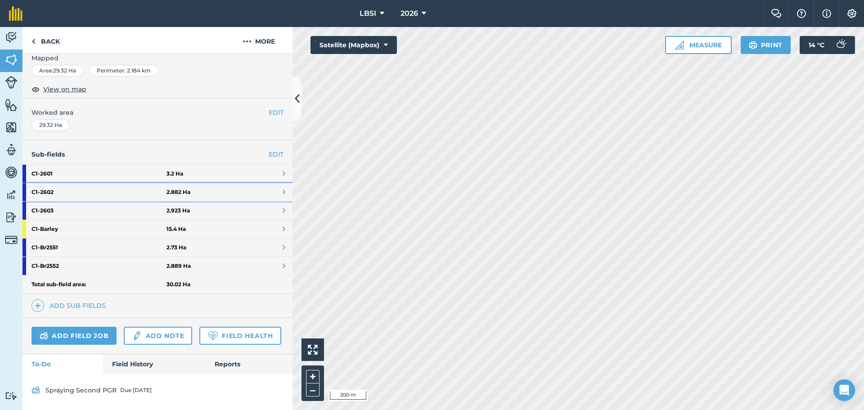
click at [67, 183] on strong "C1 - 2602" at bounding box center [99, 192] width 135 height 18
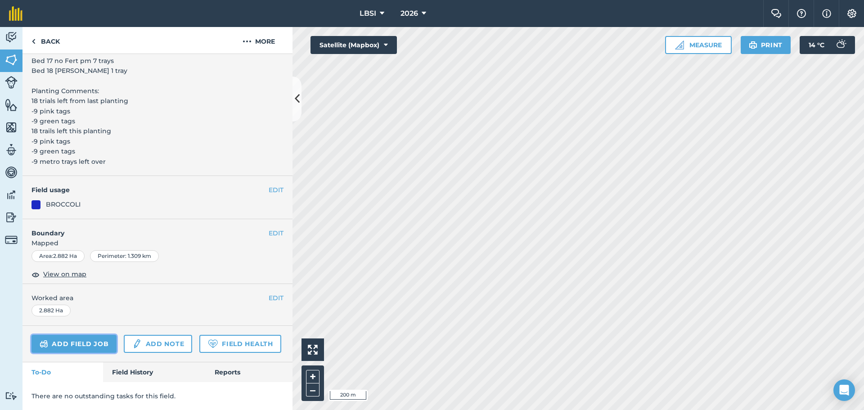
click at [66, 335] on link "Add field job" at bounding box center [74, 344] width 85 height 18
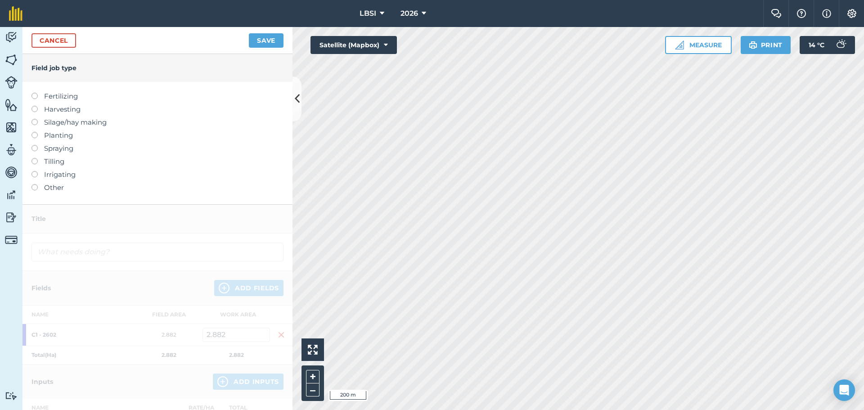
click at [34, 93] on label at bounding box center [38, 93] width 13 height 0
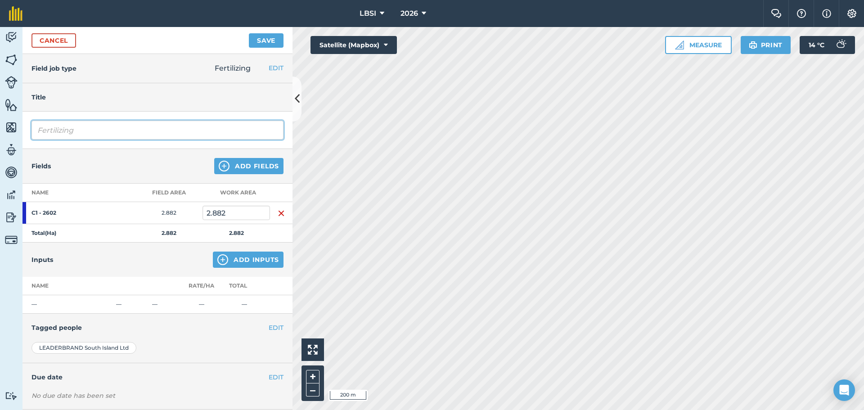
click at [90, 131] on input "Fertilizing" at bounding box center [158, 130] width 252 height 19
type input "Fertilizing 2nd [MEDICAL_DATA]"
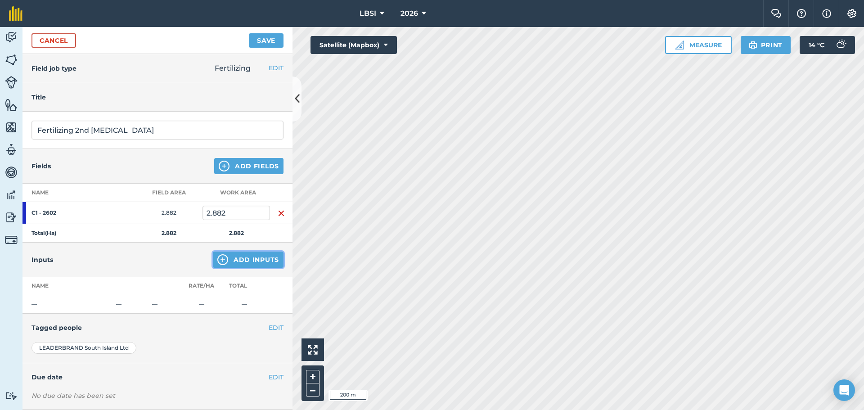
click at [217, 261] on img at bounding box center [222, 259] width 11 height 11
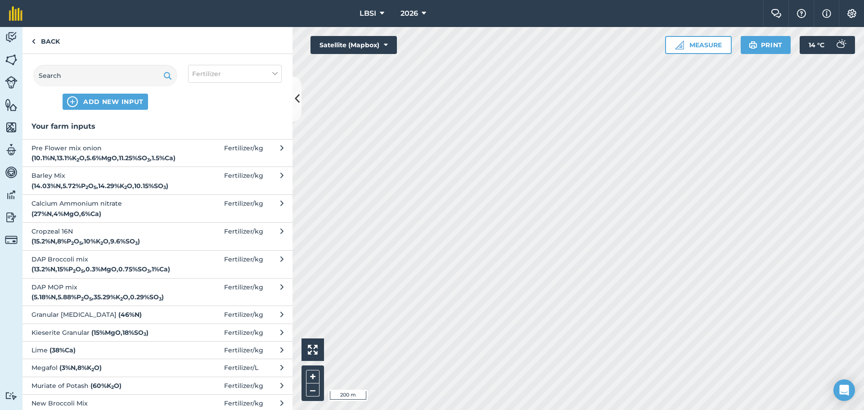
click at [104, 313] on span "Granular [MEDICAL_DATA] ( 46 % N )" at bounding box center [105, 315] width 147 height 10
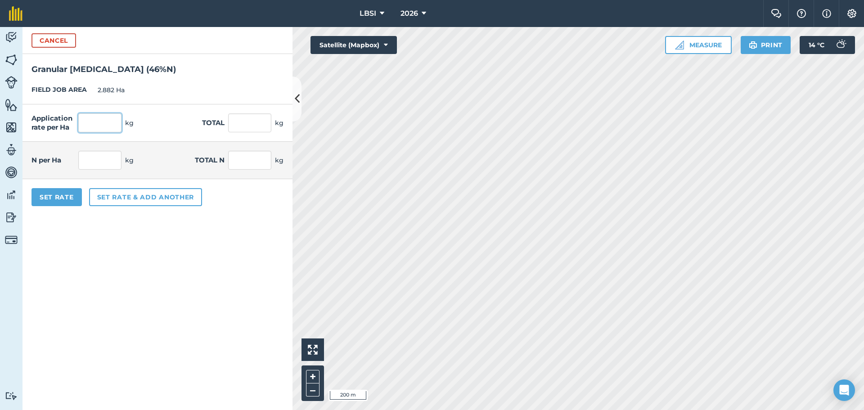
click at [97, 117] on input "text" at bounding box center [99, 122] width 43 height 19
type input "100"
type input "288.2"
type input "46"
type input "132.572"
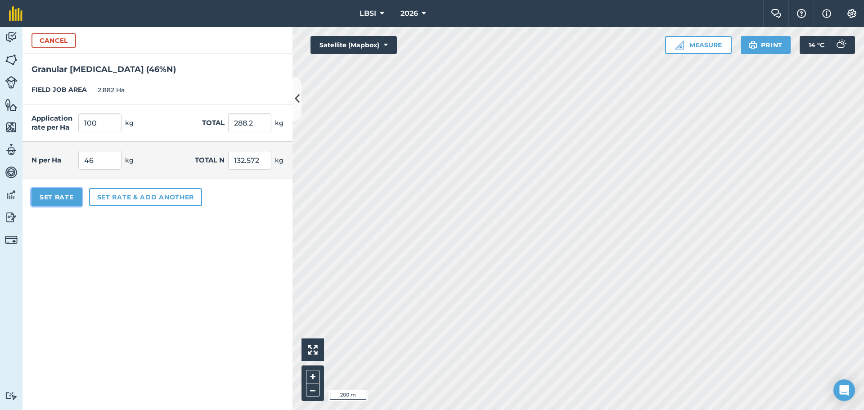
click at [59, 196] on button "Set Rate" at bounding box center [57, 197] width 50 height 18
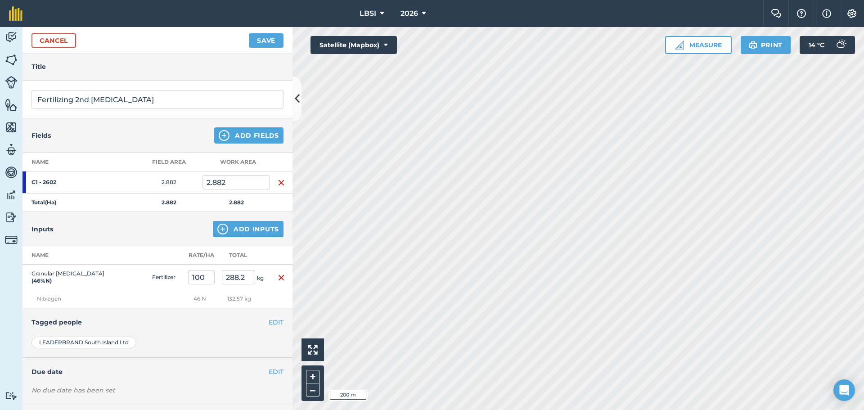
scroll to position [72, 0]
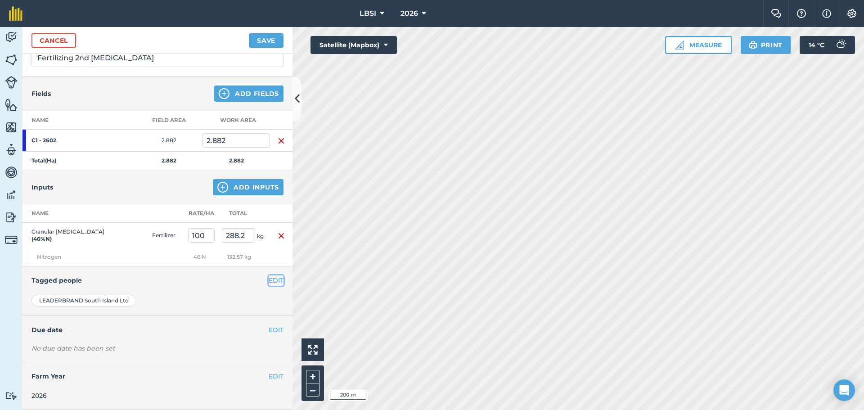
click at [270, 281] on button "EDIT" at bounding box center [276, 280] width 15 height 10
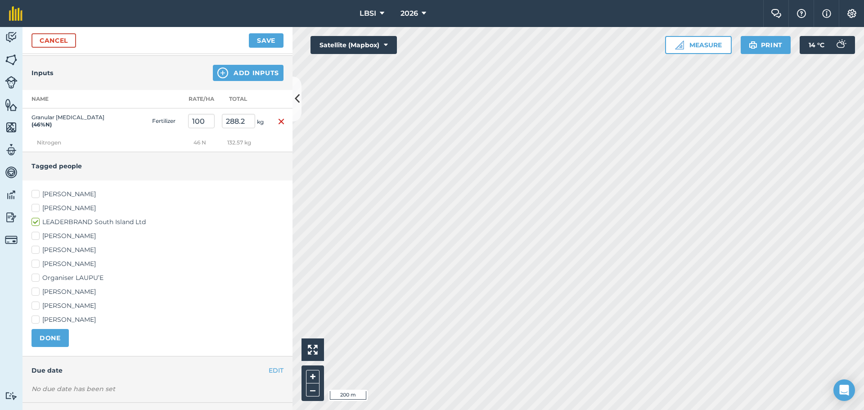
scroll to position [208, 0]
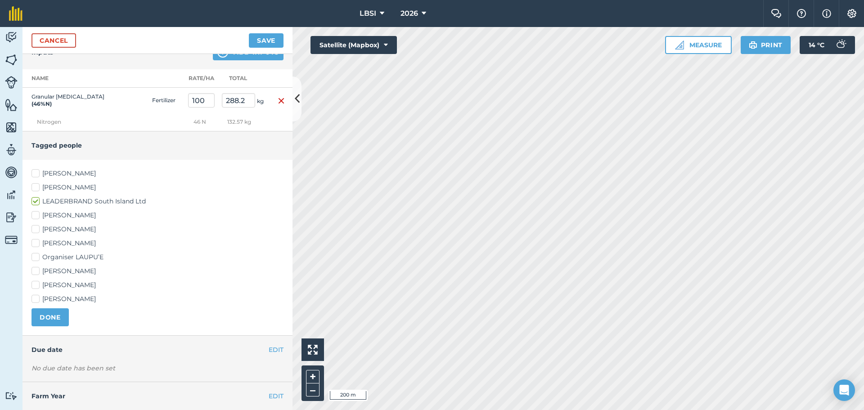
drag, startPoint x: 36, startPoint y: 242, endPoint x: 34, endPoint y: 250, distance: 8.3
click at [36, 243] on label "[PERSON_NAME]" at bounding box center [158, 243] width 252 height 9
click at [36, 243] on input "[PERSON_NAME]" at bounding box center [35, 242] width 6 height 6
checkbox input "true"
click at [37, 299] on label "[PERSON_NAME]" at bounding box center [158, 298] width 252 height 9
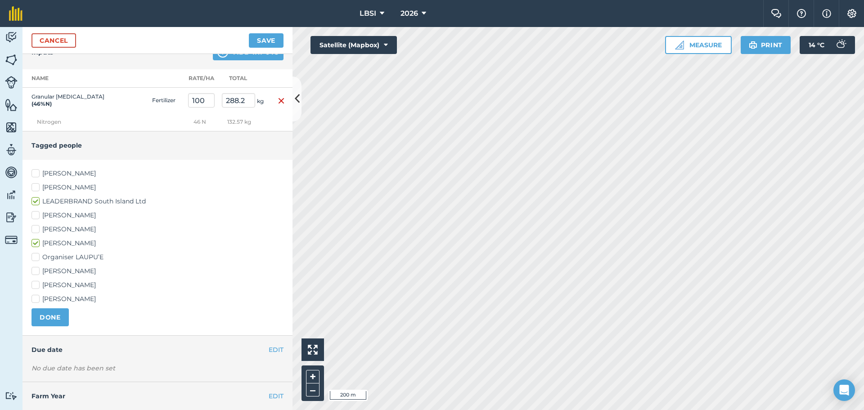
click at [37, 299] on input "[PERSON_NAME]" at bounding box center [35, 297] width 6 height 6
checkbox input "true"
click at [34, 174] on label "[PERSON_NAME]" at bounding box center [158, 173] width 252 height 9
click at [34, 174] on input "[PERSON_NAME]" at bounding box center [35, 172] width 6 height 6
checkbox input "true"
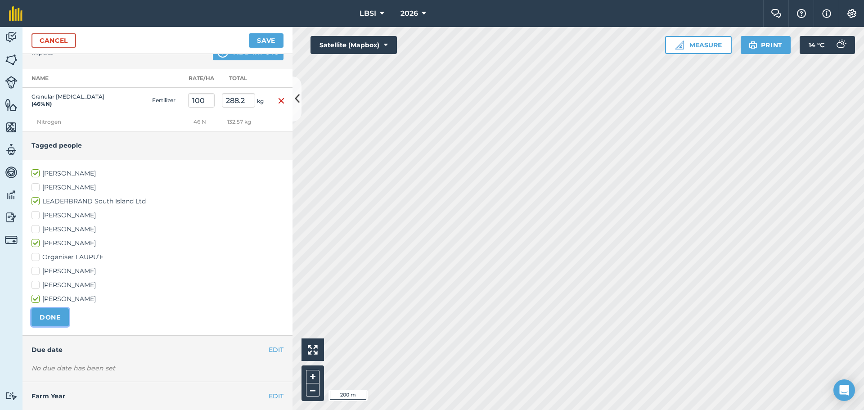
click at [46, 318] on button "DONE" at bounding box center [50, 317] width 37 height 18
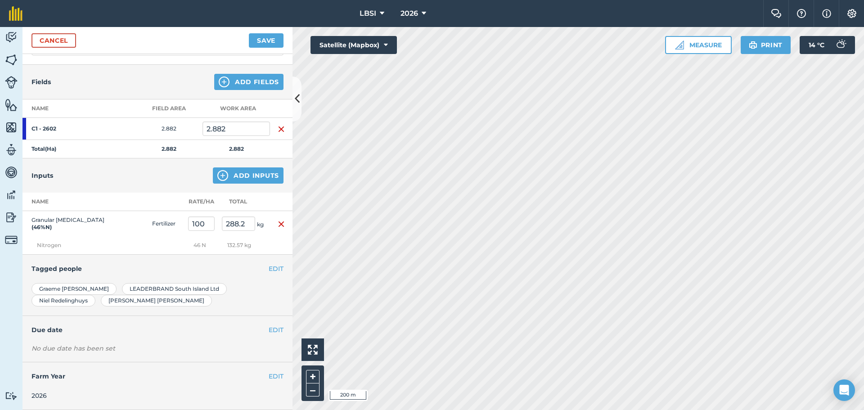
scroll to position [84, 0]
click at [269, 330] on button "EDIT" at bounding box center [276, 330] width 15 height 10
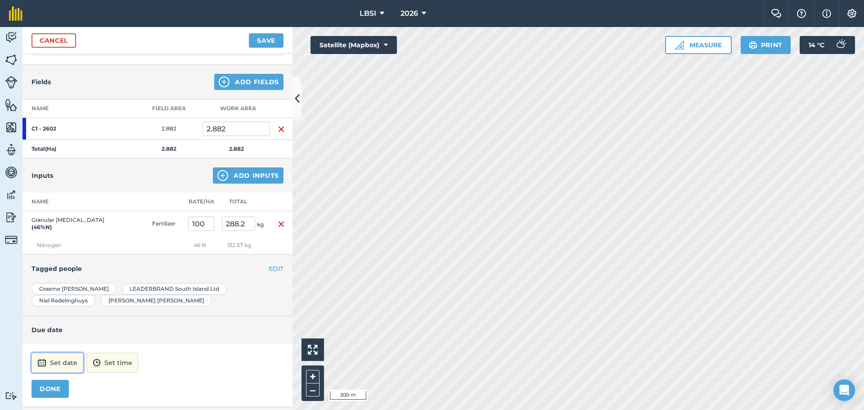
click at [71, 363] on button "Set date" at bounding box center [58, 363] width 52 height 20
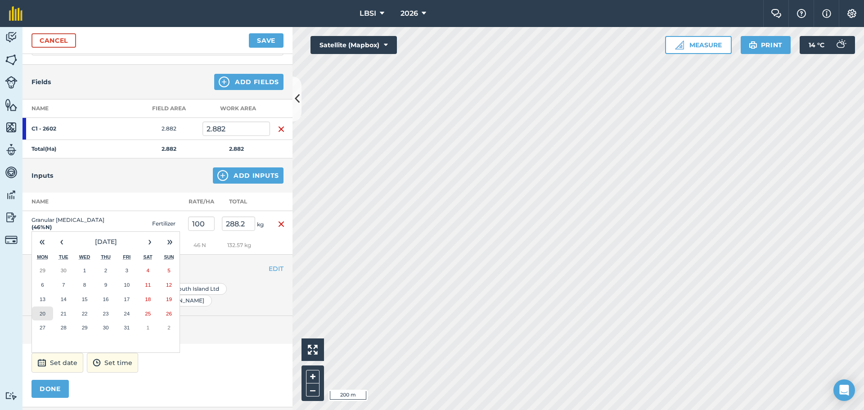
click at [47, 315] on button "20" at bounding box center [42, 314] width 21 height 14
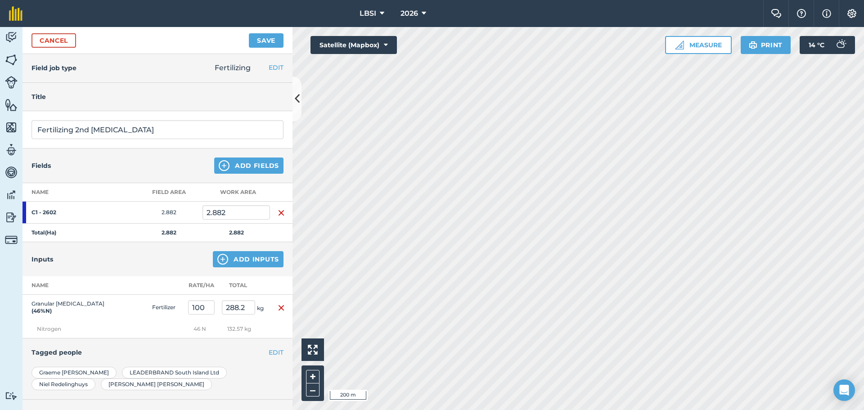
scroll to position [0, 0]
click at [265, 42] on button "Save" at bounding box center [266, 40] width 35 height 14
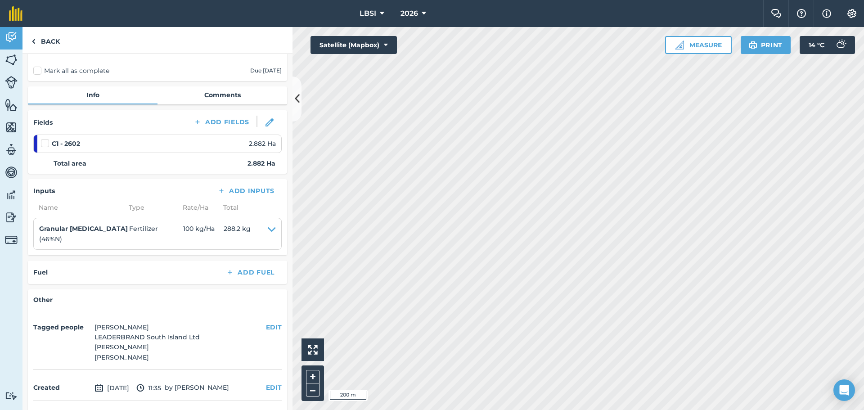
scroll to position [36, 0]
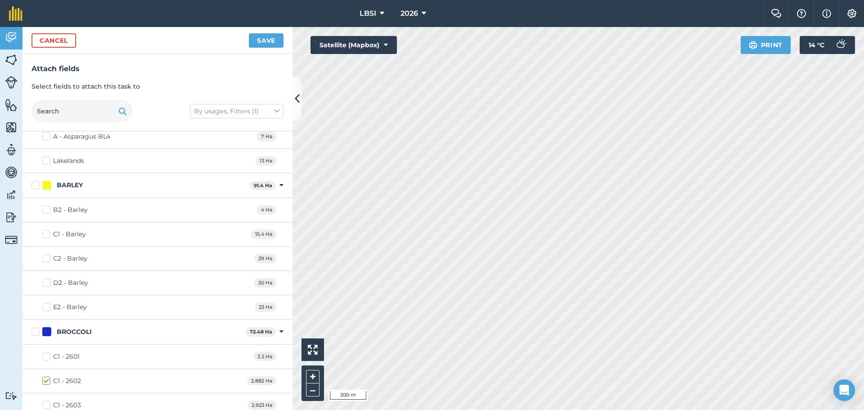
scroll to position [180, 0]
click at [44, 331] on label "C1 - 2601" at bounding box center [60, 330] width 37 height 9
click at [44, 331] on input "C1 - 2601" at bounding box center [45, 329] width 6 height 6
checkbox input "true"
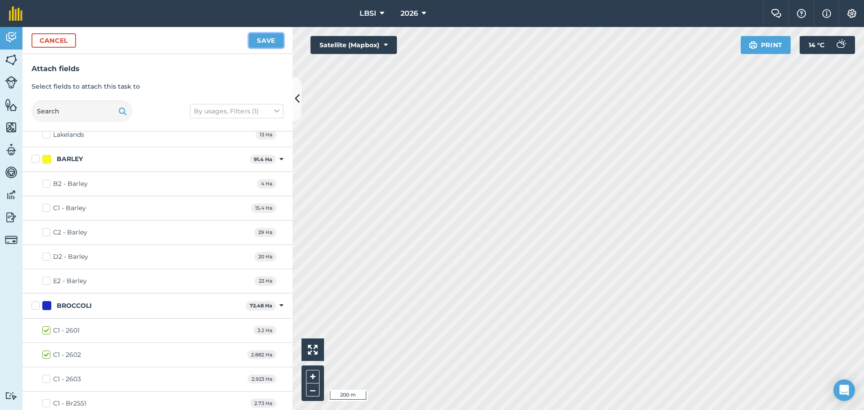
click at [261, 38] on button "Save" at bounding box center [266, 40] width 35 height 14
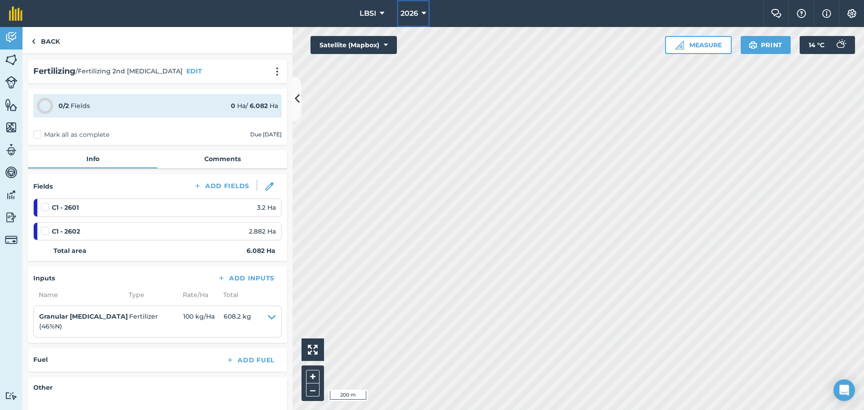
click at [423, 14] on icon at bounding box center [424, 13] width 5 height 11
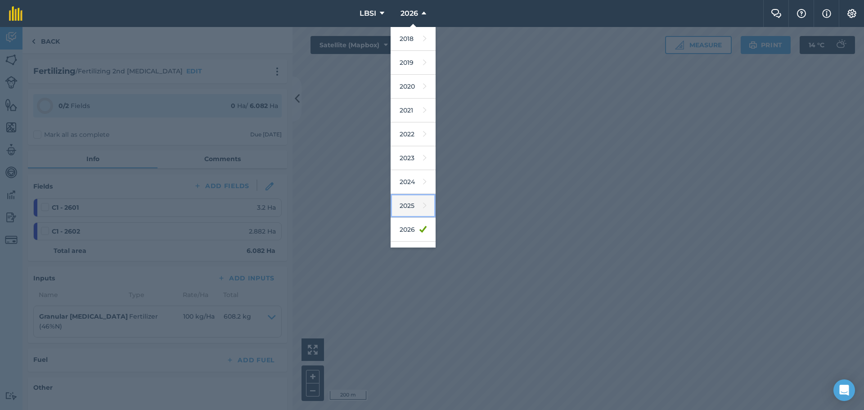
click at [411, 205] on link "2025" at bounding box center [413, 206] width 45 height 24
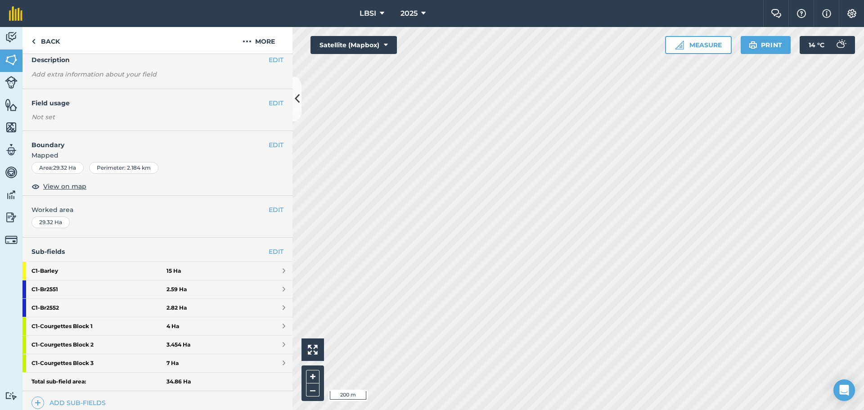
scroll to position [135, 0]
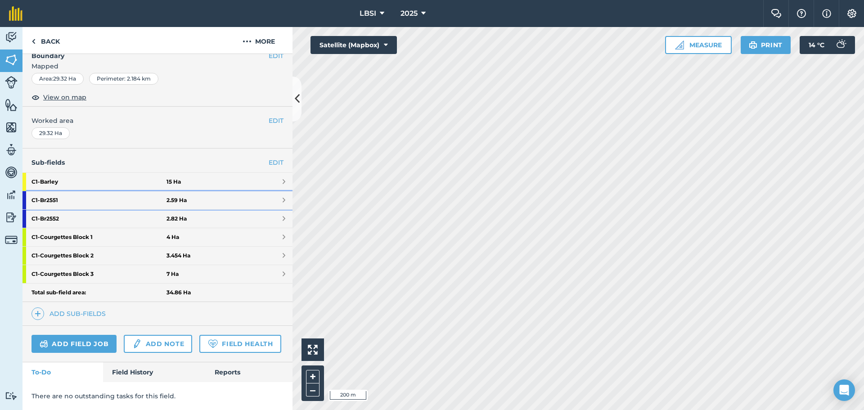
click at [99, 194] on strong "C1 - Br2551" at bounding box center [99, 200] width 135 height 18
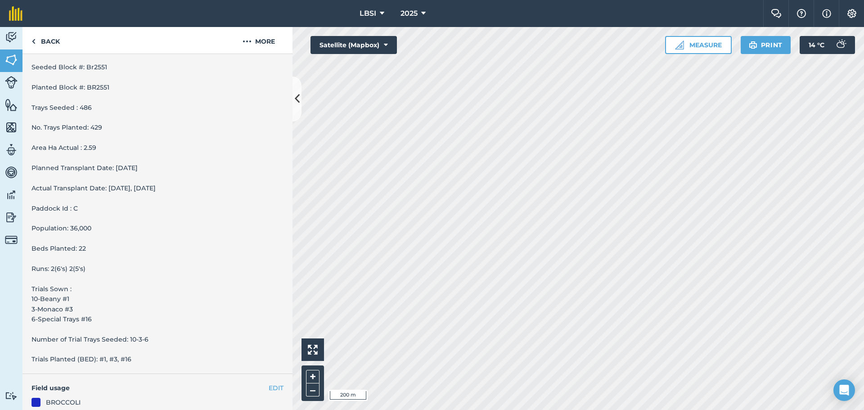
scroll to position [358, 0]
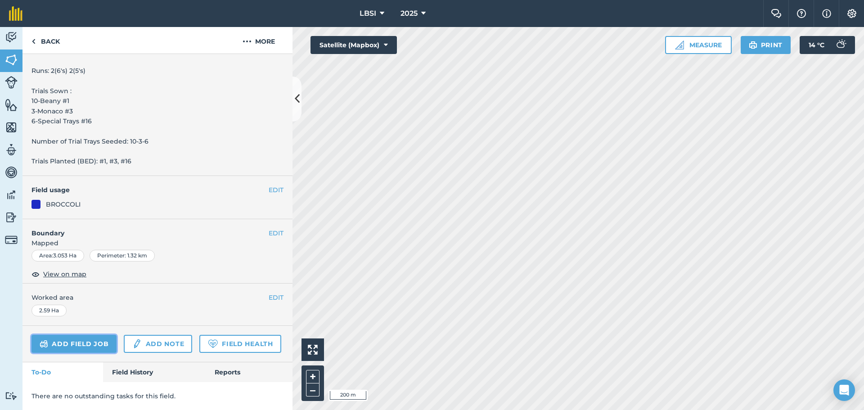
click at [88, 335] on link "Add field job" at bounding box center [74, 344] width 85 height 18
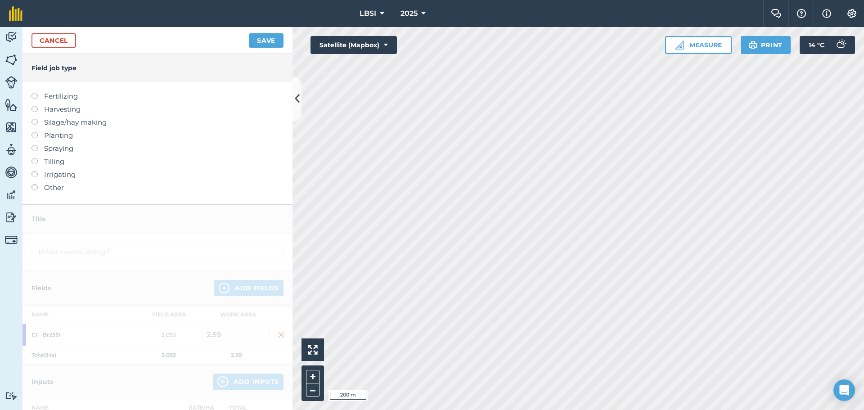
click at [34, 93] on label at bounding box center [38, 93] width 13 height 0
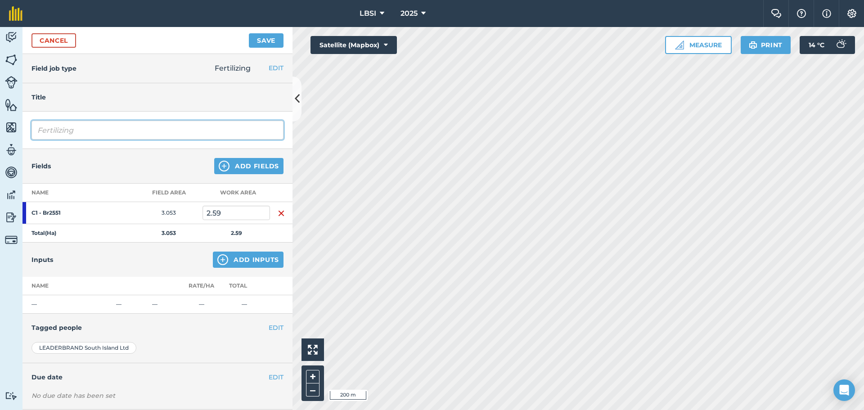
click at [83, 133] on input "Fertilizing" at bounding box center [158, 130] width 252 height 19
type input "Fertilizing 3rd [MEDICAL_DATA]"
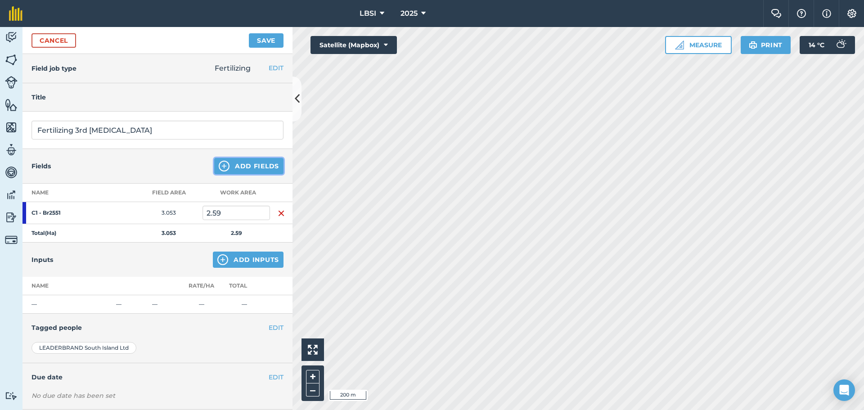
click at [219, 170] on img at bounding box center [224, 166] width 11 height 11
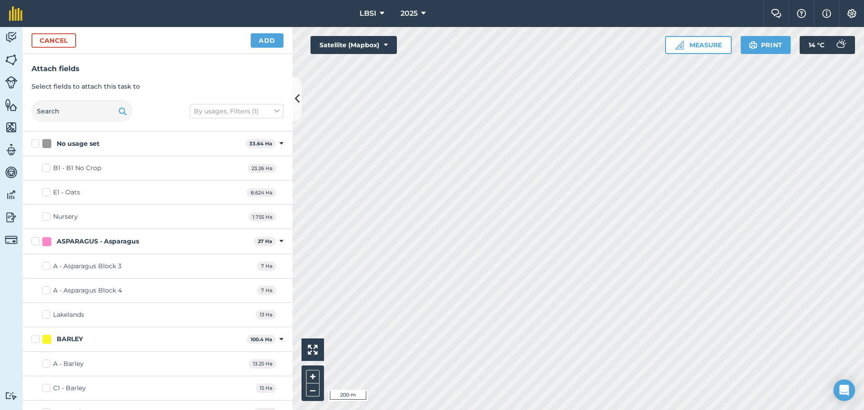
checkbox input "true"
click at [255, 44] on button "Add" at bounding box center [267, 40] width 33 height 14
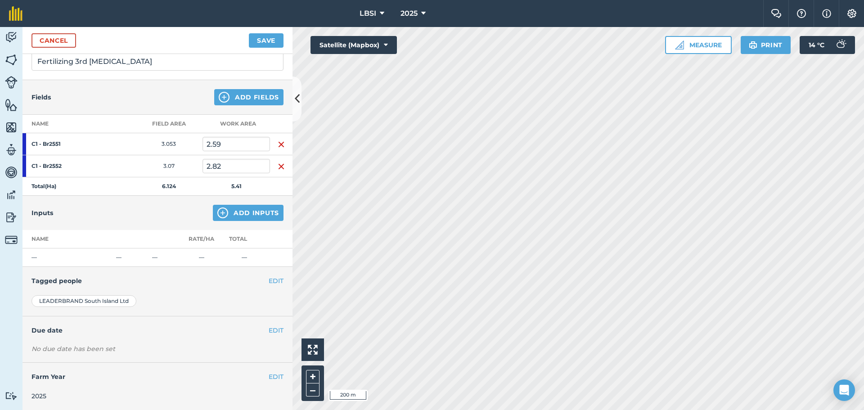
scroll to position [69, 0]
click at [217, 214] on img at bounding box center [222, 212] width 11 height 11
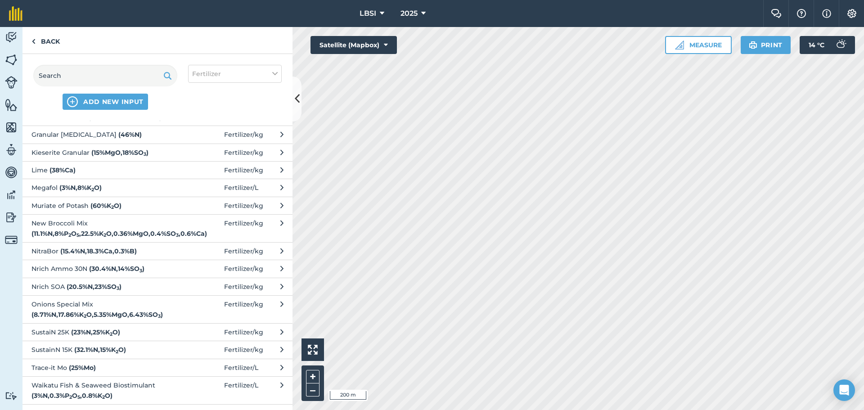
scroll to position [135, 0]
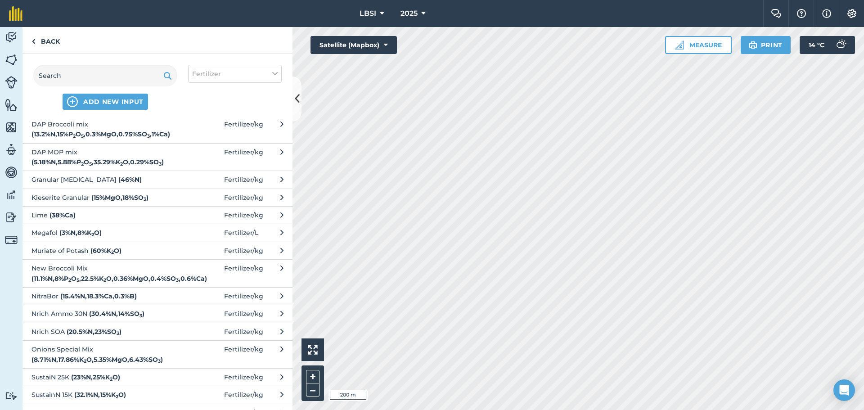
click at [118, 182] on span "Granular [MEDICAL_DATA] ( 46 % N )" at bounding box center [105, 180] width 147 height 10
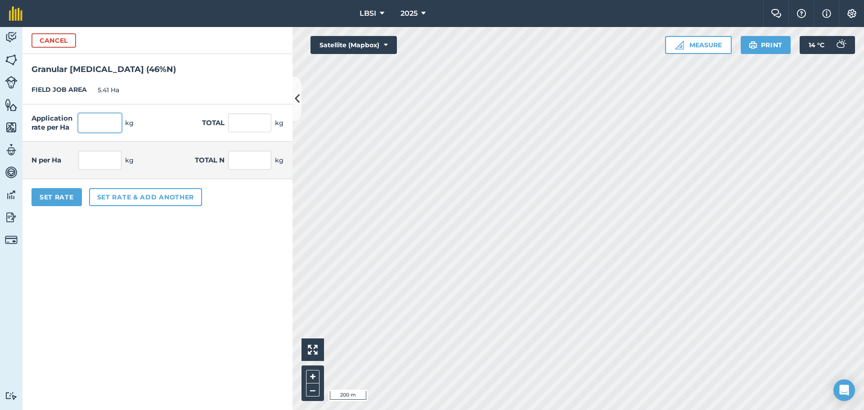
click at [102, 124] on input "text" at bounding box center [99, 122] width 43 height 19
type input "50"
type input "270.5"
type input "23"
type input "124.43"
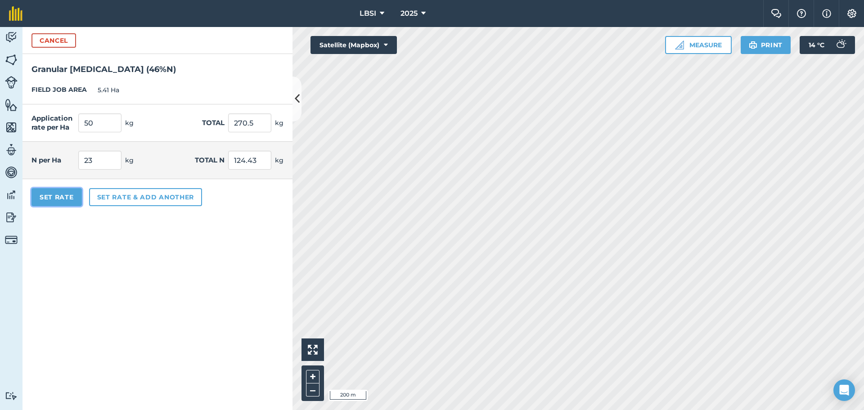
click at [68, 196] on button "Set Rate" at bounding box center [57, 197] width 50 height 18
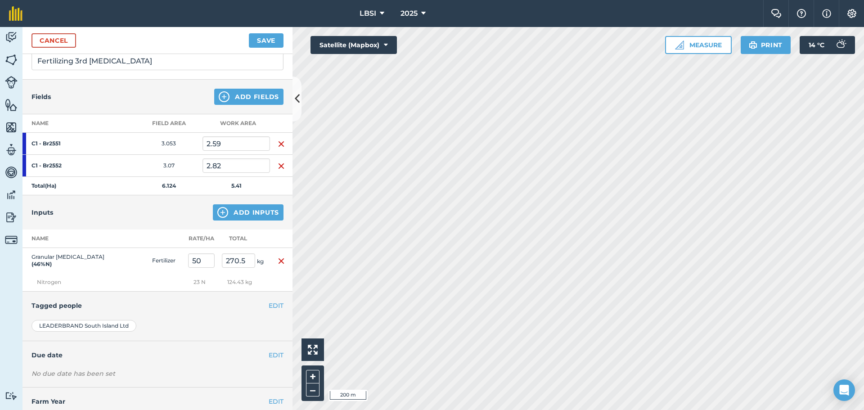
scroll to position [95, 0]
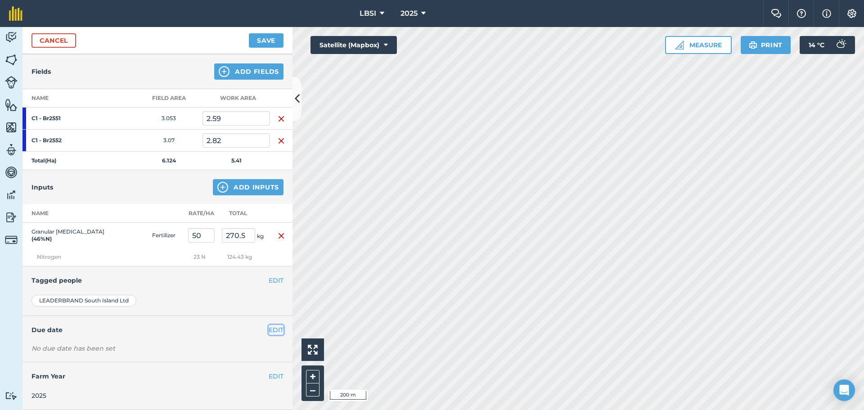
click at [269, 326] on button "EDIT" at bounding box center [276, 330] width 15 height 10
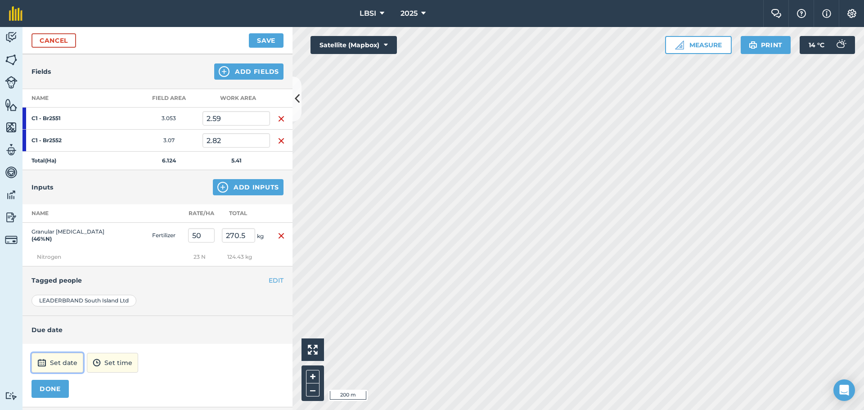
click at [65, 361] on button "Set date" at bounding box center [58, 363] width 52 height 20
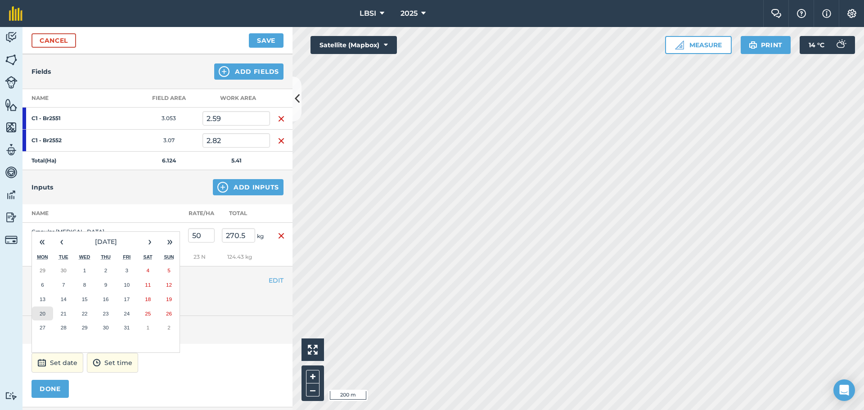
click at [47, 317] on button "20" at bounding box center [42, 314] width 21 height 14
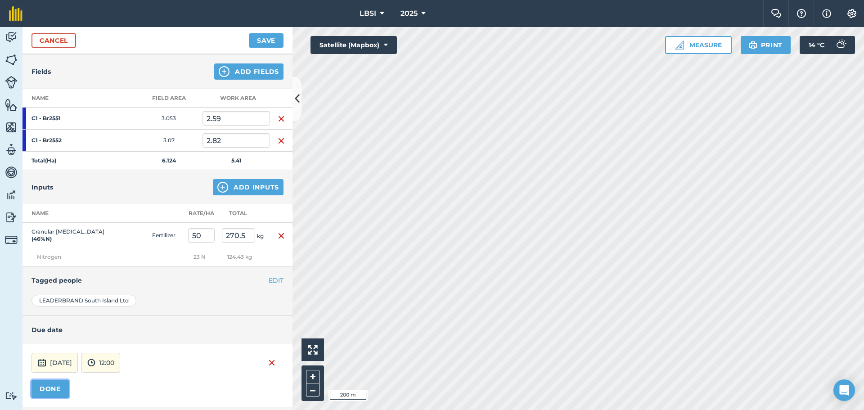
click at [57, 390] on button "DONE" at bounding box center [50, 389] width 37 height 18
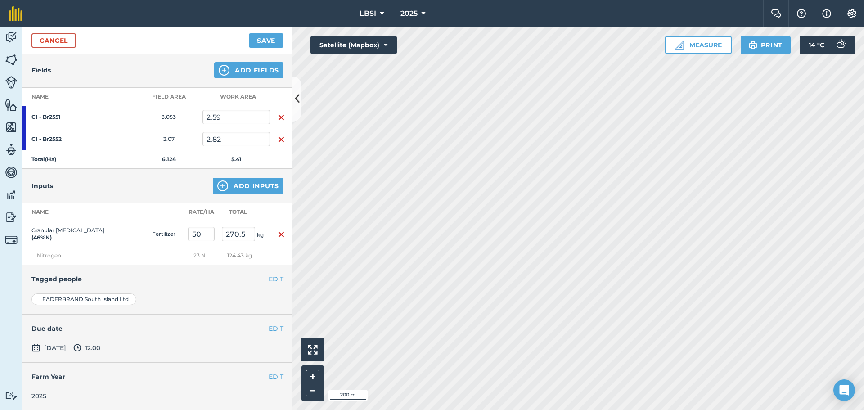
scroll to position [96, 0]
drag, startPoint x: 267, startPoint y: 276, endPoint x: 260, endPoint y: 281, distance: 8.7
click at [269, 276] on button "EDIT" at bounding box center [276, 279] width 15 height 10
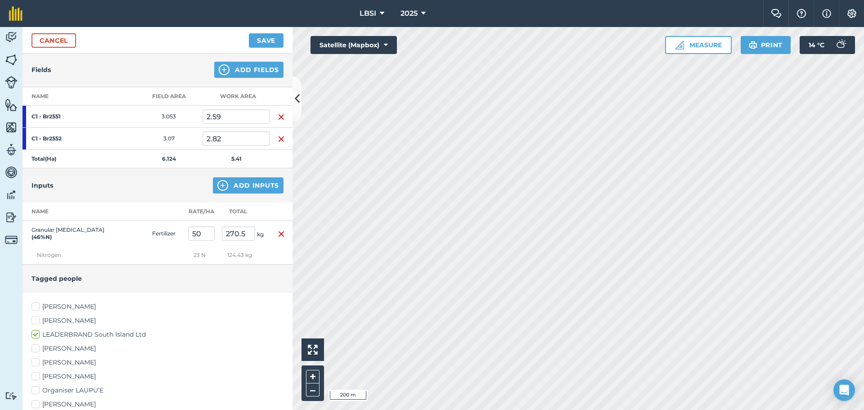
drag, startPoint x: 38, startPoint y: 305, endPoint x: 88, endPoint y: 313, distance: 50.2
click at [38, 305] on label "[PERSON_NAME]" at bounding box center [158, 306] width 252 height 9
click at [37, 305] on input "[PERSON_NAME]" at bounding box center [35, 305] width 6 height 6
checkbox input "true"
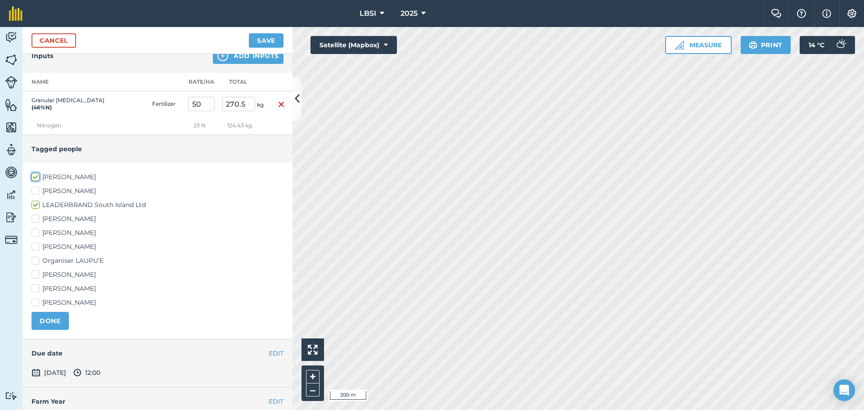
scroll to position [231, 0]
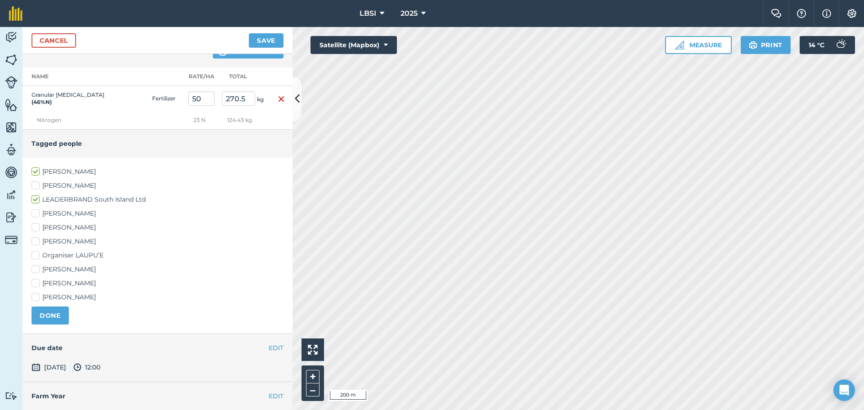
click at [37, 297] on label "[PERSON_NAME]" at bounding box center [158, 297] width 252 height 9
click at [37, 297] on input "[PERSON_NAME]" at bounding box center [35, 296] width 6 height 6
checkbox input "true"
click at [34, 239] on label "[PERSON_NAME]" at bounding box center [158, 241] width 252 height 9
click at [34, 239] on input "[PERSON_NAME]" at bounding box center [35, 240] width 6 height 6
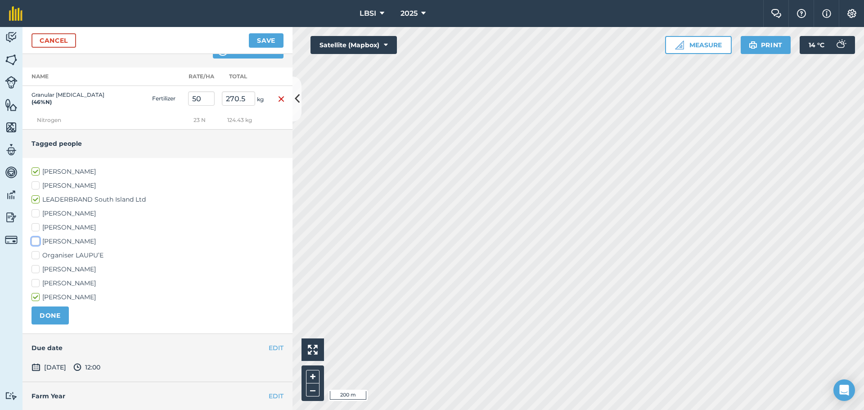
checkbox input "true"
click at [262, 38] on button "Save" at bounding box center [266, 40] width 35 height 14
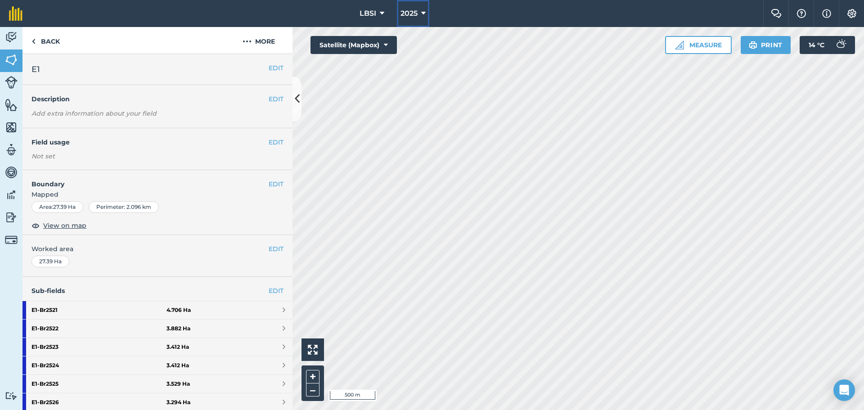
click at [426, 12] on icon at bounding box center [423, 13] width 5 height 11
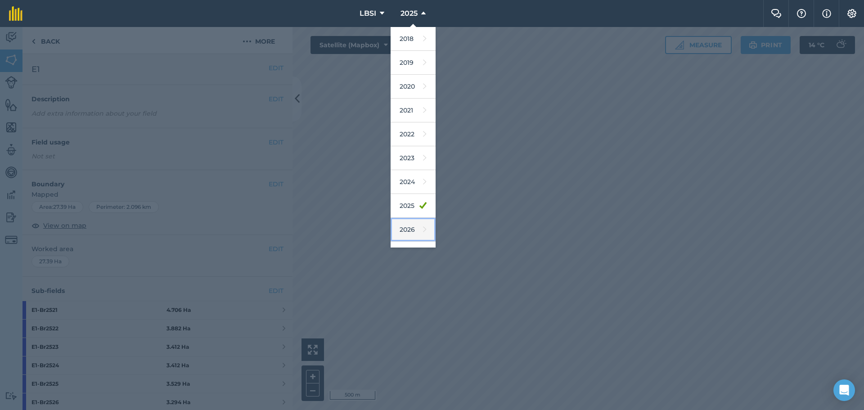
click at [410, 229] on link "2026" at bounding box center [413, 230] width 45 height 24
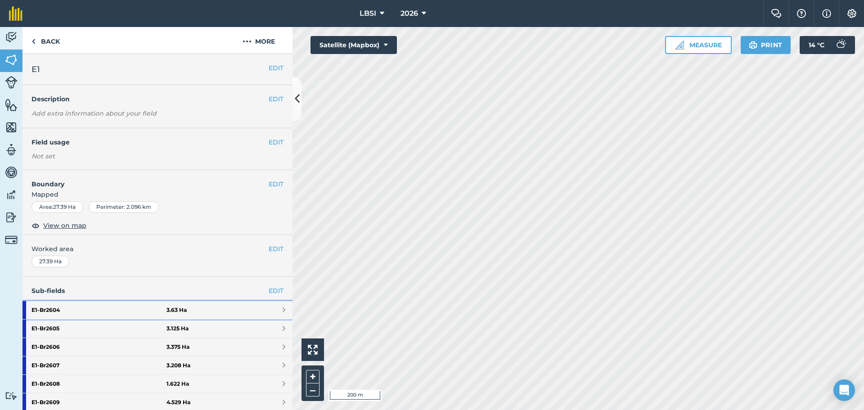
click at [107, 310] on strong "E1 - Br2604" at bounding box center [99, 310] width 135 height 18
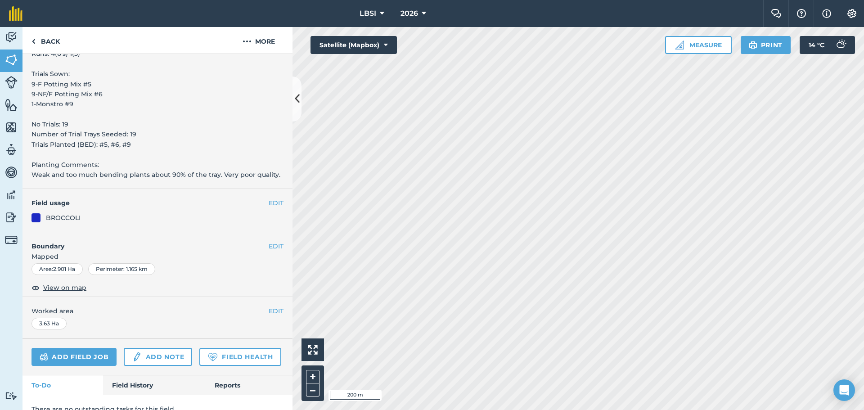
scroll to position [399, 0]
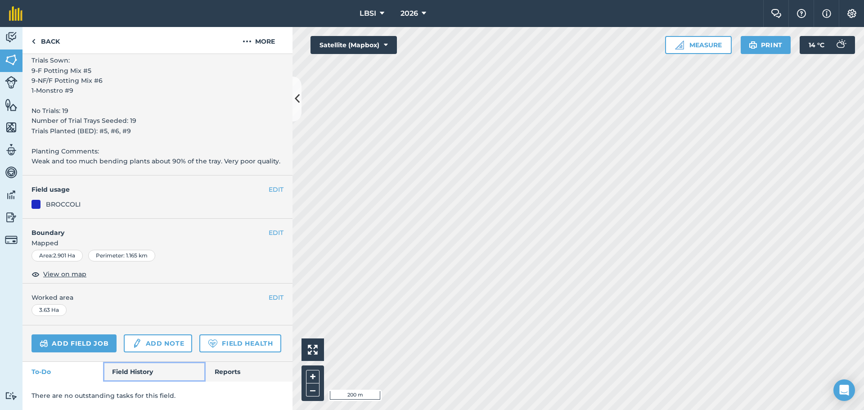
drag, startPoint x: 129, startPoint y: 370, endPoint x: 133, endPoint y: 367, distance: 5.1
click at [128, 370] on link "Field History" at bounding box center [154, 372] width 102 height 20
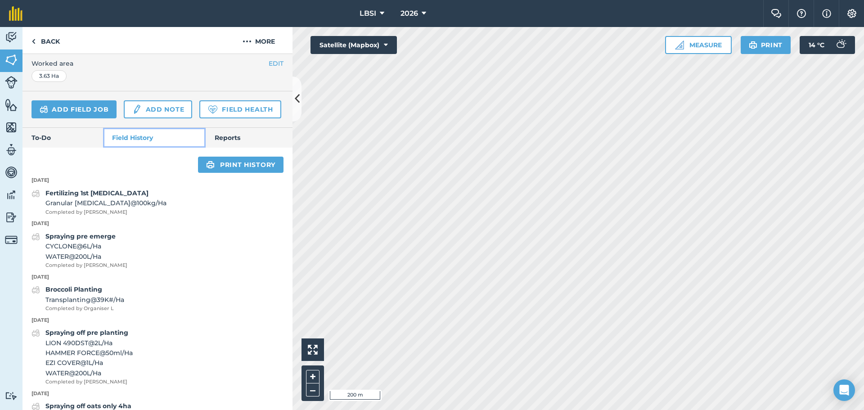
scroll to position [624, 0]
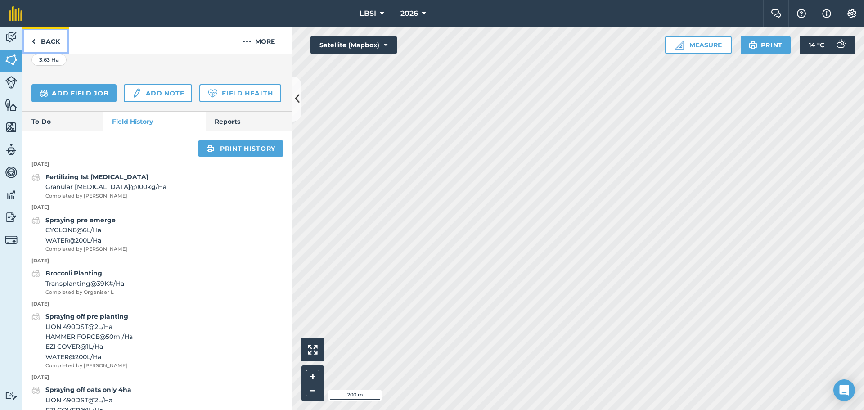
click at [37, 45] on link "Back" at bounding box center [46, 40] width 46 height 27
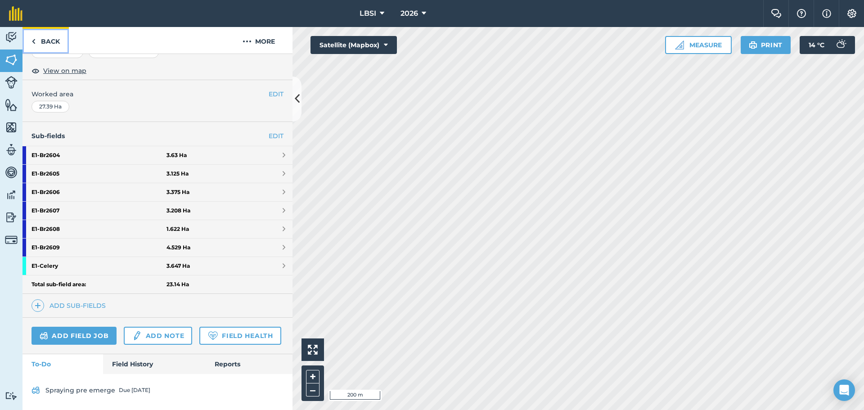
scroll to position [180, 0]
click at [79, 165] on strong "E1 - Br2605" at bounding box center [99, 174] width 135 height 18
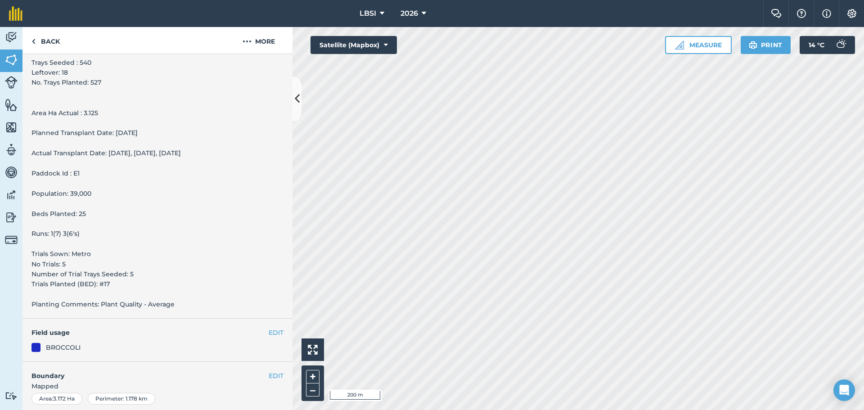
scroll to position [348, 0]
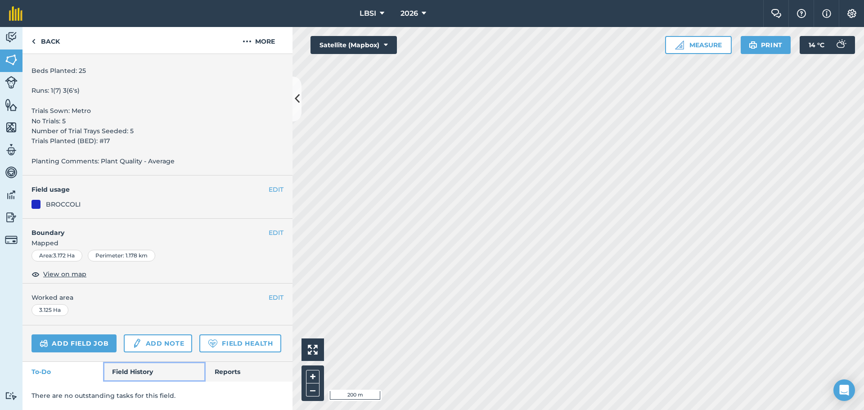
click at [126, 377] on link "Field History" at bounding box center [154, 372] width 102 height 20
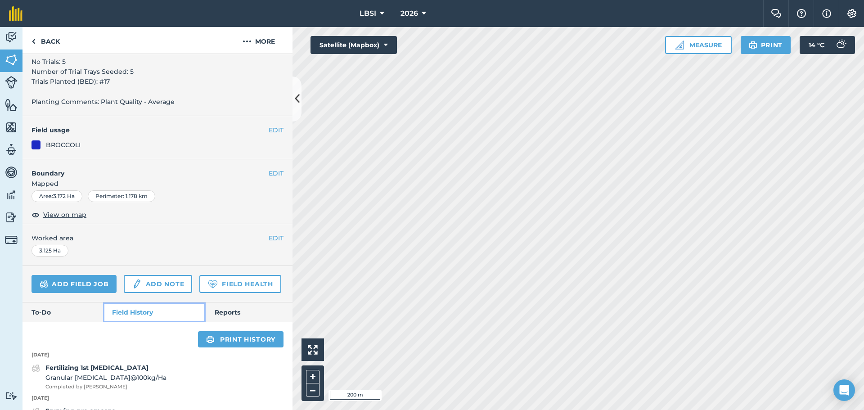
scroll to position [528, 0]
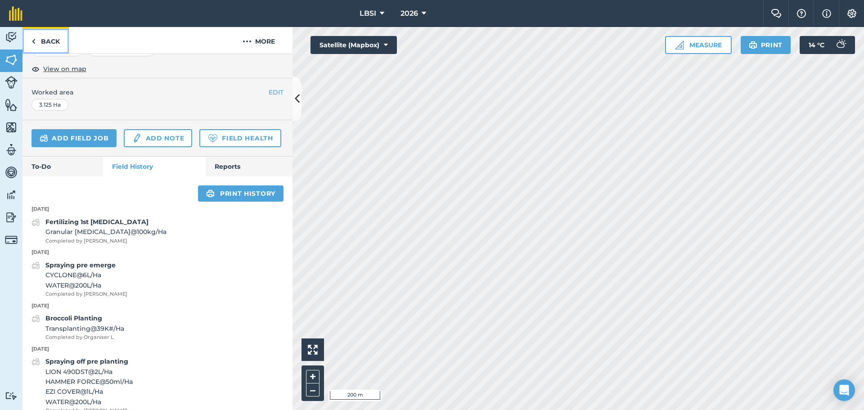
click at [35, 44] on img at bounding box center [34, 41] width 4 height 11
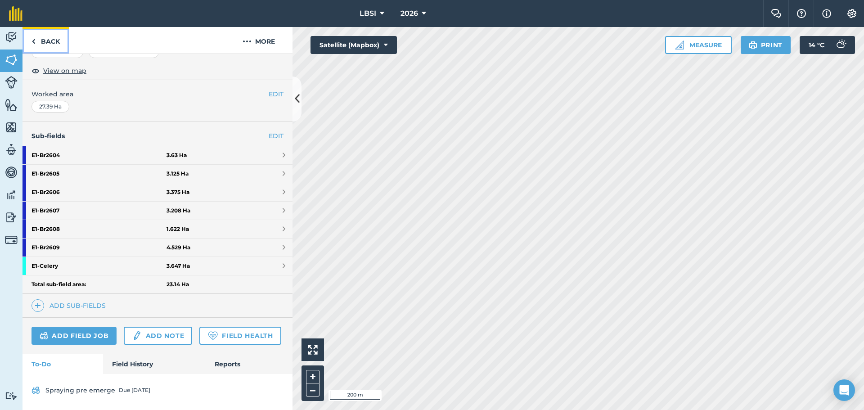
scroll to position [180, 0]
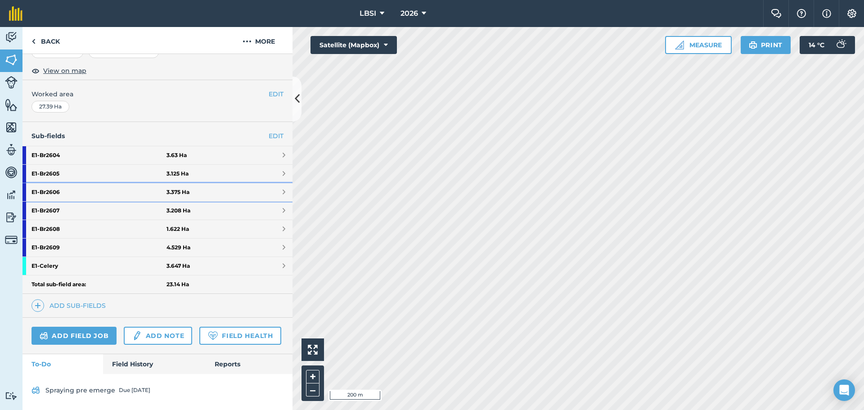
click at [75, 183] on strong "E1 - Br2606" at bounding box center [99, 192] width 135 height 18
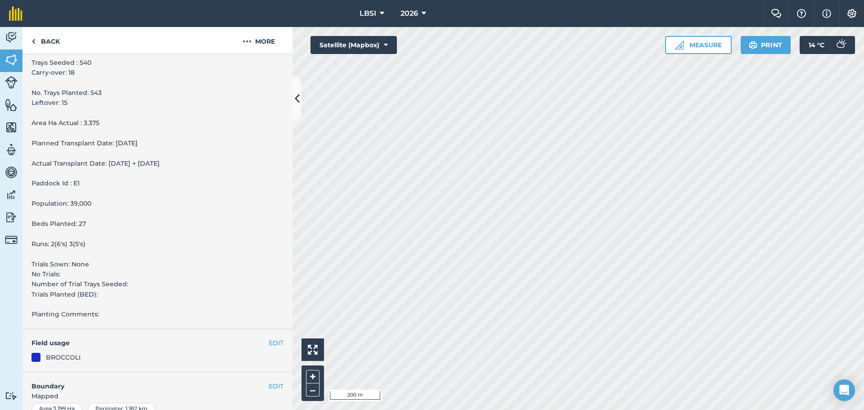
scroll to position [358, 0]
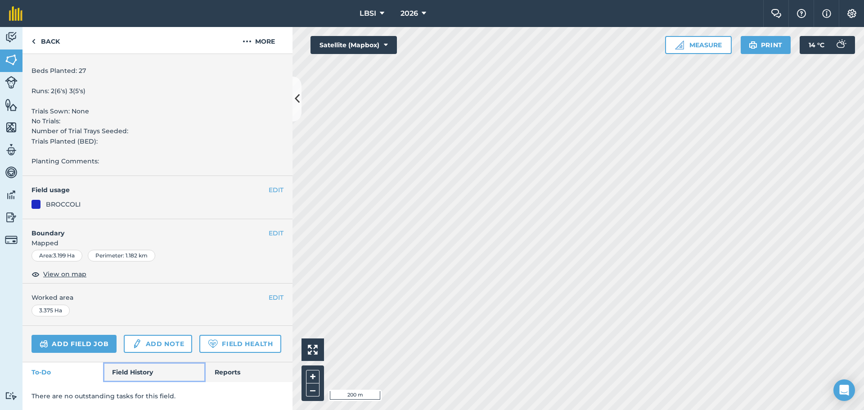
click at [121, 372] on link "Field History" at bounding box center [154, 372] width 102 height 20
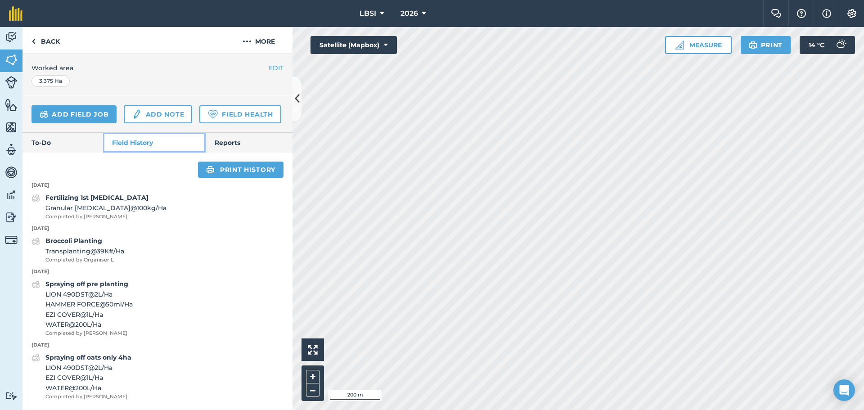
scroll to position [583, 0]
click at [32, 40] on img at bounding box center [34, 41] width 4 height 11
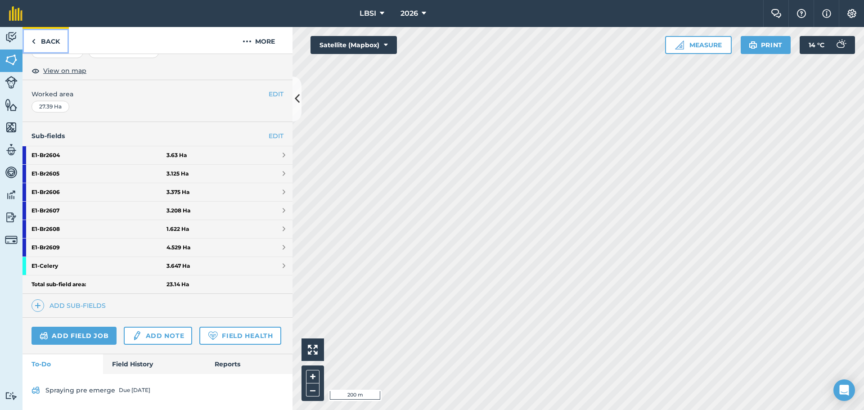
scroll to position [180, 0]
click at [75, 202] on strong "E1 - Br2607" at bounding box center [99, 211] width 135 height 18
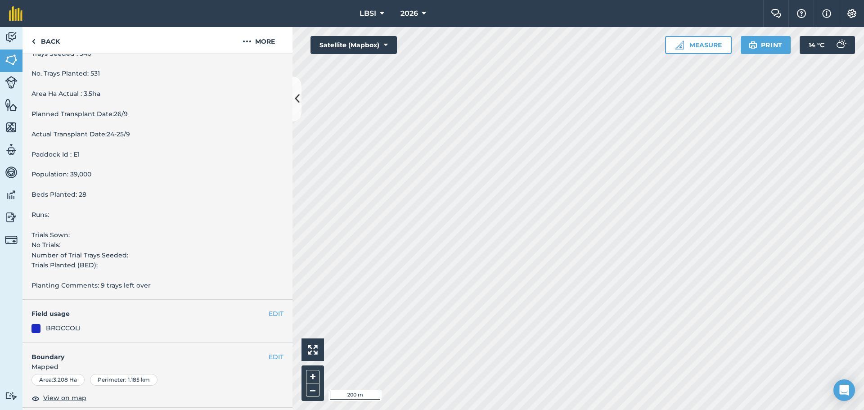
scroll to position [329, 0]
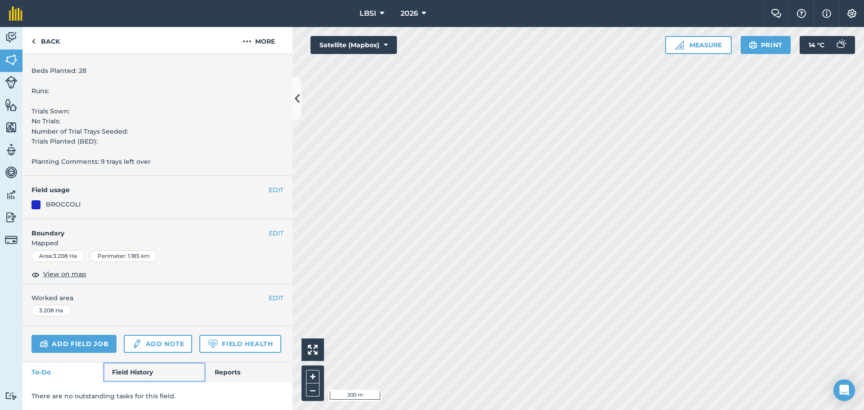
click at [123, 371] on link "Field History" at bounding box center [154, 372] width 102 height 20
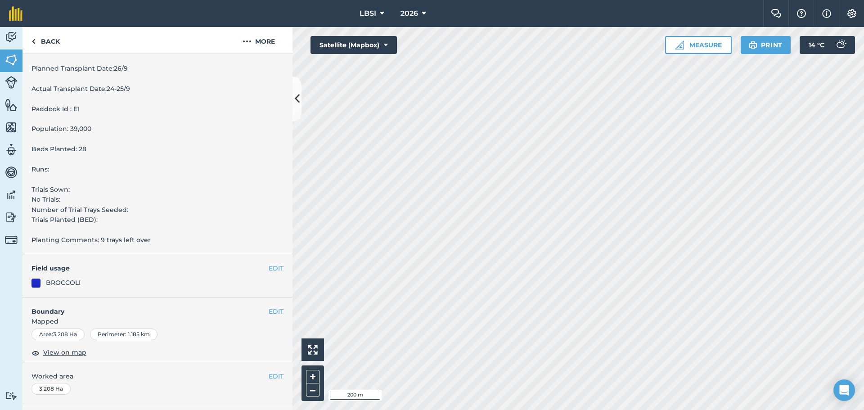
scroll to position [221, 0]
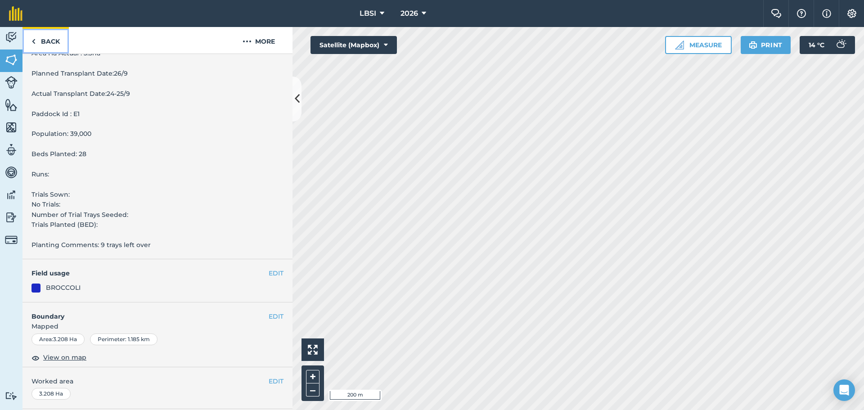
click at [33, 42] on img at bounding box center [34, 41] width 4 height 11
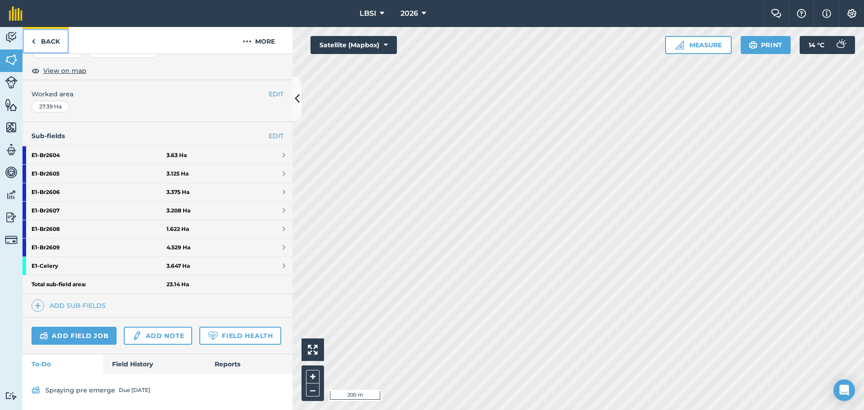
scroll to position [180, 0]
click at [72, 220] on strong "E1 - Br2608" at bounding box center [99, 229] width 135 height 18
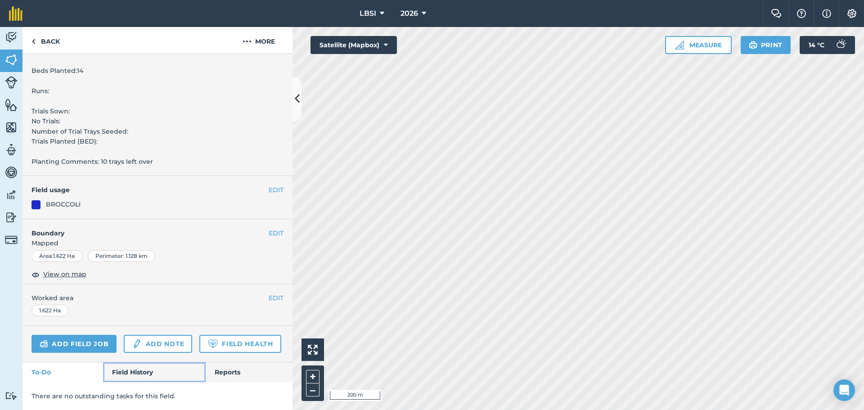
click at [133, 375] on link "Field History" at bounding box center [154, 372] width 102 height 20
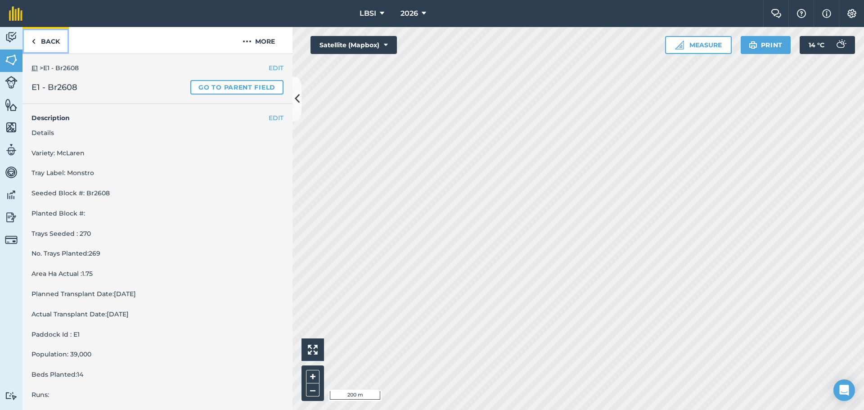
click at [31, 44] on link "Back" at bounding box center [46, 40] width 46 height 27
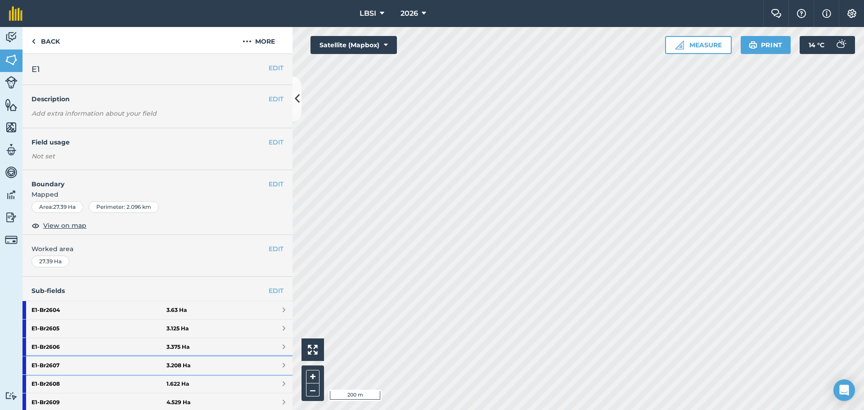
click at [79, 370] on strong "E1 - Br2607" at bounding box center [99, 366] width 135 height 18
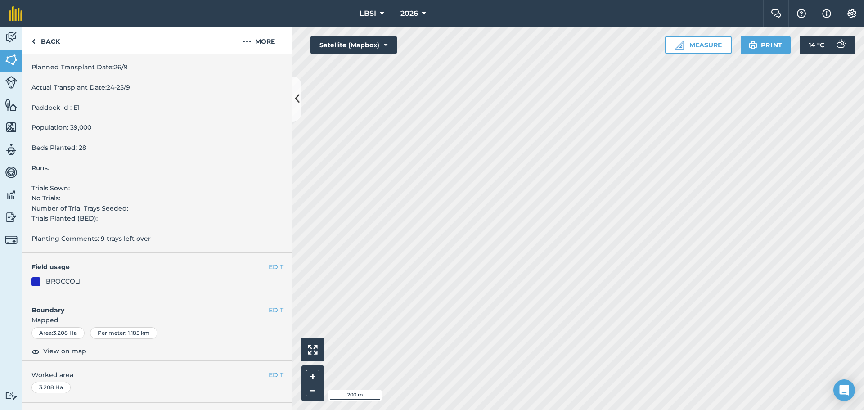
scroll to position [315, 0]
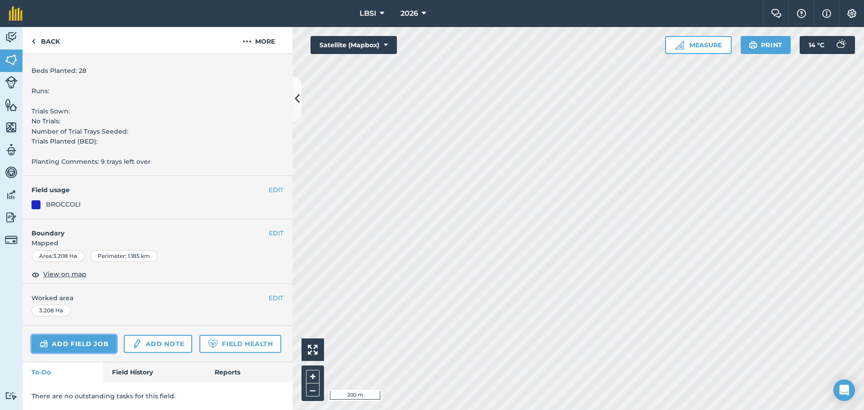
click at [96, 335] on link "Add field job" at bounding box center [74, 344] width 85 height 18
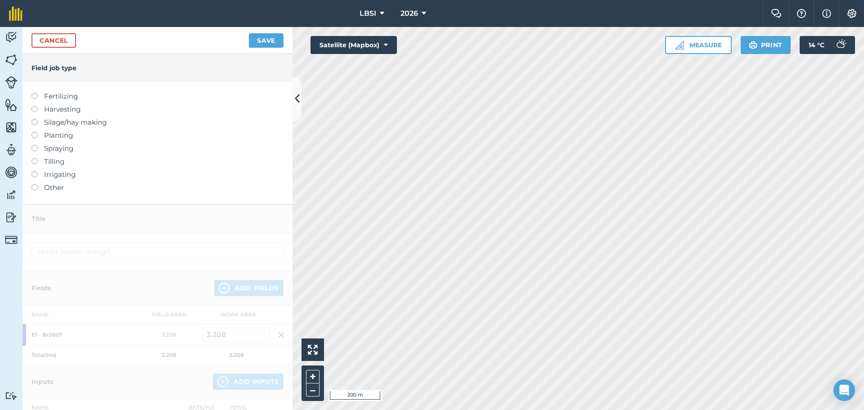
click at [34, 93] on label at bounding box center [38, 93] width 13 height 0
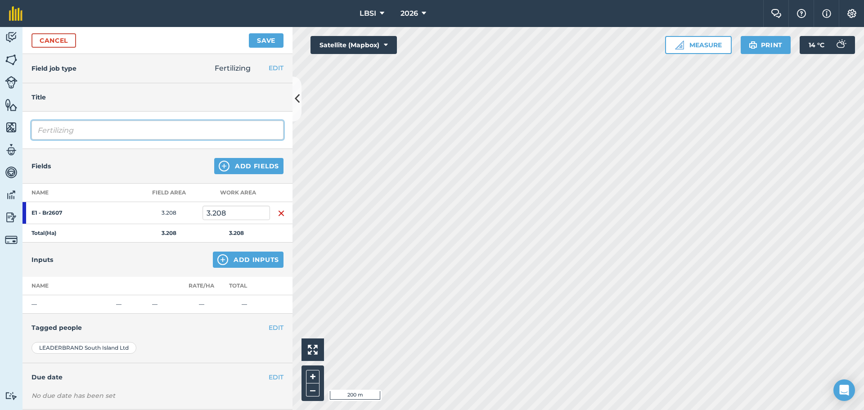
click at [88, 130] on input "Fertilizing" at bounding box center [158, 130] width 252 height 19
type input "Fertilizing [DATE]"
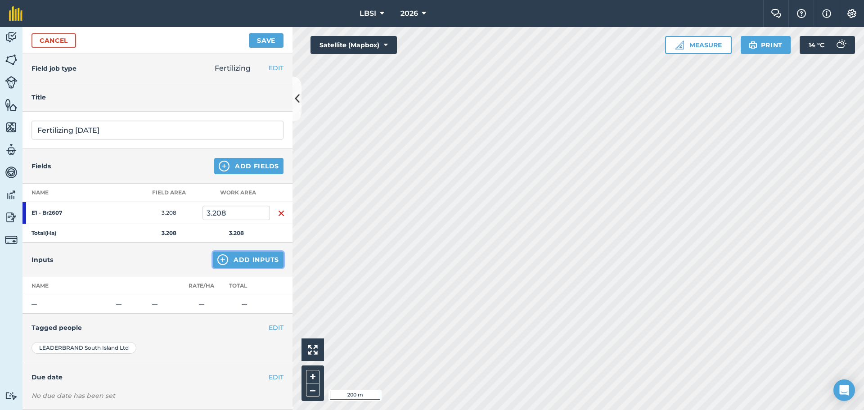
click at [217, 262] on img at bounding box center [222, 259] width 11 height 11
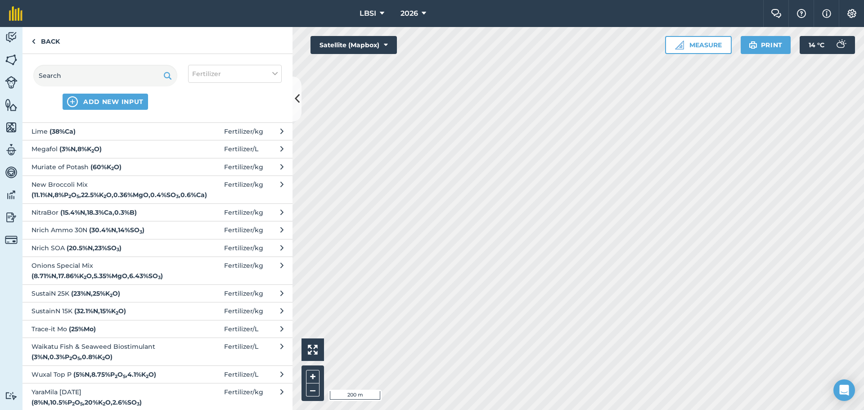
scroll to position [225, 0]
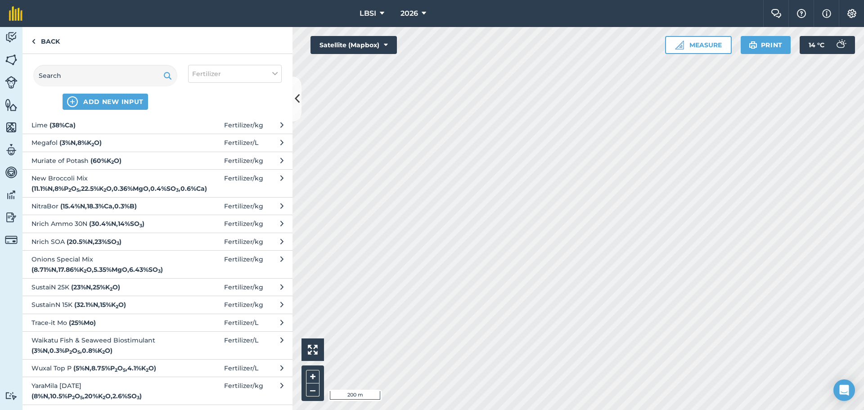
click at [99, 392] on strong "( 8 % N , 10.5 % P 2 O 5 , 20 % K 2 O , 2.6 % SO 3 )" at bounding box center [87, 396] width 110 height 8
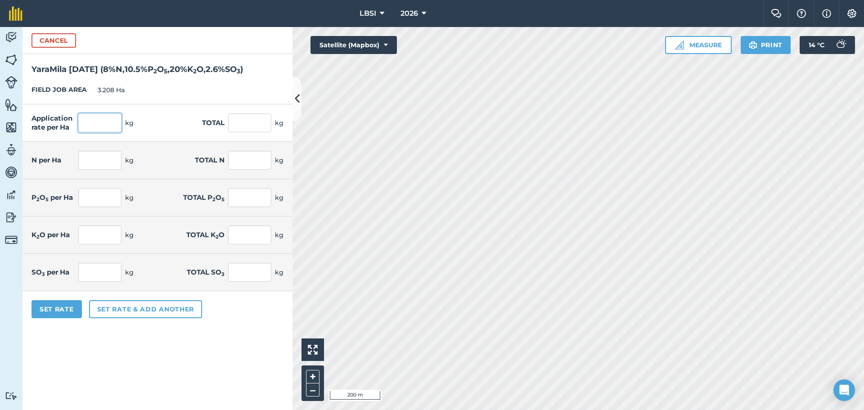
click at [92, 123] on input "text" at bounding box center [99, 122] width 43 height 19
type input "400"
type input "1,283.2"
type input "32"
type input "102.656"
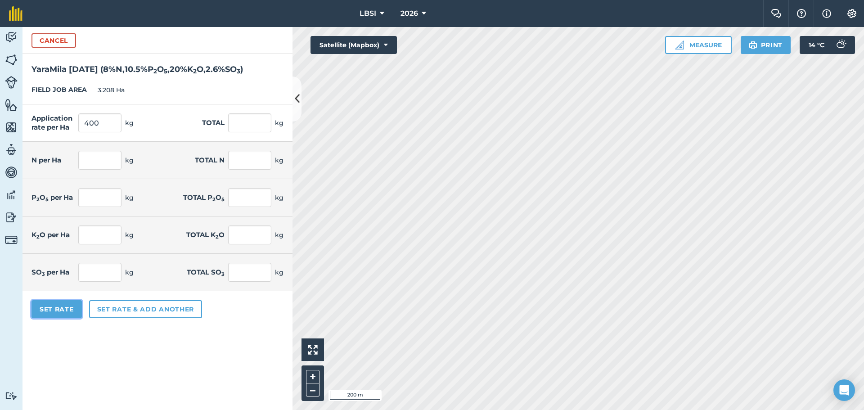
type input "42"
type input "134.736"
type input "80"
type input "256.64"
type input "10.4"
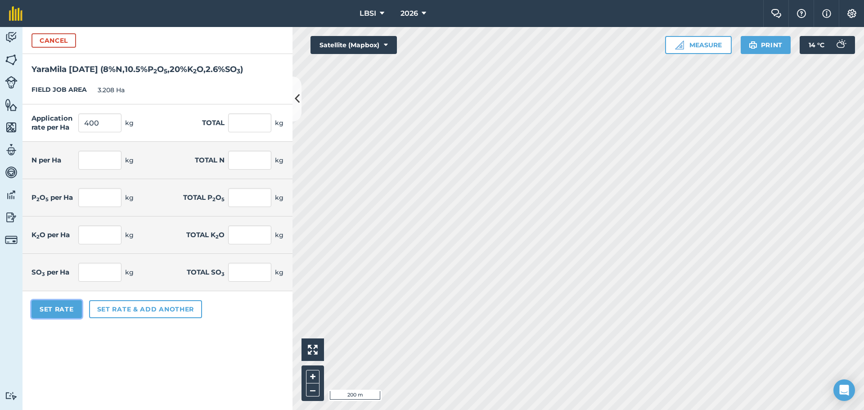
type input "33.363"
click at [73, 307] on button "Set Rate" at bounding box center [57, 309] width 50 height 18
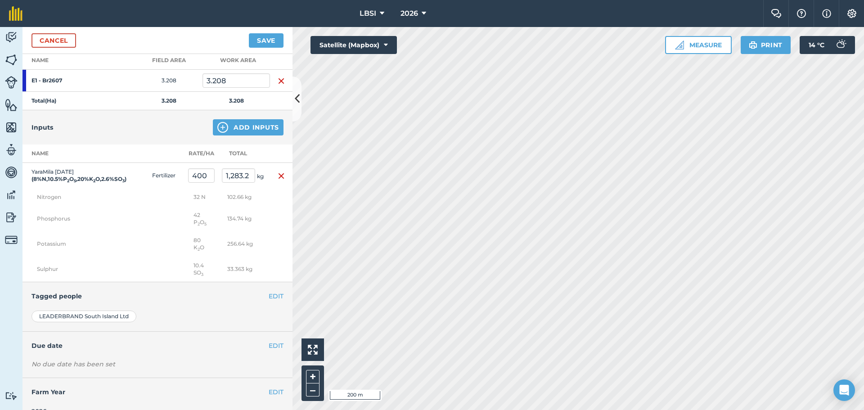
scroll to position [155, 0]
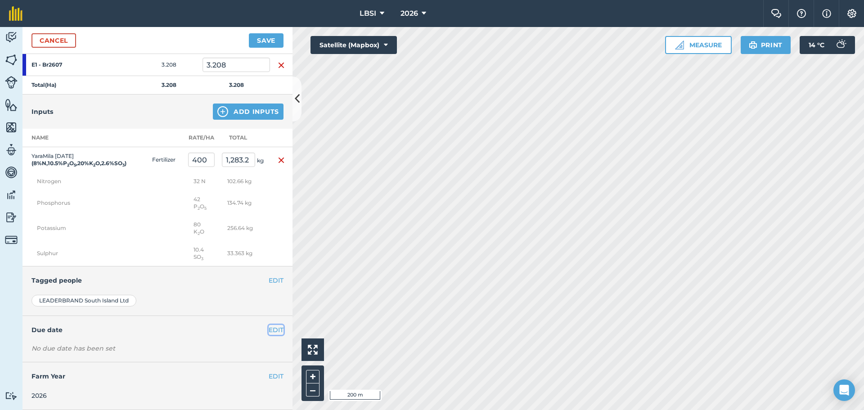
click at [269, 330] on button "EDIT" at bounding box center [276, 330] width 15 height 10
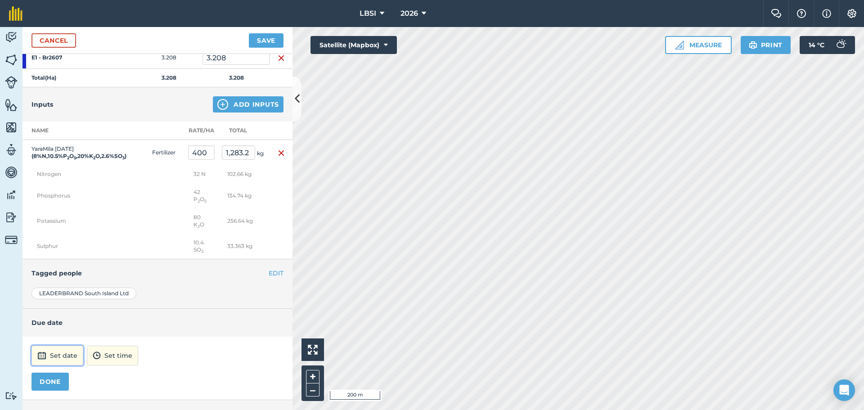
click at [68, 365] on button "Set date" at bounding box center [58, 356] width 52 height 20
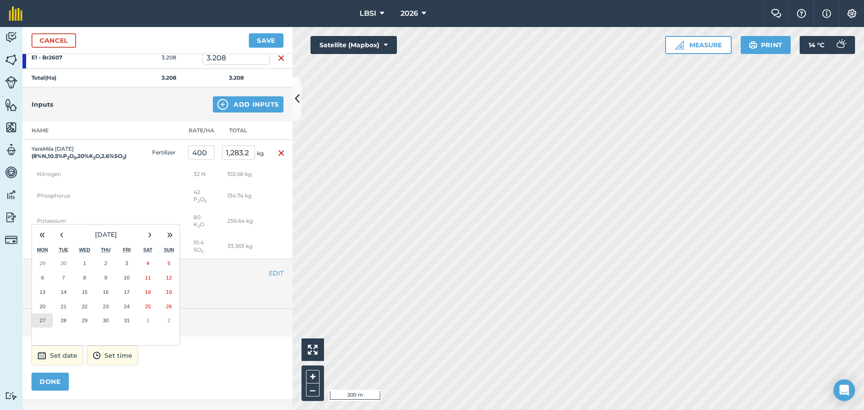
click at [45, 323] on abbr "27" at bounding box center [43, 320] width 6 height 6
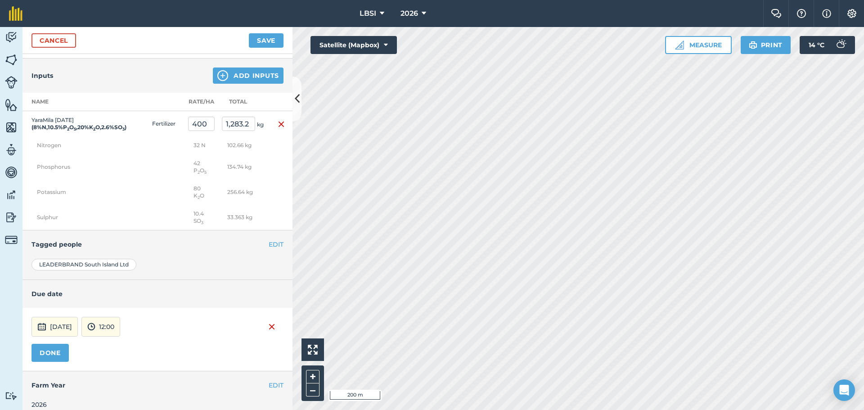
scroll to position [200, 0]
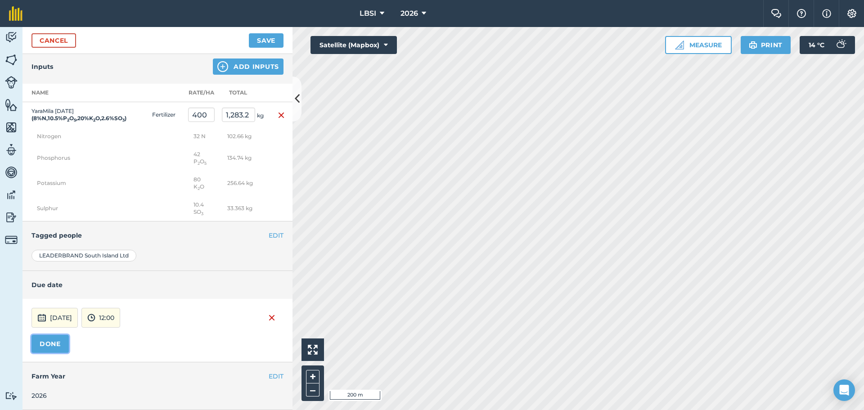
click at [47, 344] on button "DONE" at bounding box center [50, 344] width 37 height 18
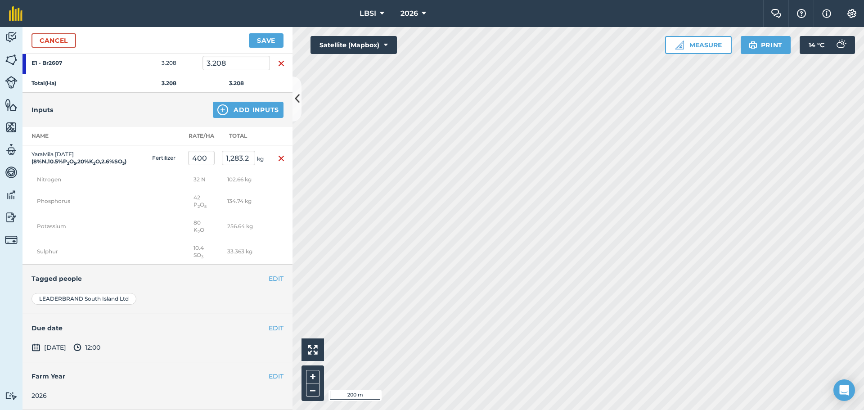
click at [37, 348] on img at bounding box center [36, 347] width 9 height 11
click at [56, 344] on span "[DATE]" at bounding box center [49, 347] width 35 height 11
click at [269, 327] on button "EDIT" at bounding box center [276, 328] width 15 height 10
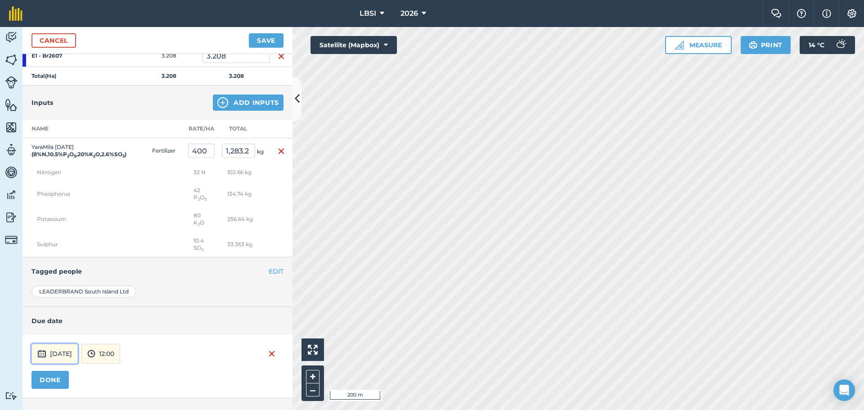
click at [78, 361] on button "[DATE]" at bounding box center [55, 354] width 46 height 20
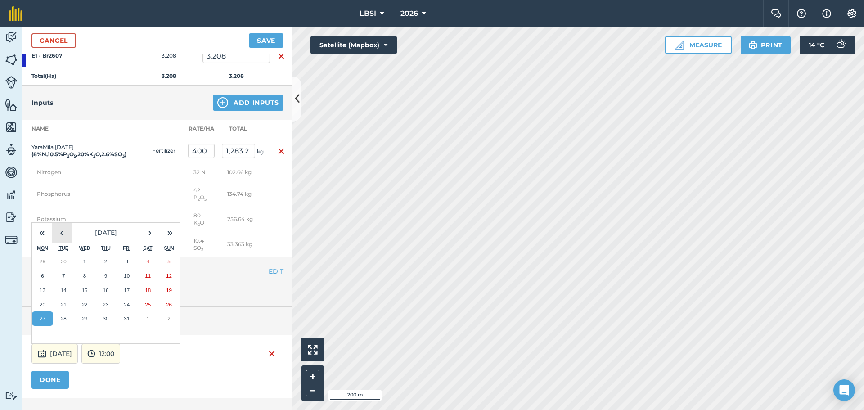
click at [64, 243] on button "‹" at bounding box center [62, 233] width 20 height 20
click at [125, 307] on abbr "26" at bounding box center [127, 305] width 6 height 6
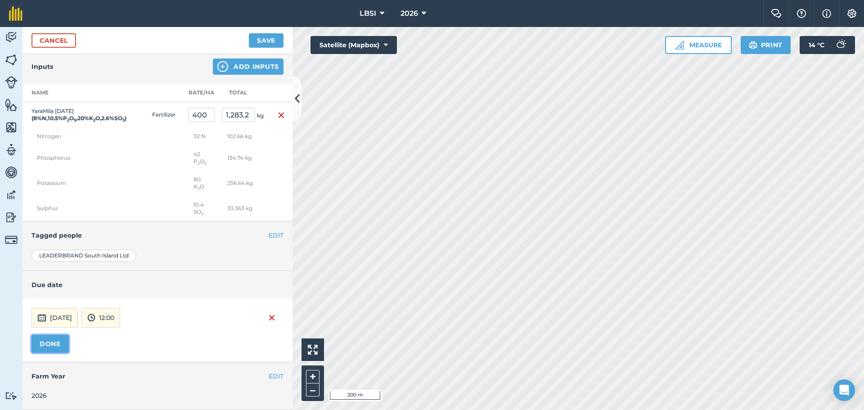
click at [60, 340] on button "DONE" at bounding box center [50, 344] width 37 height 18
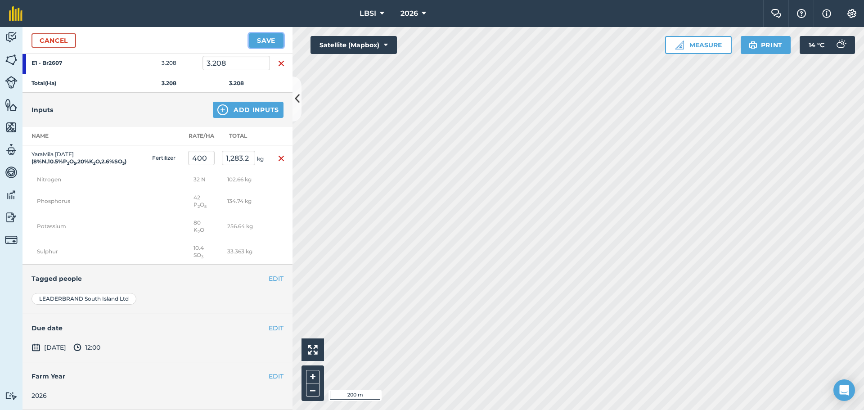
click at [257, 41] on button "Save" at bounding box center [266, 40] width 35 height 14
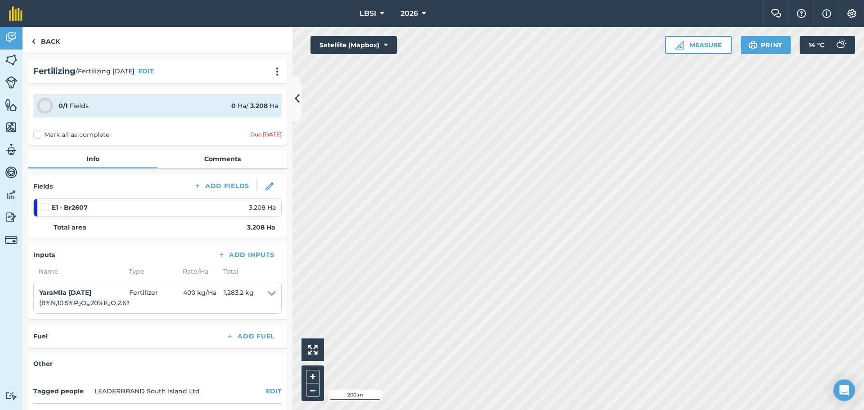
click at [36, 135] on label "Mark all as complete" at bounding box center [71, 134] width 76 height 9
click at [36, 135] on input "Mark all as complete" at bounding box center [36, 133] width 6 height 6
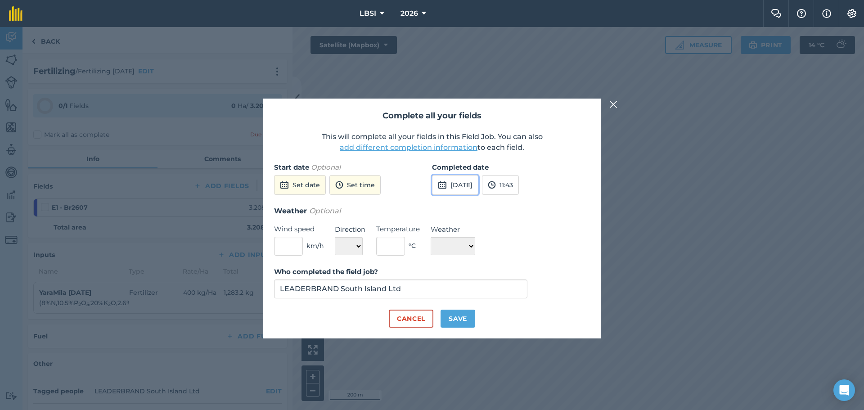
click at [461, 184] on button "[DATE]" at bounding box center [455, 185] width 46 height 20
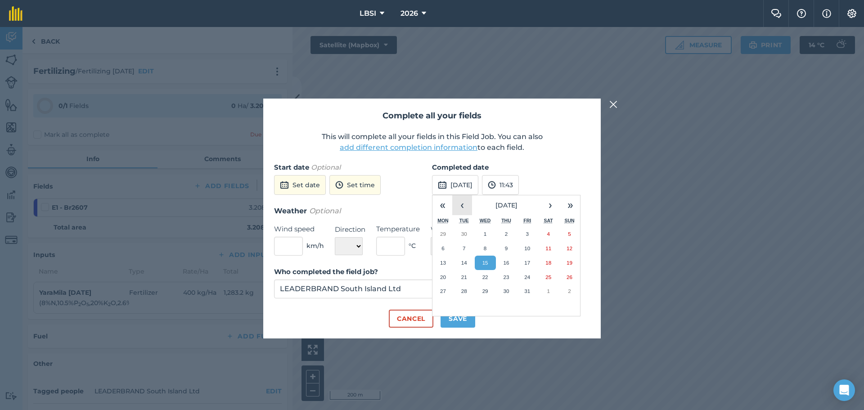
click at [464, 202] on button "‹" at bounding box center [462, 205] width 20 height 20
click at [533, 277] on button "26" at bounding box center [527, 277] width 21 height 14
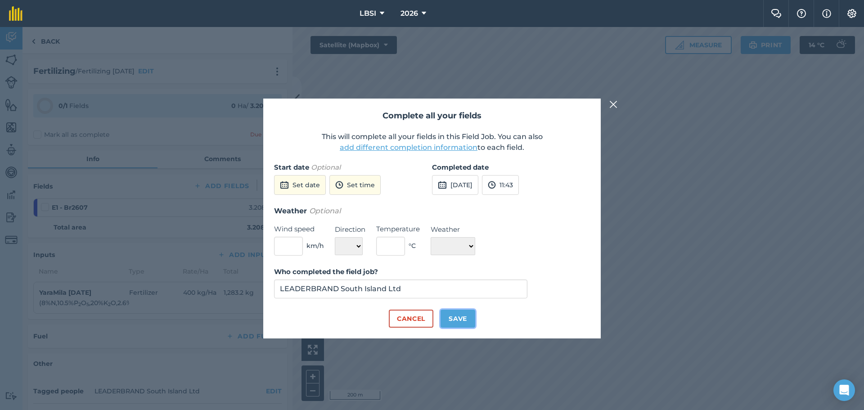
click at [451, 317] on button "Save" at bounding box center [458, 319] width 35 height 18
checkbox input "true"
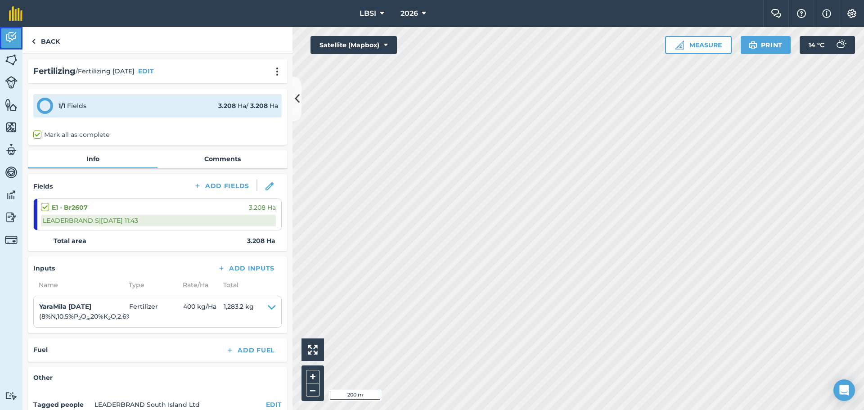
click at [16, 40] on img at bounding box center [11, 38] width 13 height 14
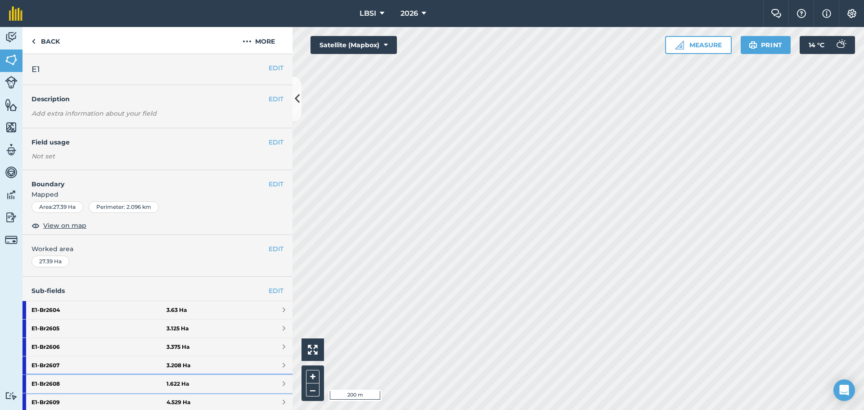
click at [71, 383] on strong "E1 - Br2608" at bounding box center [99, 384] width 135 height 18
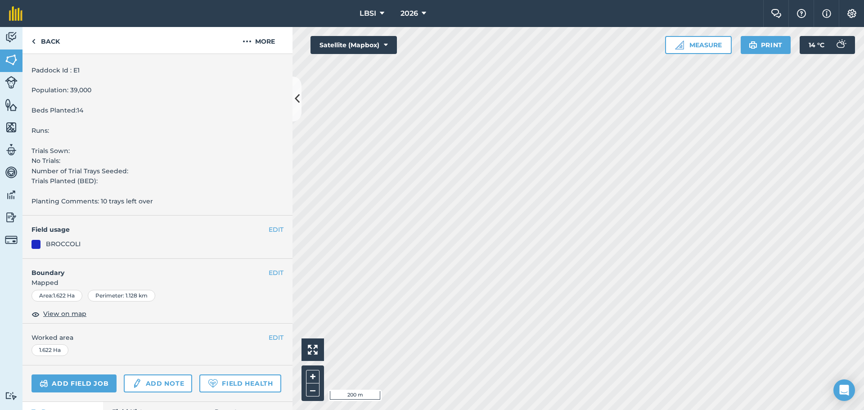
scroll to position [270, 0]
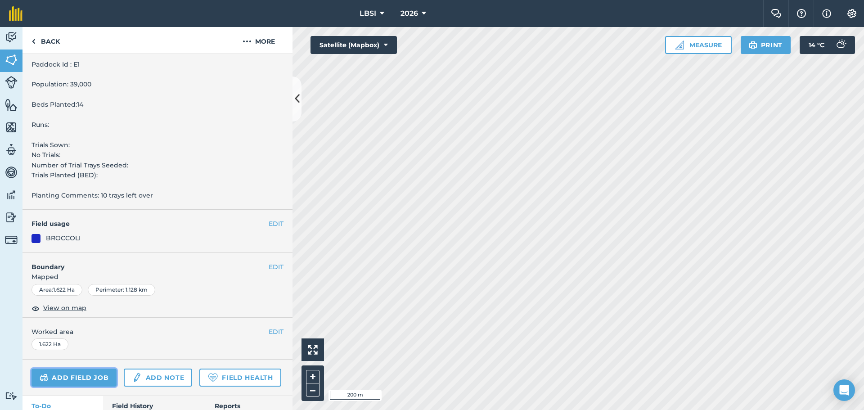
click at [69, 378] on link "Add field job" at bounding box center [74, 378] width 85 height 18
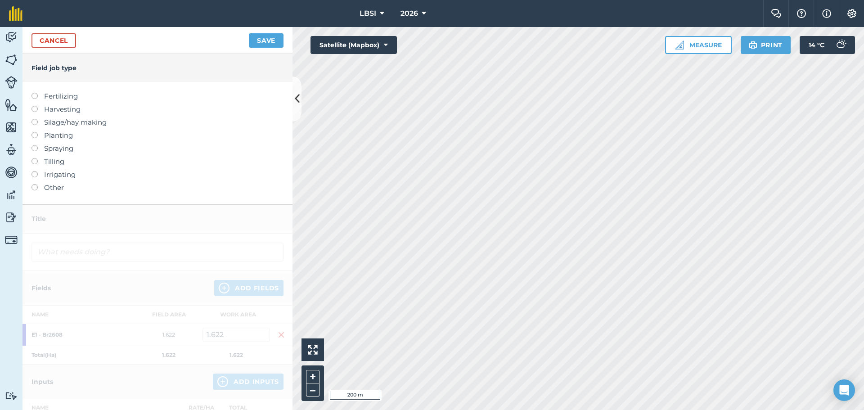
drag, startPoint x: 33, startPoint y: 94, endPoint x: 53, endPoint y: 95, distance: 19.4
click at [34, 93] on label at bounding box center [38, 93] width 13 height 0
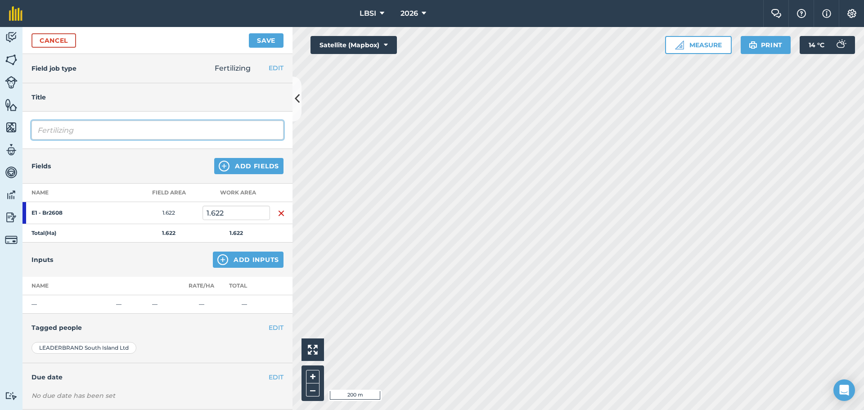
click at [90, 129] on input "Fertilizing" at bounding box center [158, 130] width 252 height 19
type input "Fertilizing [DATE]"
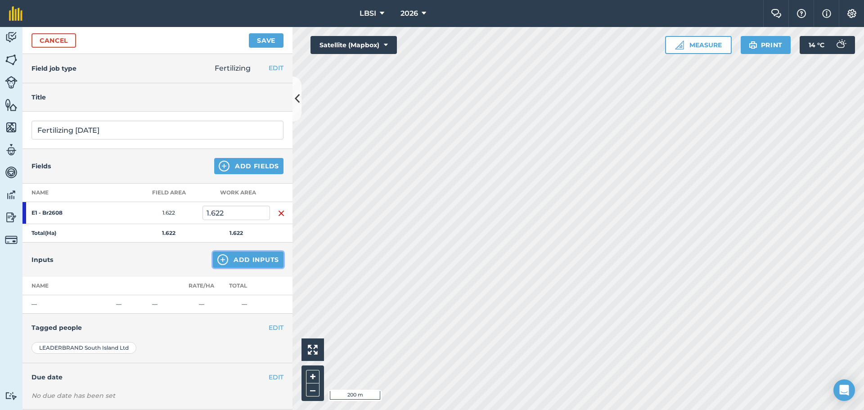
click at [217, 262] on img at bounding box center [222, 259] width 11 height 11
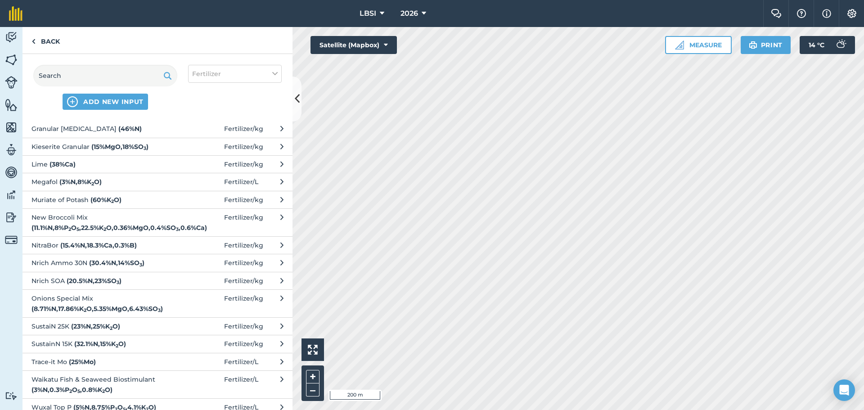
scroll to position [225, 0]
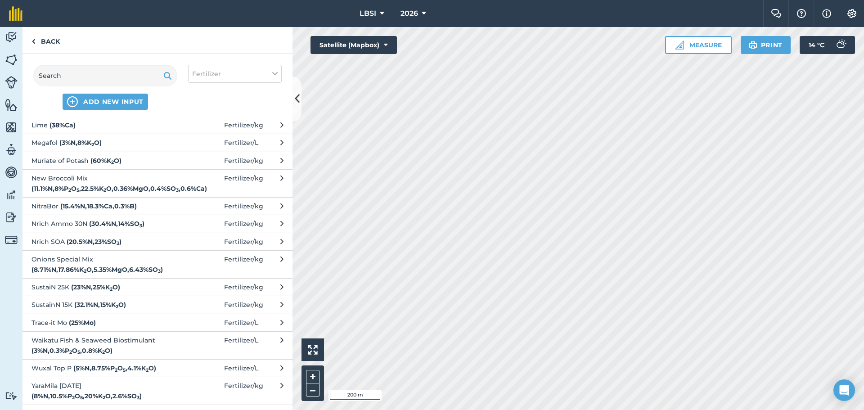
click at [70, 386] on span "YaraMila [DATE] ( 8 % N , 10.5 % P 2 O 5 , 20 % K 2 O , 2.6 % SO 3 )" at bounding box center [105, 391] width 147 height 20
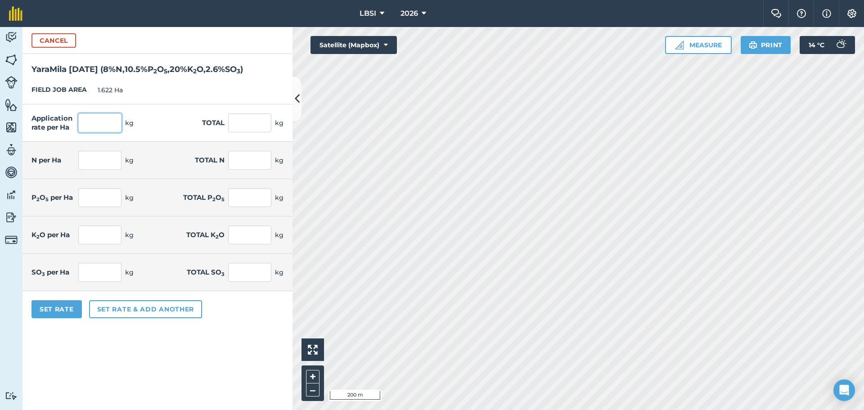
click at [91, 119] on input "text" at bounding box center [99, 122] width 43 height 19
type input "400"
type input "648.8"
type input "32"
type input "51.904"
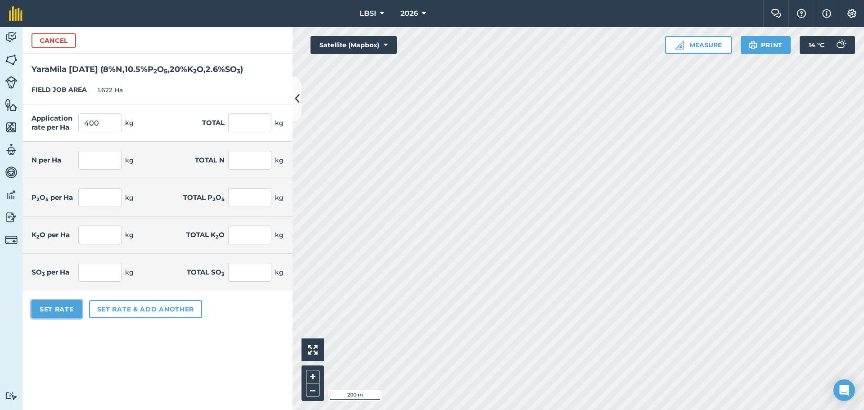
type input "42"
type input "68.124"
type input "80"
type input "129.76"
type input "10.4"
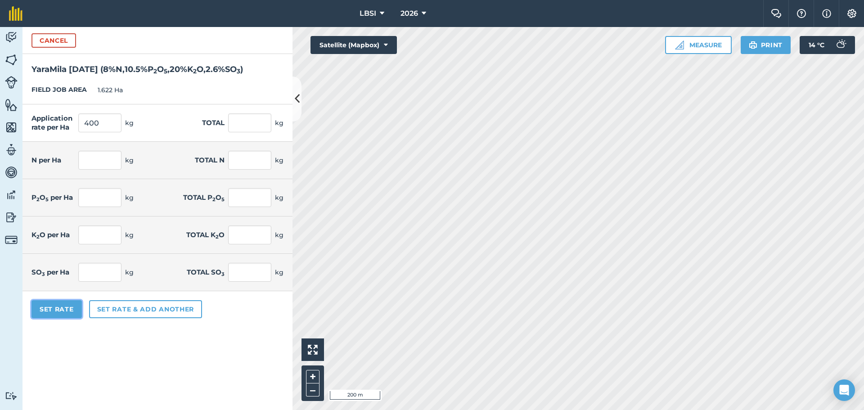
type input "16.869"
click at [52, 306] on button "Set Rate" at bounding box center [57, 309] width 50 height 18
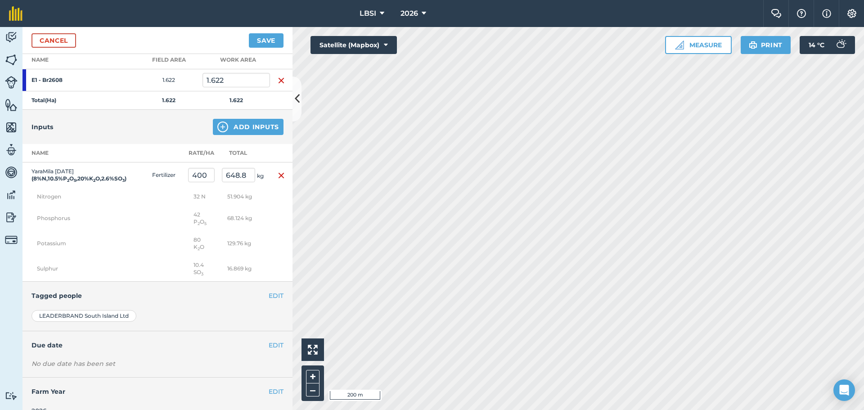
scroll to position [155, 0]
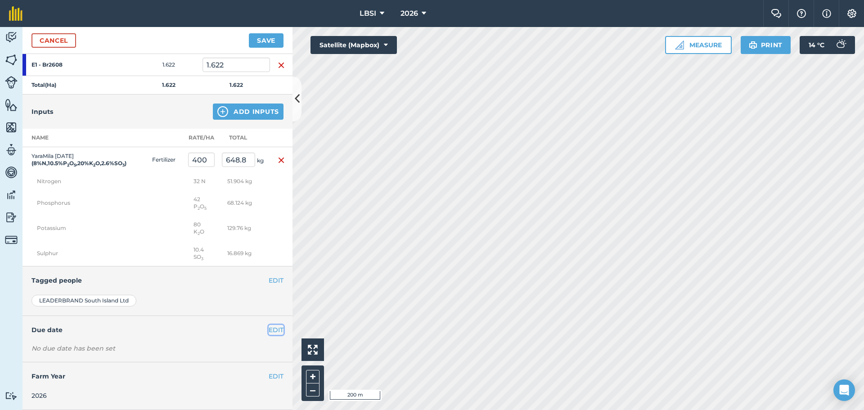
click at [271, 330] on button "EDIT" at bounding box center [276, 330] width 15 height 10
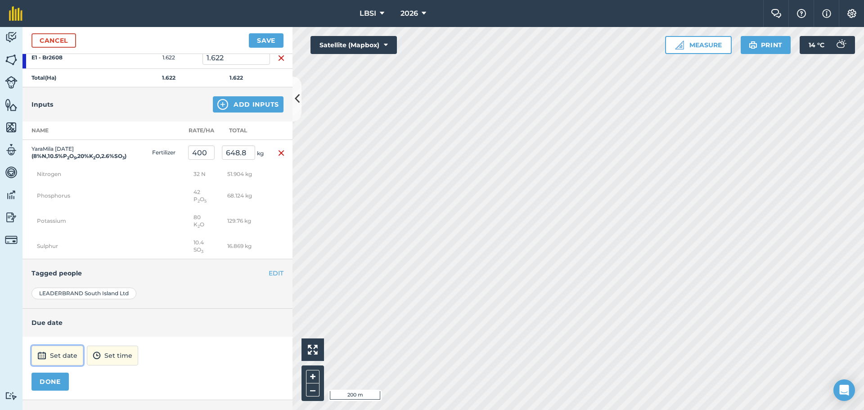
drag, startPoint x: 49, startPoint y: 361, endPoint x: 88, endPoint y: 357, distance: 39.3
click at [50, 361] on button "Set date" at bounding box center [58, 356] width 52 height 20
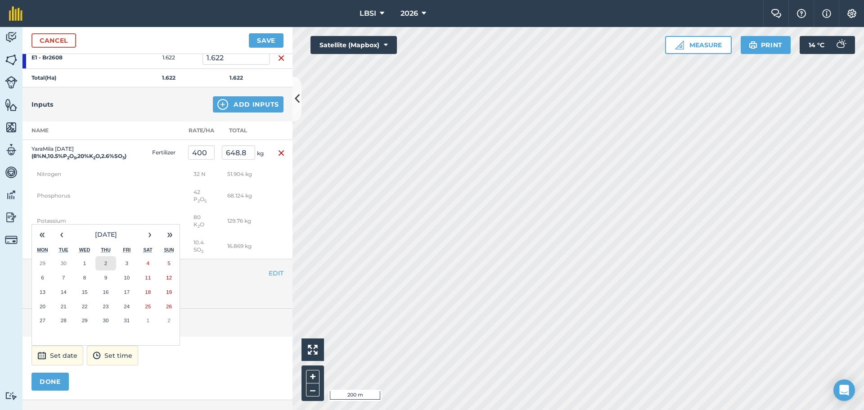
click at [108, 271] on button "2" at bounding box center [105, 263] width 21 height 14
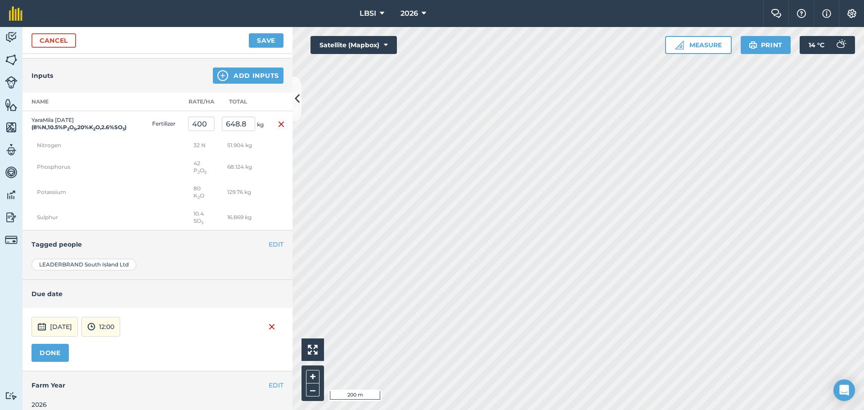
scroll to position [200, 0]
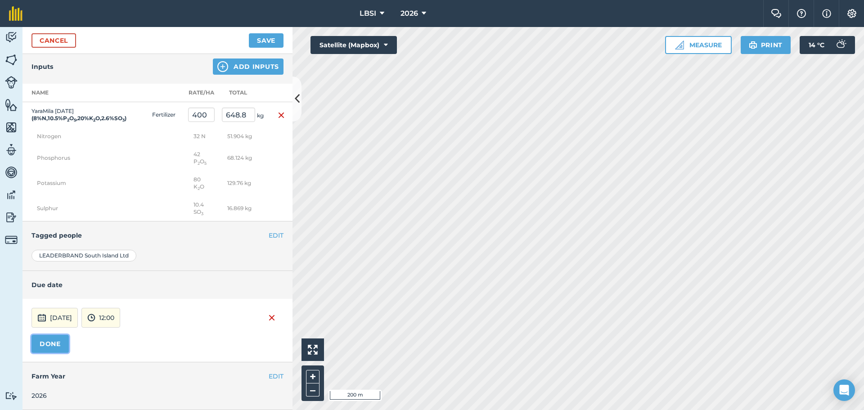
click at [39, 343] on button "DONE" at bounding box center [50, 344] width 37 height 18
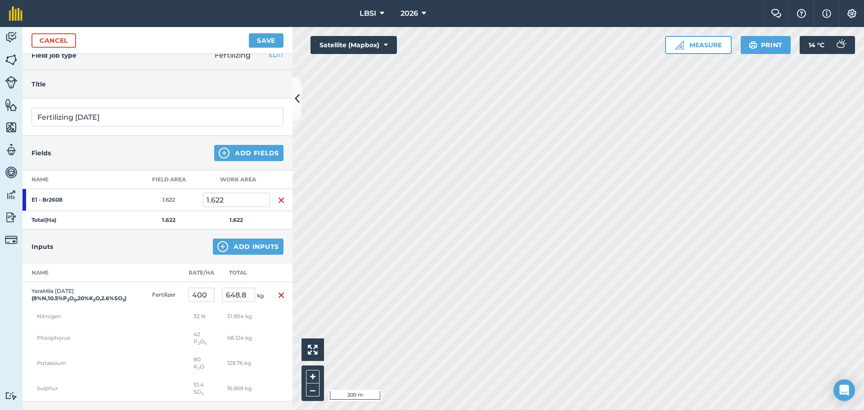
scroll to position [0, 0]
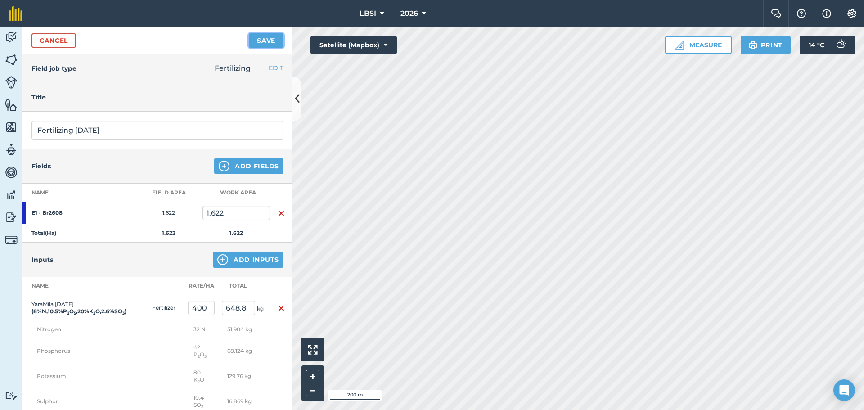
click at [274, 38] on button "Save" at bounding box center [266, 40] width 35 height 14
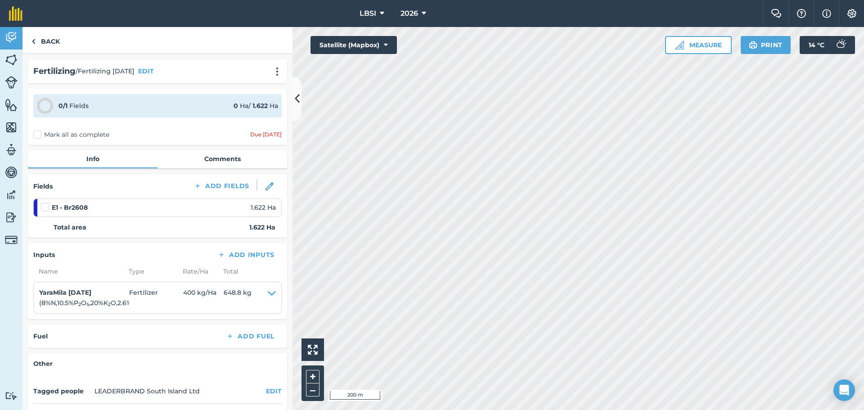
click at [35, 137] on label "Mark all as complete" at bounding box center [71, 134] width 76 height 9
click at [35, 136] on input "Mark all as complete" at bounding box center [36, 133] width 6 height 6
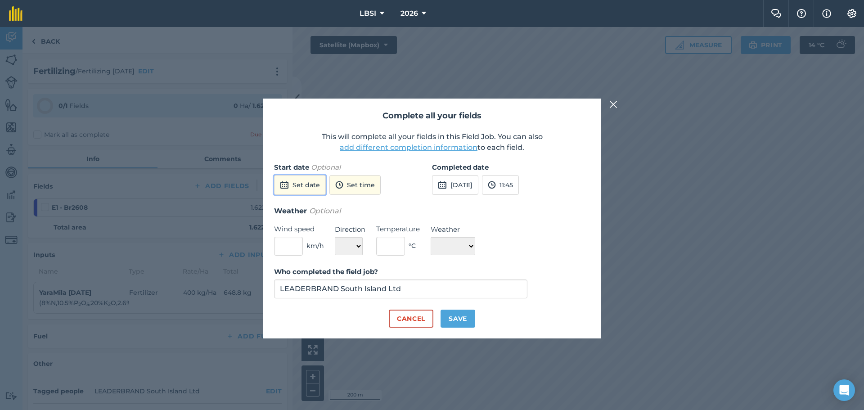
click at [309, 183] on button "Set date" at bounding box center [300, 185] width 52 height 20
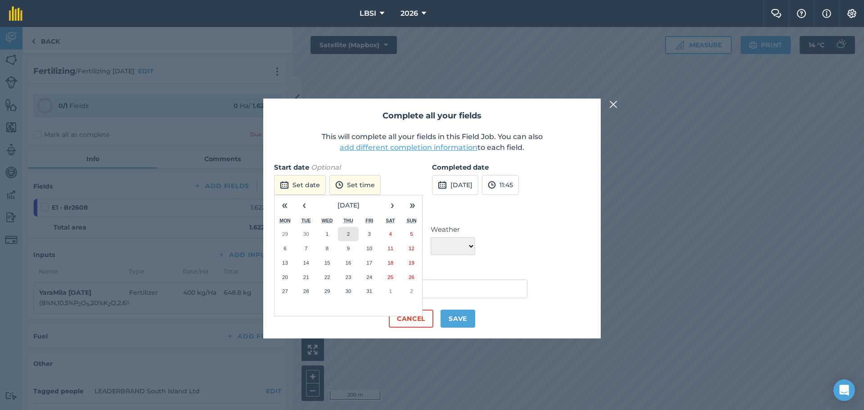
click at [350, 235] on abbr "2" at bounding box center [348, 234] width 3 height 6
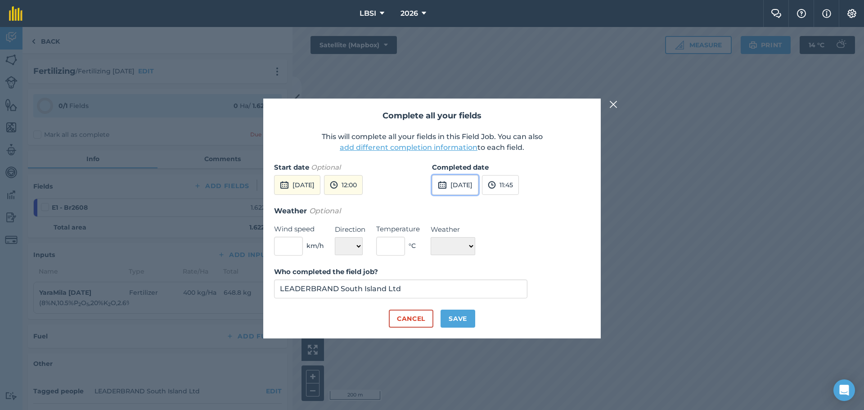
click at [461, 188] on button "[DATE]" at bounding box center [455, 185] width 46 height 20
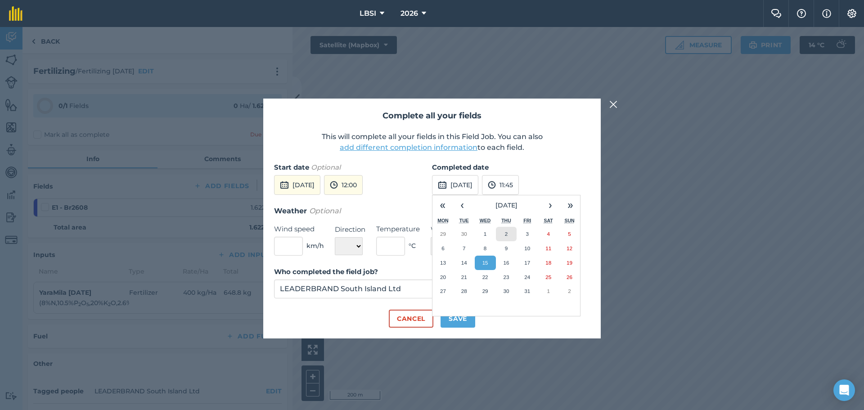
click at [506, 235] on abbr "2" at bounding box center [506, 234] width 3 height 6
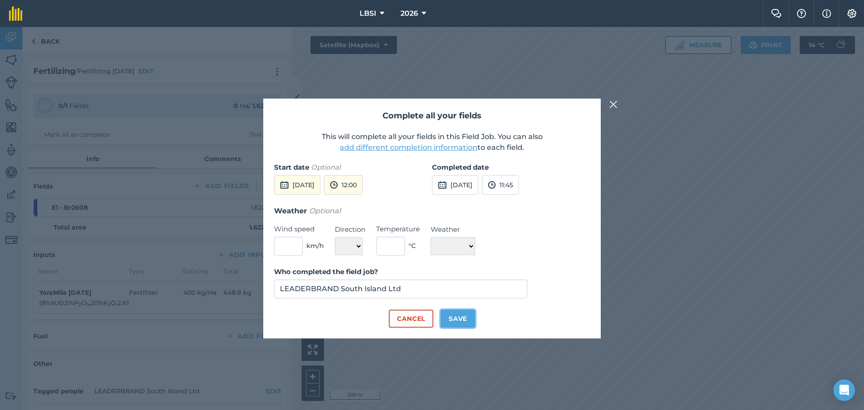
click at [459, 319] on button "Save" at bounding box center [458, 319] width 35 height 18
checkbox input "true"
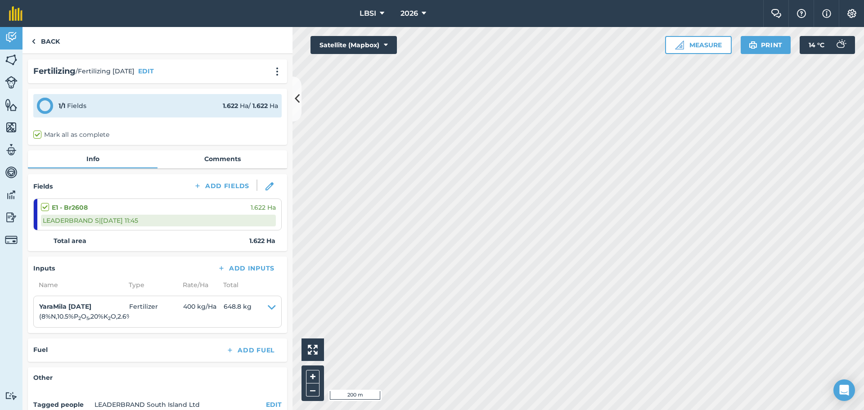
click at [168, 219] on div "LEADERBRAND S | [DATE] 11:45" at bounding box center [158, 221] width 235 height 12
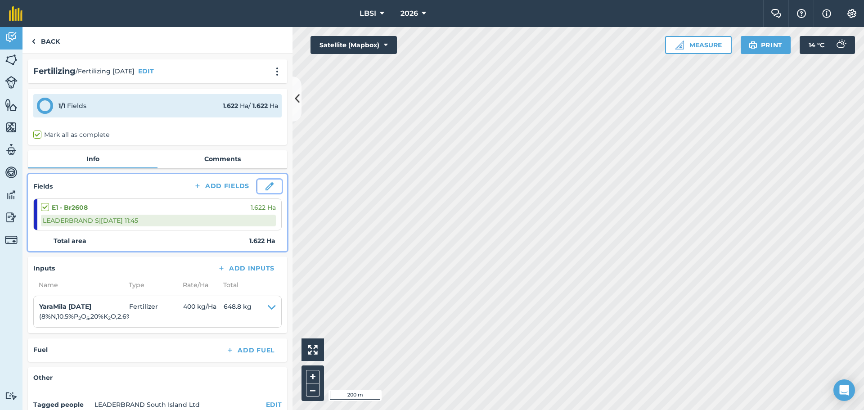
click at [266, 187] on img at bounding box center [270, 186] width 8 height 8
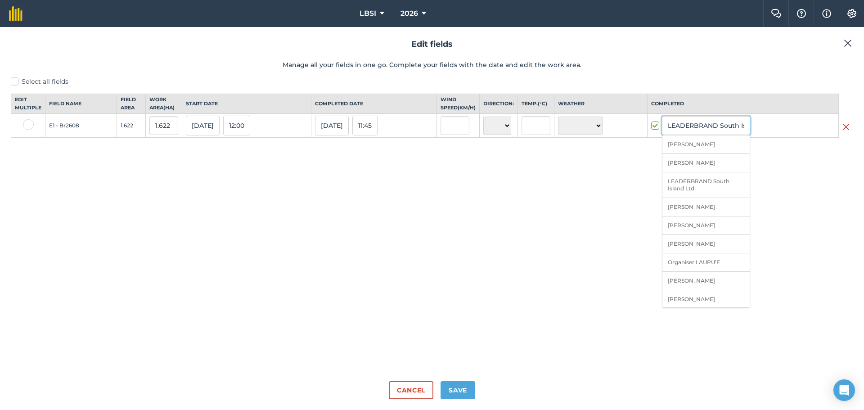
click at [727, 135] on input "LEADERBRAND South Island Ltd" at bounding box center [706, 125] width 88 height 19
click at [682, 154] on li "[PERSON_NAME]" at bounding box center [706, 144] width 87 height 18
type input "[PERSON_NAME]"
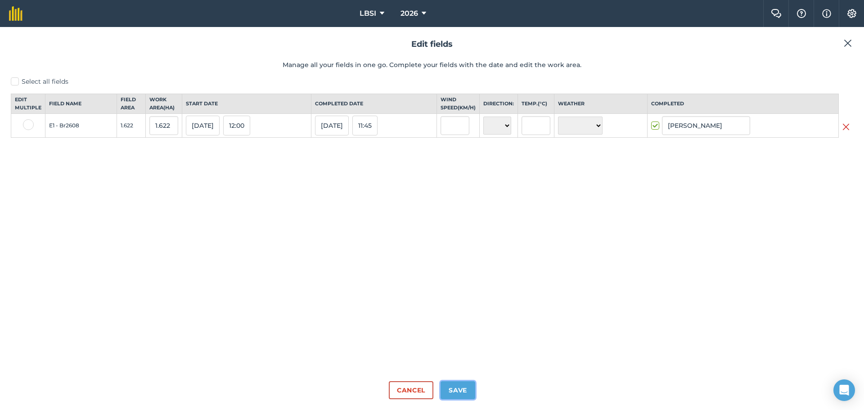
click at [458, 390] on button "Save" at bounding box center [458, 390] width 35 height 18
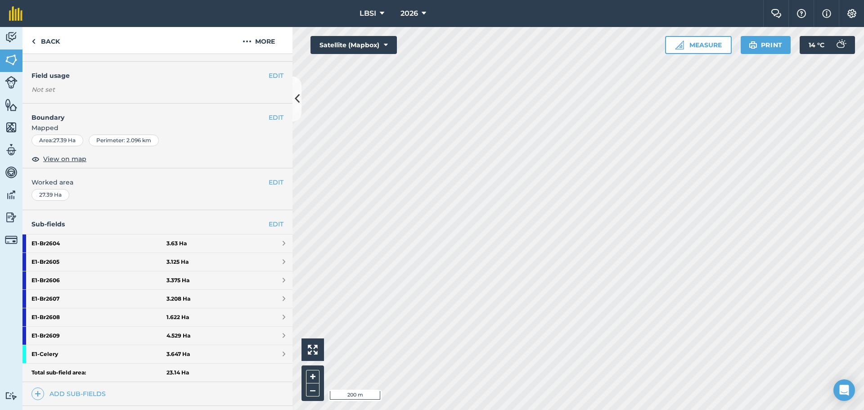
scroll to position [180, 0]
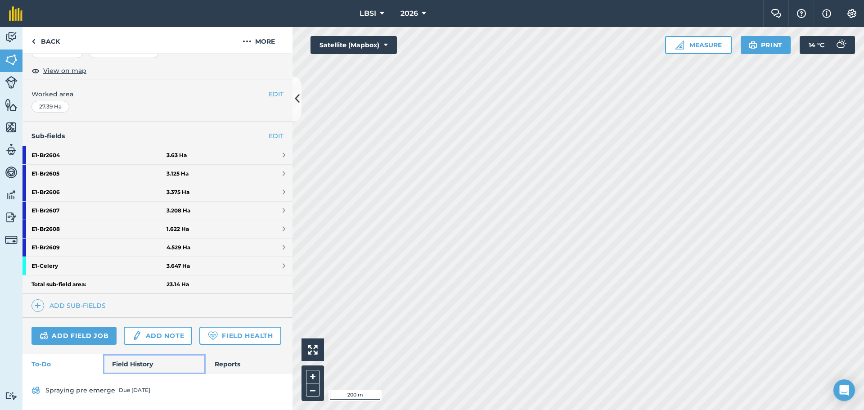
click at [136, 365] on link "Field History" at bounding box center [154, 364] width 102 height 20
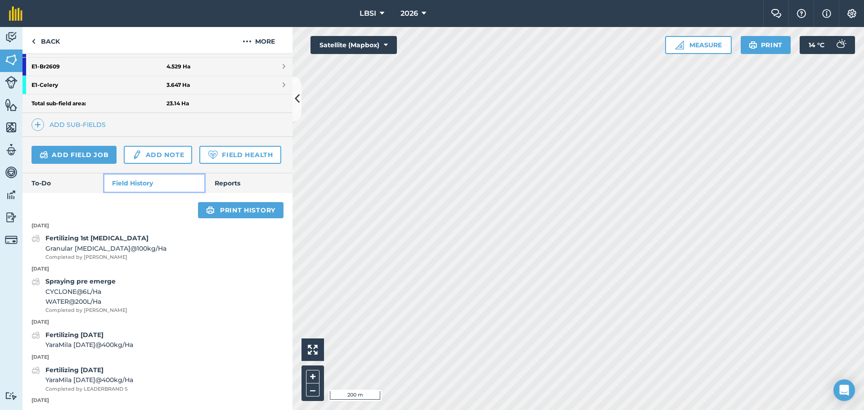
scroll to position [360, 0]
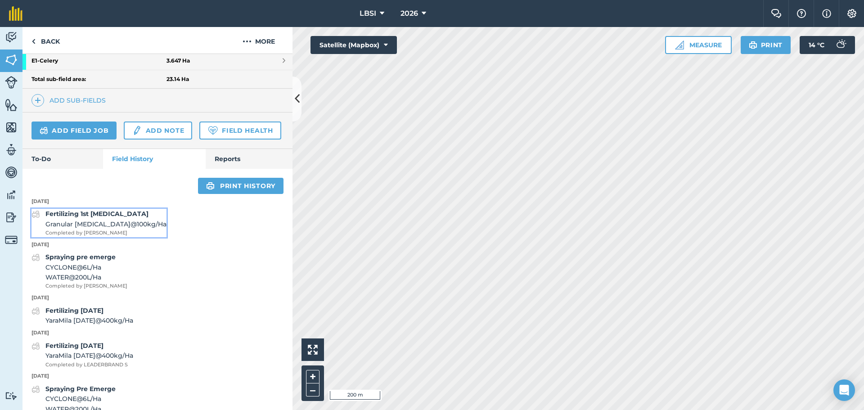
click at [111, 229] on span "Granular [MEDICAL_DATA] @ 100 kg / Ha" at bounding box center [105, 224] width 121 height 10
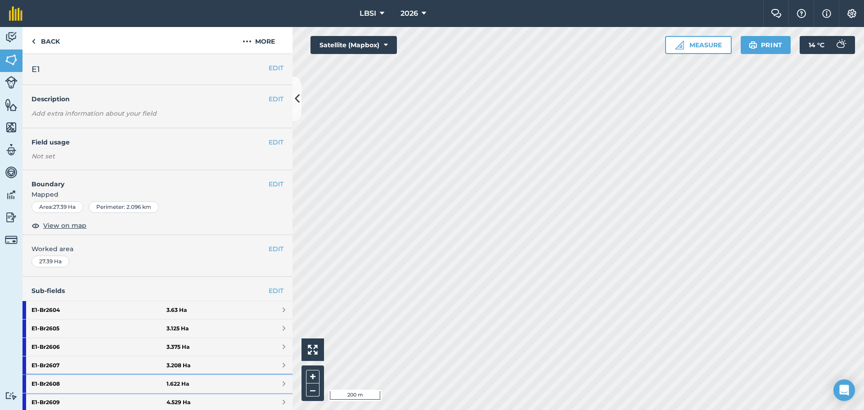
click at [86, 383] on strong "E1 - Br2608" at bounding box center [99, 384] width 135 height 18
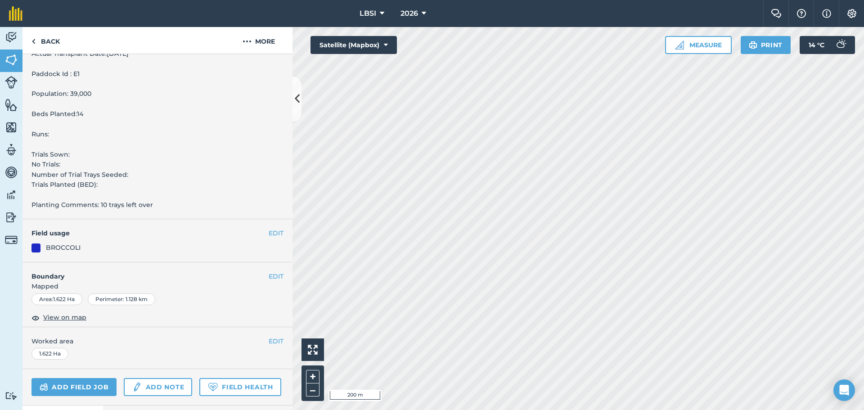
scroll to position [270, 0]
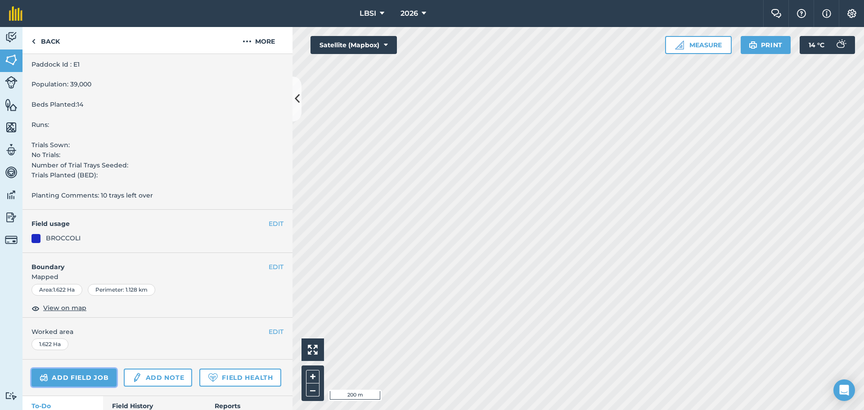
click at [98, 377] on link "Add field job" at bounding box center [74, 378] width 85 height 18
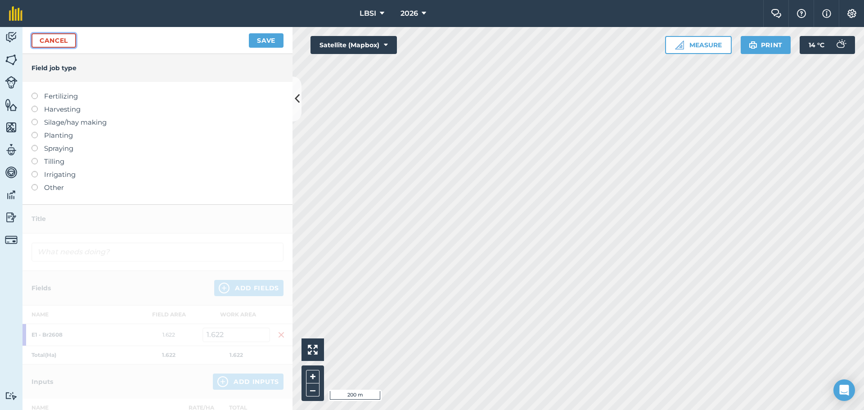
click at [50, 36] on link "Cancel" at bounding box center [54, 40] width 45 height 14
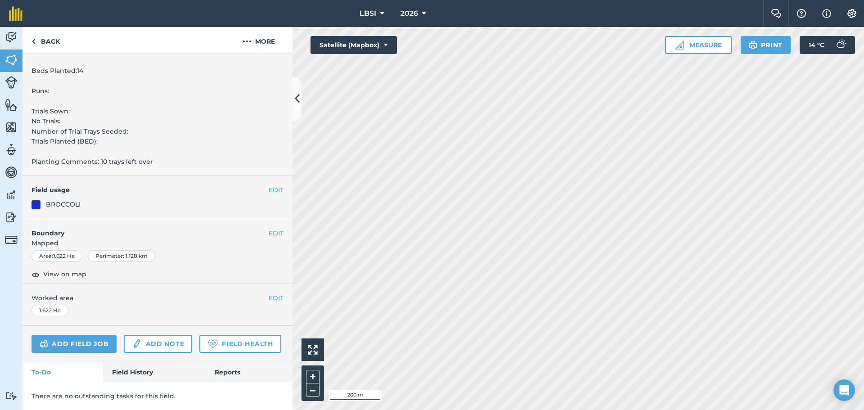
scroll to position [315, 0]
click at [134, 382] on link "Field History" at bounding box center [154, 372] width 102 height 20
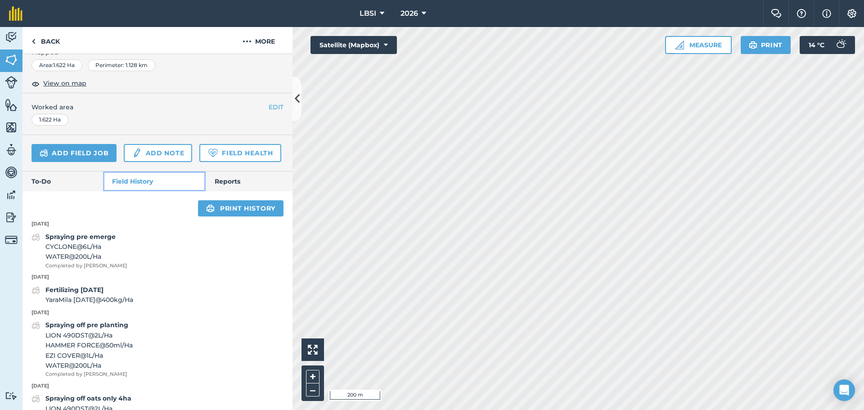
scroll to position [495, 0]
click at [77, 293] on strong "Fertilizing [DATE]" at bounding box center [74, 289] width 58 height 8
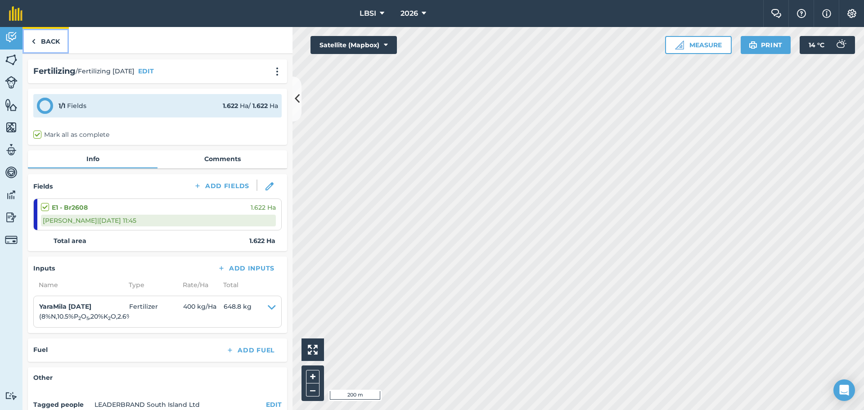
click at [34, 43] on img at bounding box center [34, 41] width 4 height 11
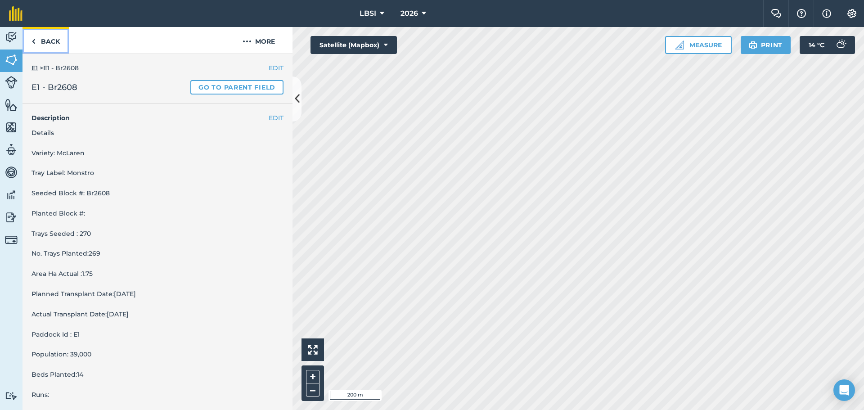
click at [34, 42] on img at bounding box center [34, 41] width 4 height 11
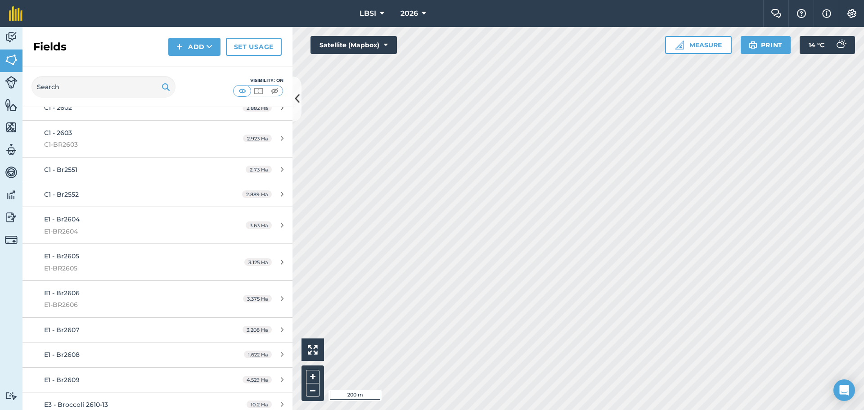
scroll to position [495, 0]
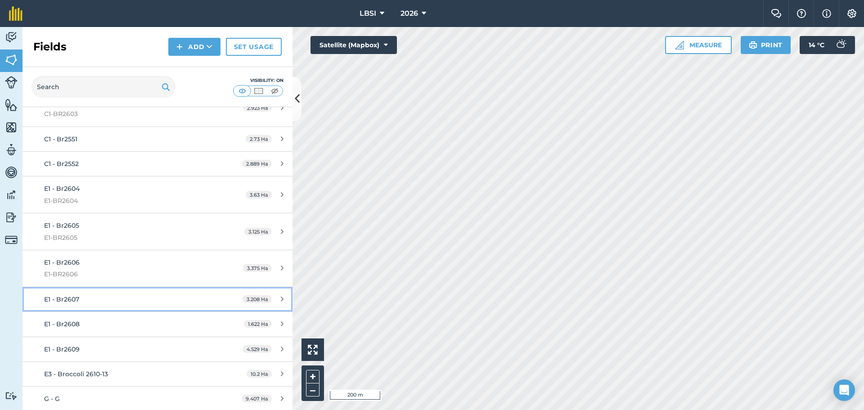
click at [106, 296] on div "E1 - Br2607" at bounding box center [128, 299] width 169 height 10
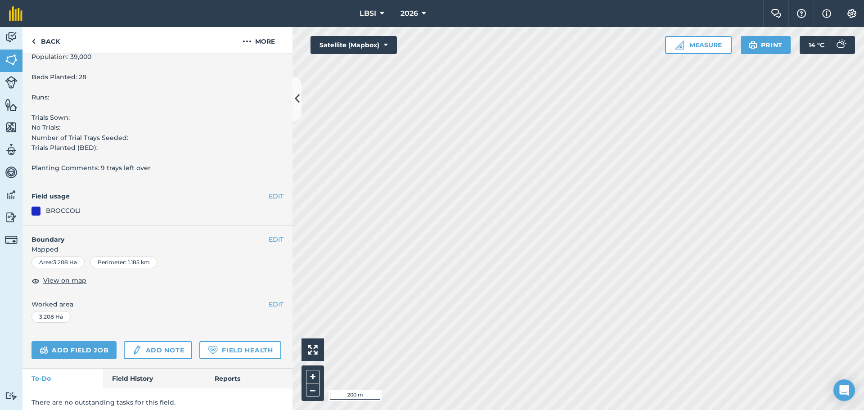
scroll to position [329, 0]
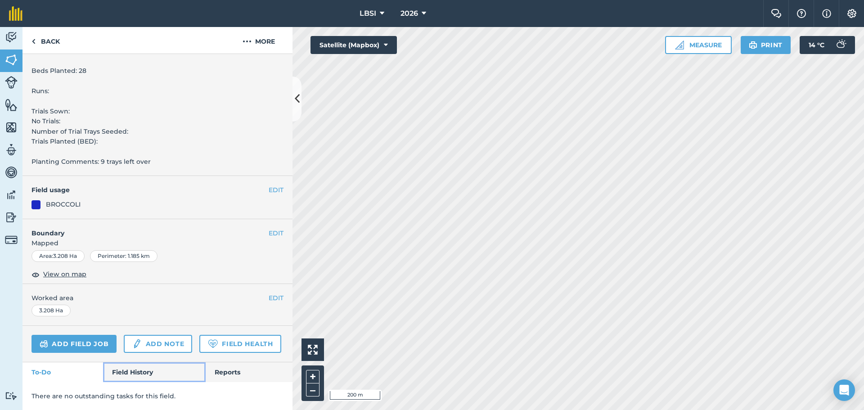
click at [122, 372] on link "Field History" at bounding box center [154, 372] width 102 height 20
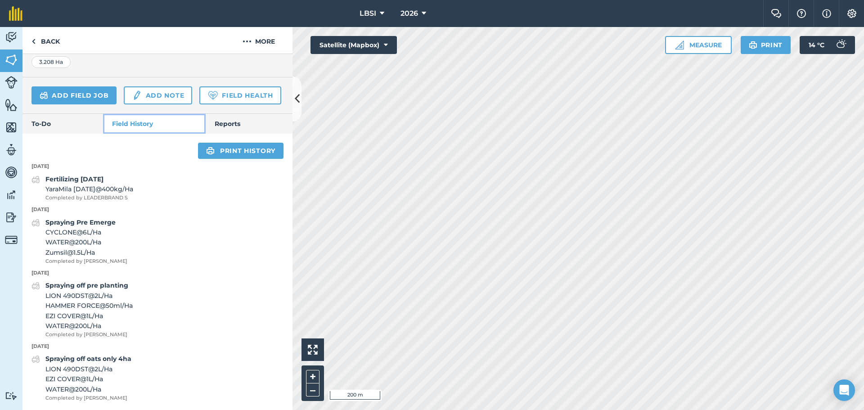
scroll to position [554, 0]
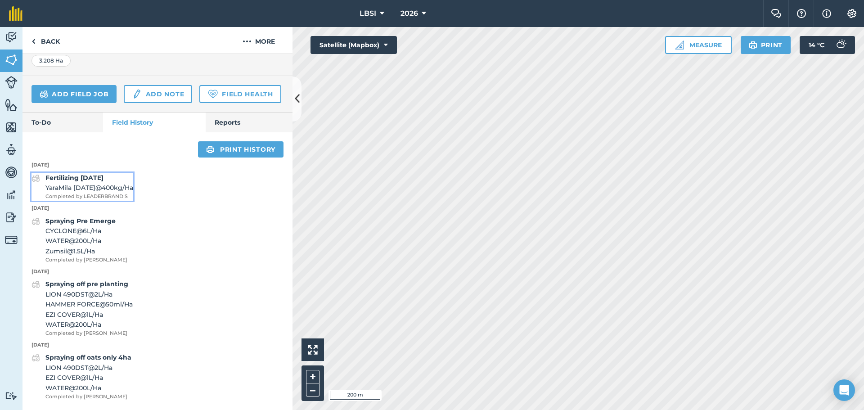
click at [85, 201] on div "Fertilizing [DATE] YaraMila [DATE] @ 400 kg / Ha Completed by [PERSON_NAME]" at bounding box center [89, 187] width 88 height 28
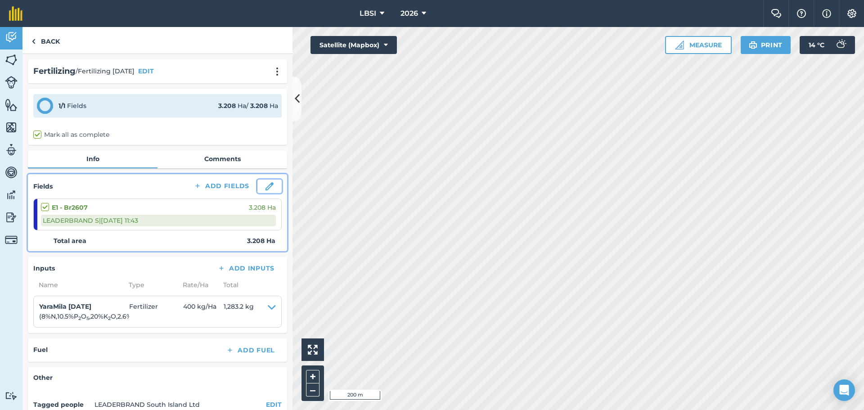
click at [270, 185] on button at bounding box center [269, 187] width 24 height 14
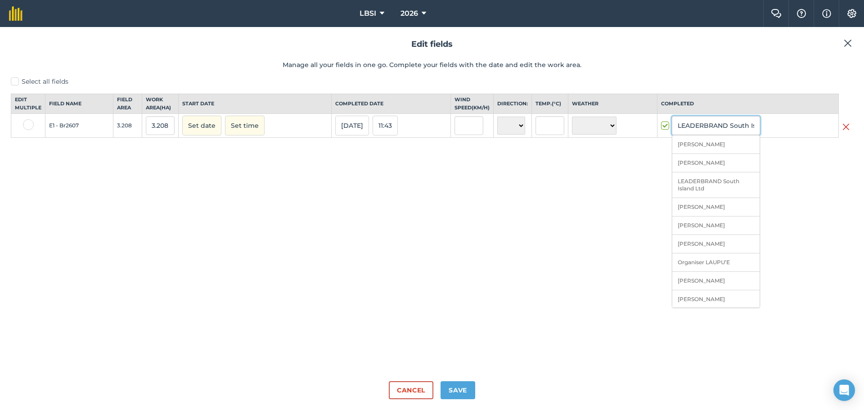
click at [725, 135] on input "LEADERBRAND South Island Ltd" at bounding box center [716, 125] width 88 height 19
click at [692, 153] on li "[PERSON_NAME]" at bounding box center [716, 144] width 87 height 18
type input "[PERSON_NAME]"
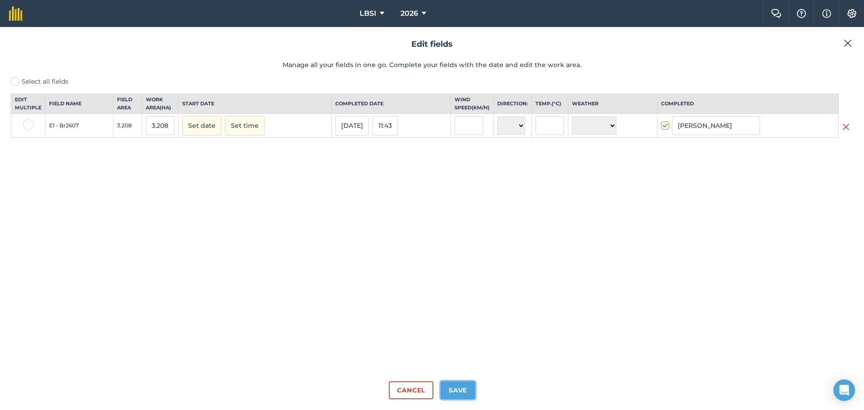
click at [457, 394] on button "Save" at bounding box center [458, 390] width 35 height 18
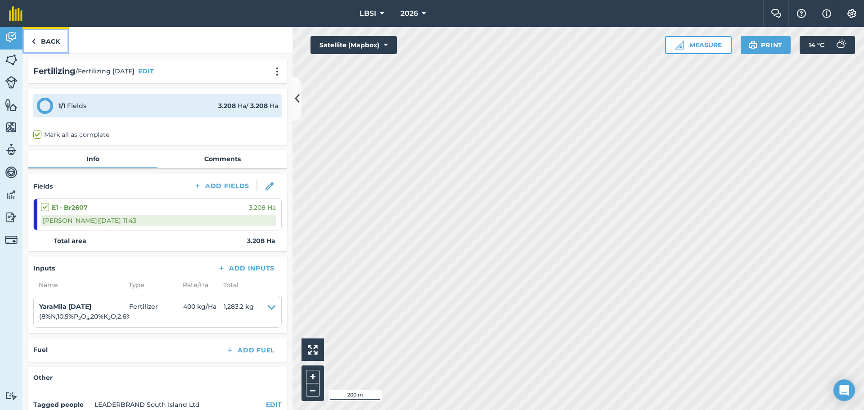
click at [36, 39] on link "Back" at bounding box center [46, 40] width 46 height 27
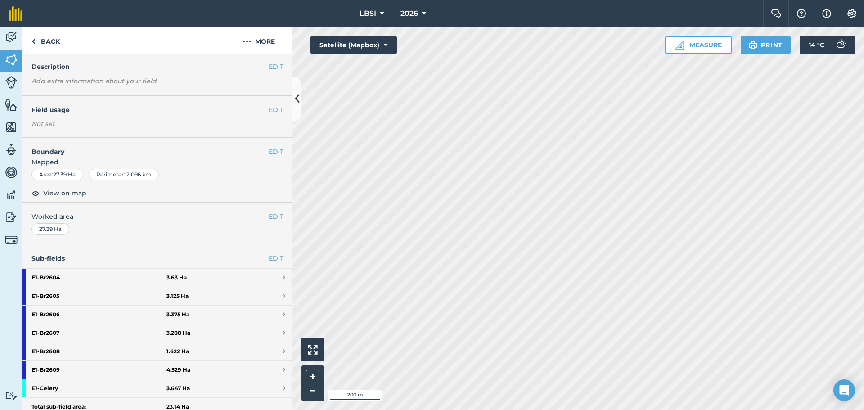
scroll to position [90, 0]
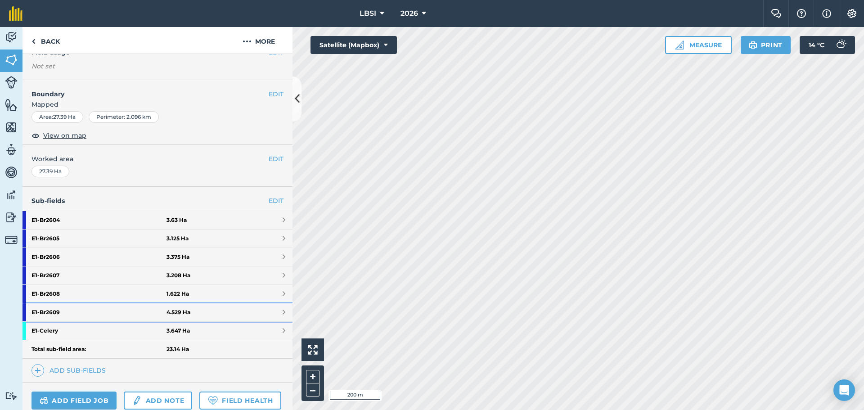
click at [73, 311] on strong "E1 - Br2609" at bounding box center [99, 312] width 135 height 18
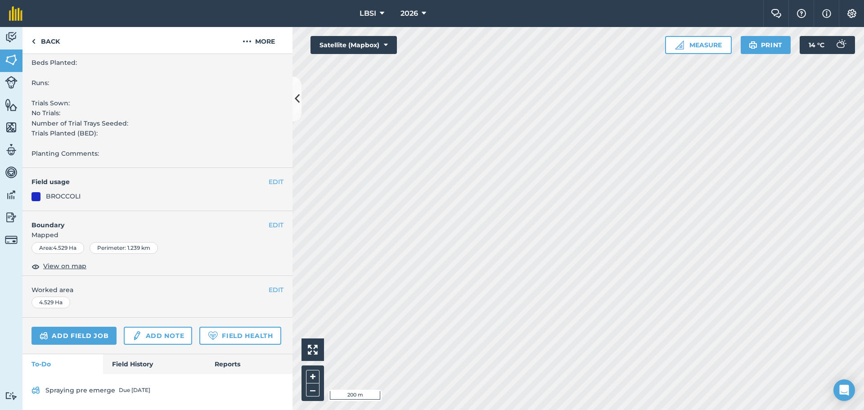
scroll to position [337, 0]
click at [33, 41] on img at bounding box center [34, 41] width 4 height 11
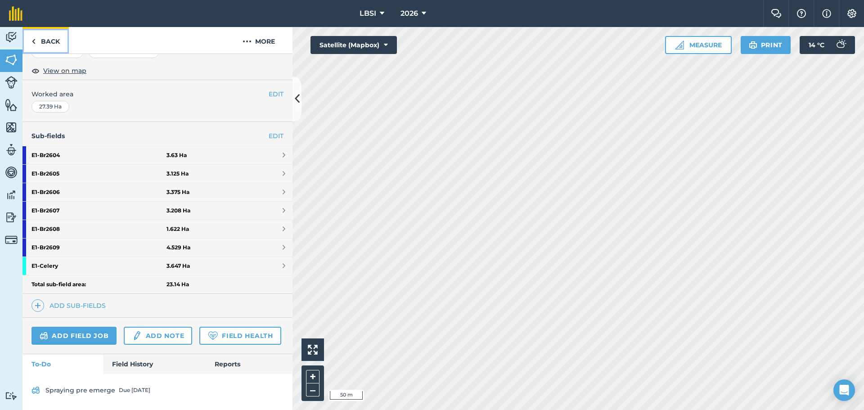
scroll to position [180, 0]
click at [76, 299] on link "Add sub-fields" at bounding box center [71, 305] width 78 height 13
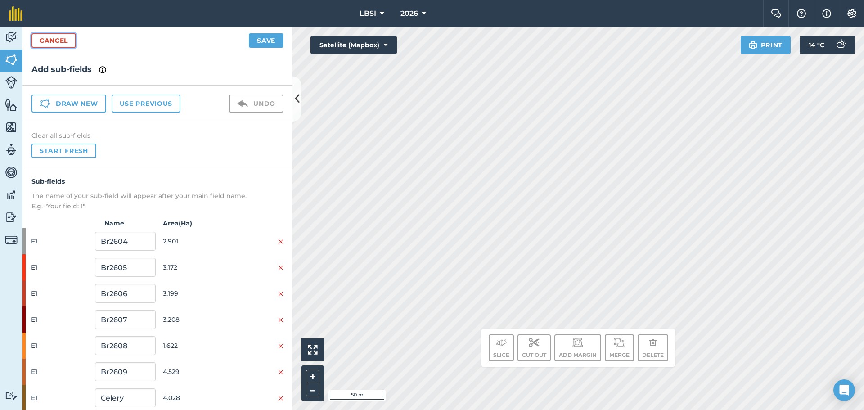
click at [48, 42] on link "Cancel" at bounding box center [54, 40] width 45 height 14
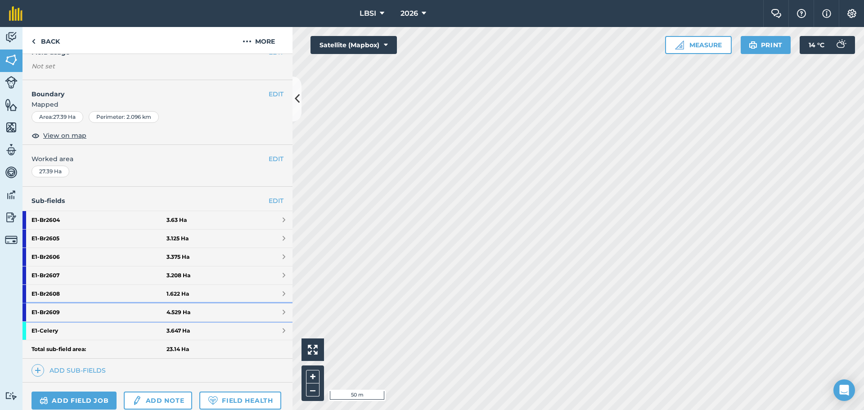
click at [67, 312] on strong "E1 - Br2609" at bounding box center [99, 312] width 135 height 18
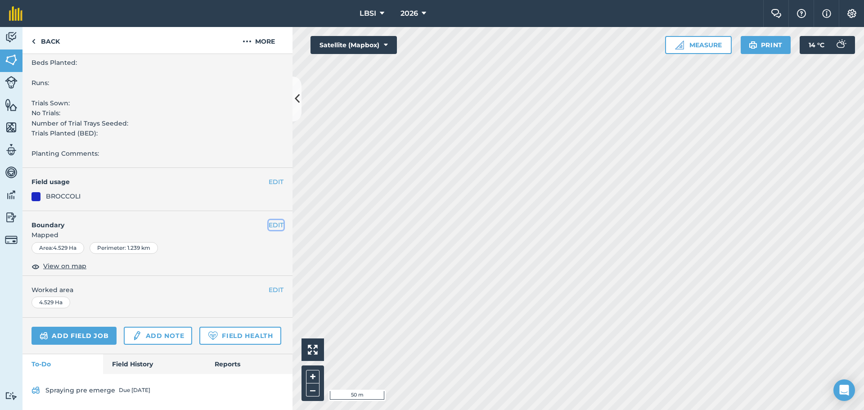
click at [269, 220] on button "EDIT" at bounding box center [276, 225] width 15 height 10
